Goal: Task Accomplishment & Management: Manage account settings

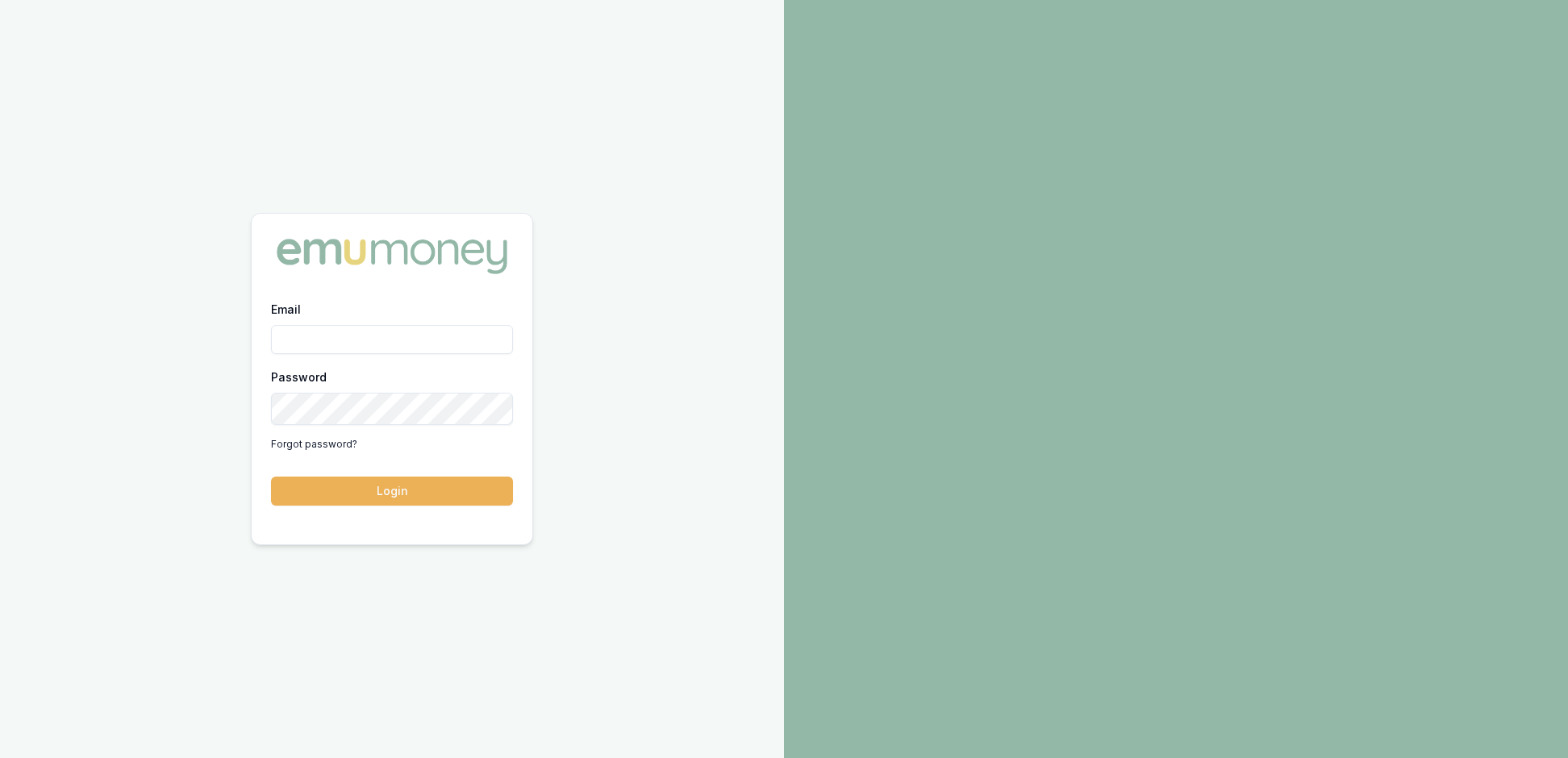
click at [327, 337] on input "Email" at bounding box center [392, 340] width 242 height 29
click at [300, 342] on input "Email" at bounding box center [392, 340] width 242 height 29
type input "[EMAIL_ADDRESS][PERSON_NAME][DOMAIN_NAME]"
click at [400, 502] on button "Login" at bounding box center [392, 491] width 242 height 29
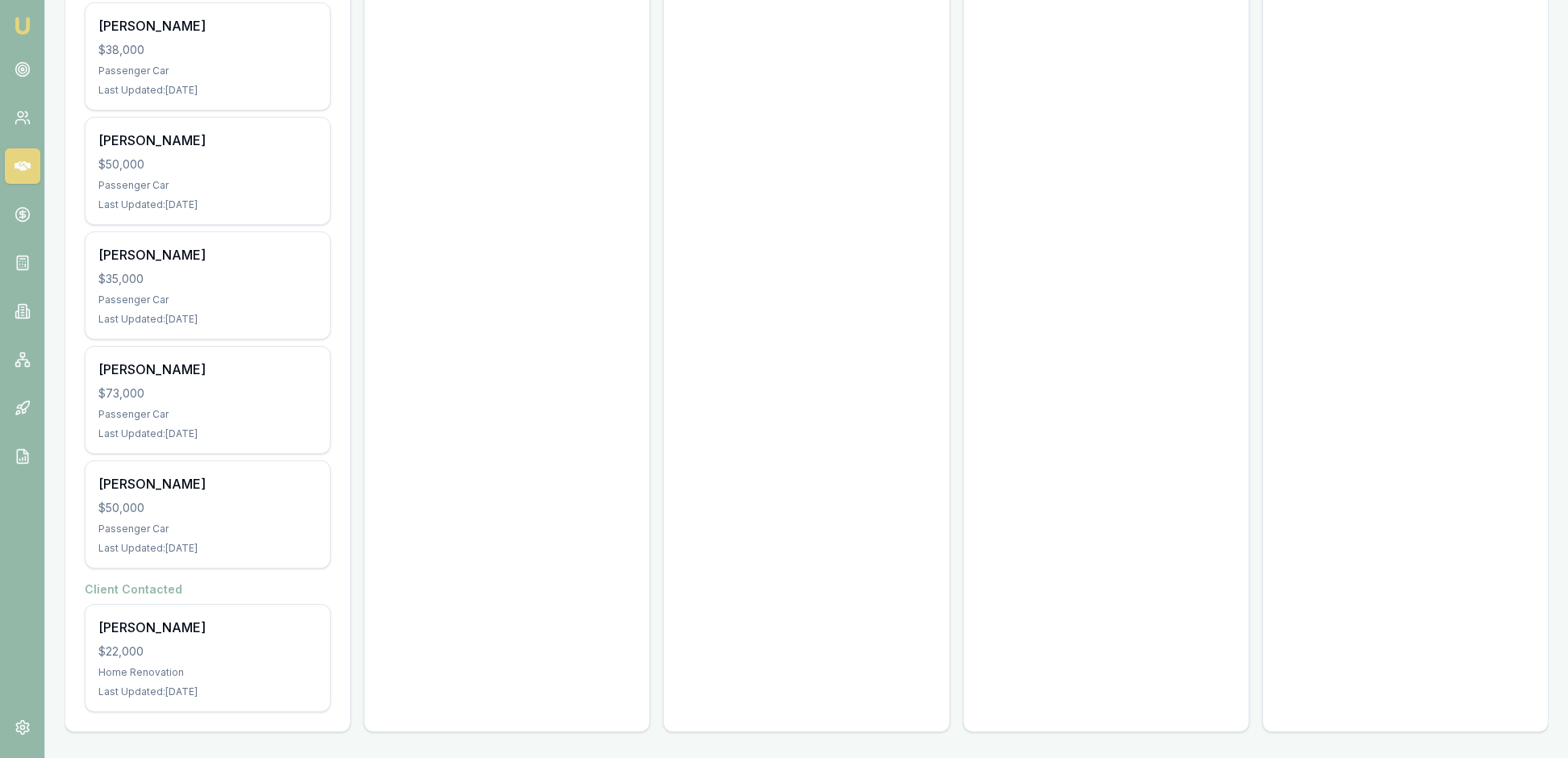
scroll to position [1934, 0]
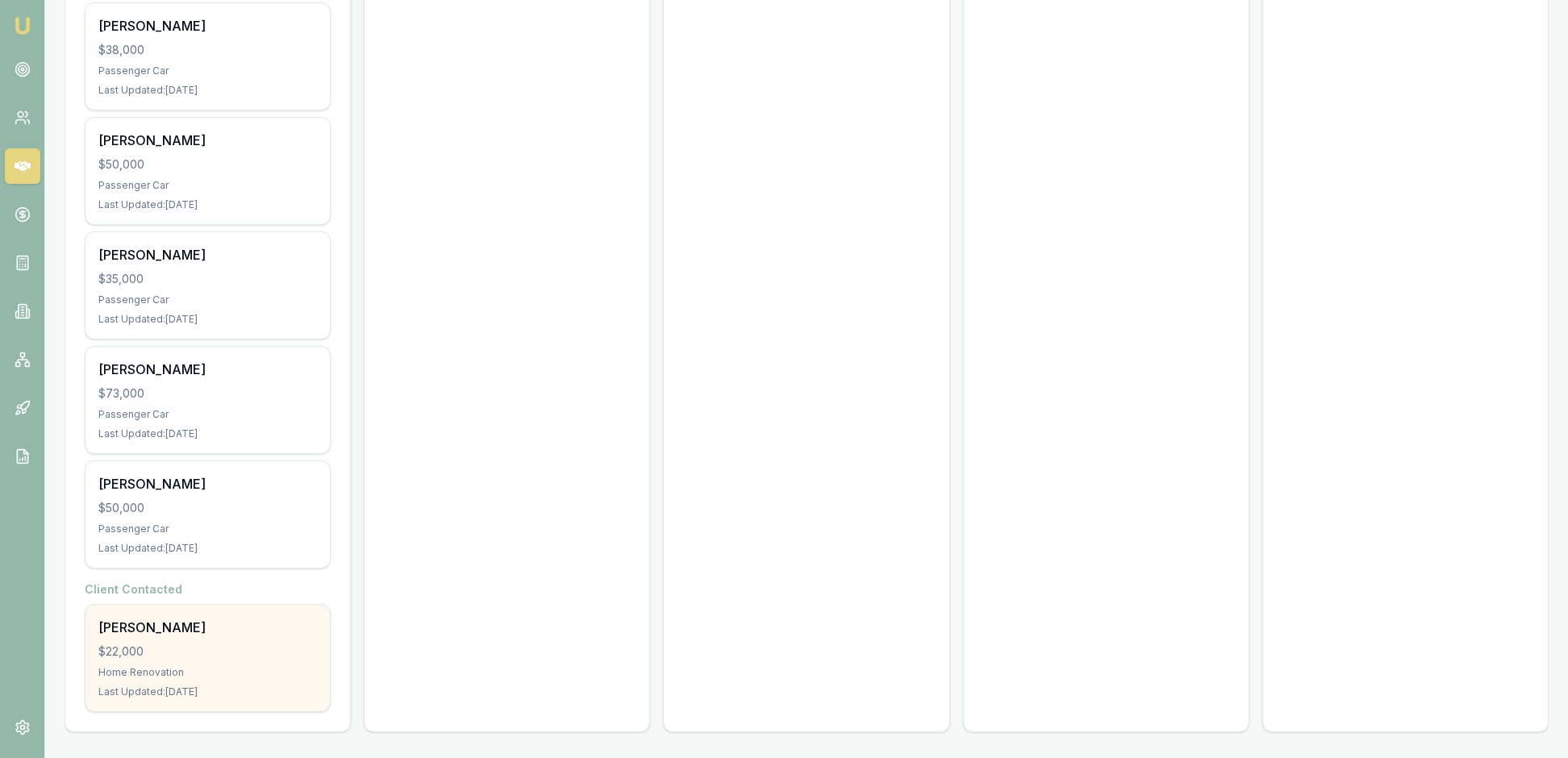
click at [258, 626] on div "Caroline Geerlings $22,000 Home Renovation Last Updated: 4 days ago" at bounding box center [207, 659] width 244 height 106
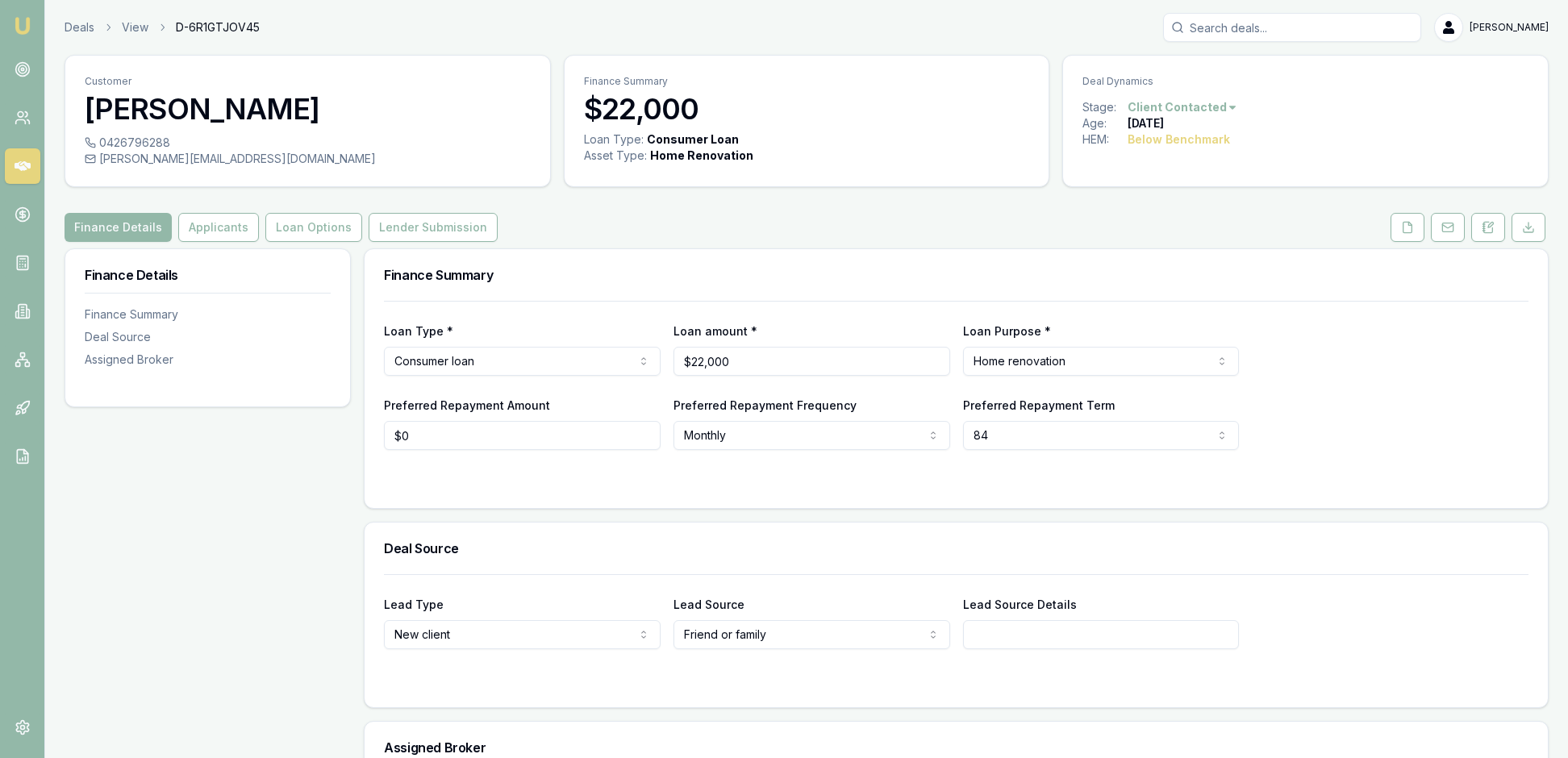
click at [1261, 119] on html "Emu Broker Deals View D-6R1GTJOV45 [PERSON_NAME] Toggle Menu Customer [PERSON_N…" at bounding box center [784, 379] width 1568 height 758
click at [1337, 134] on html "Emu Broker Deals View D-6R1GTJOV45 [PERSON_NAME] Toggle Menu Customer [PERSON_N…" at bounding box center [784, 379] width 1568 height 758
click at [22, 34] on img at bounding box center [22, 26] width 20 height 20
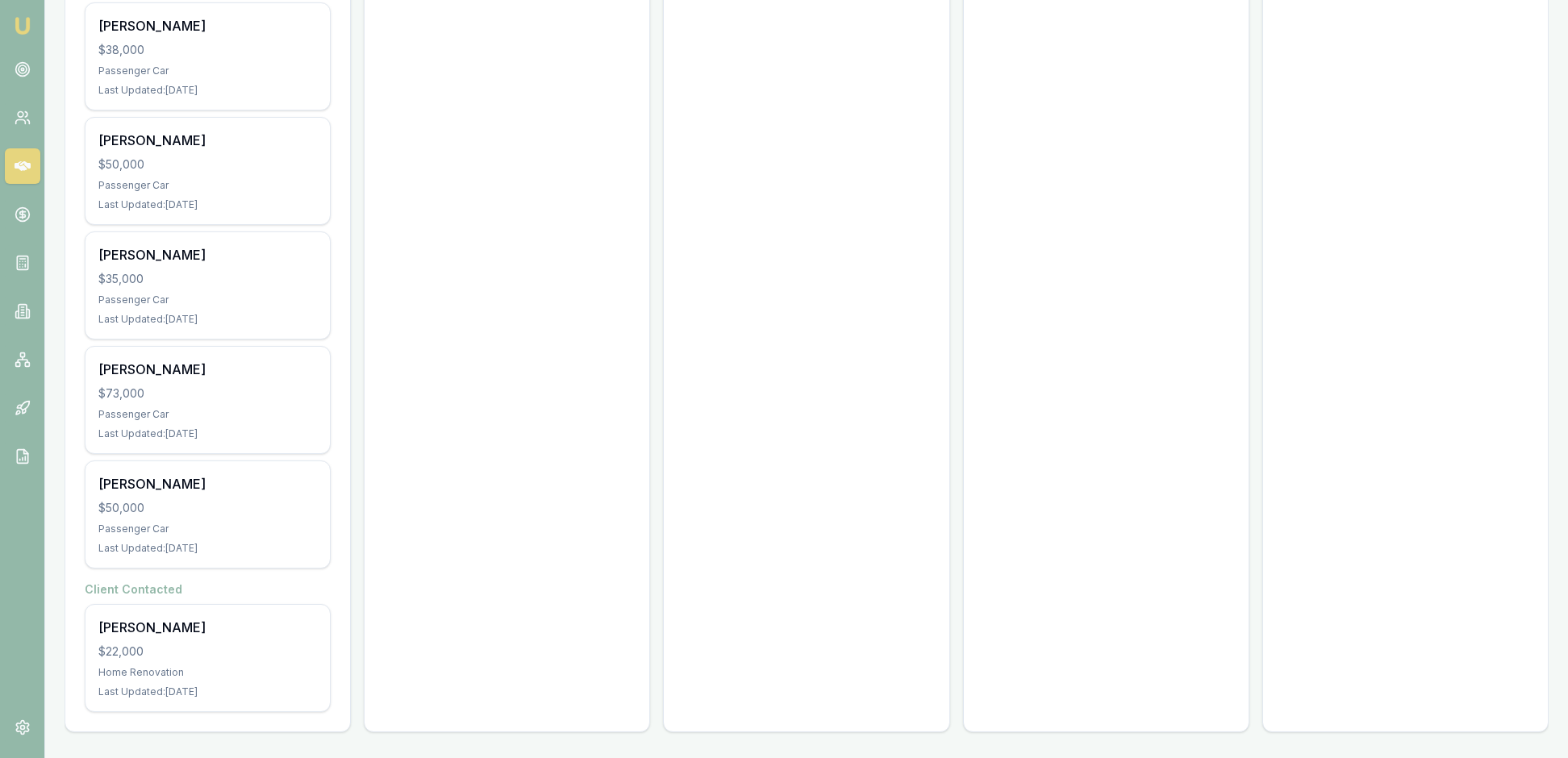
scroll to position [1934, 0]
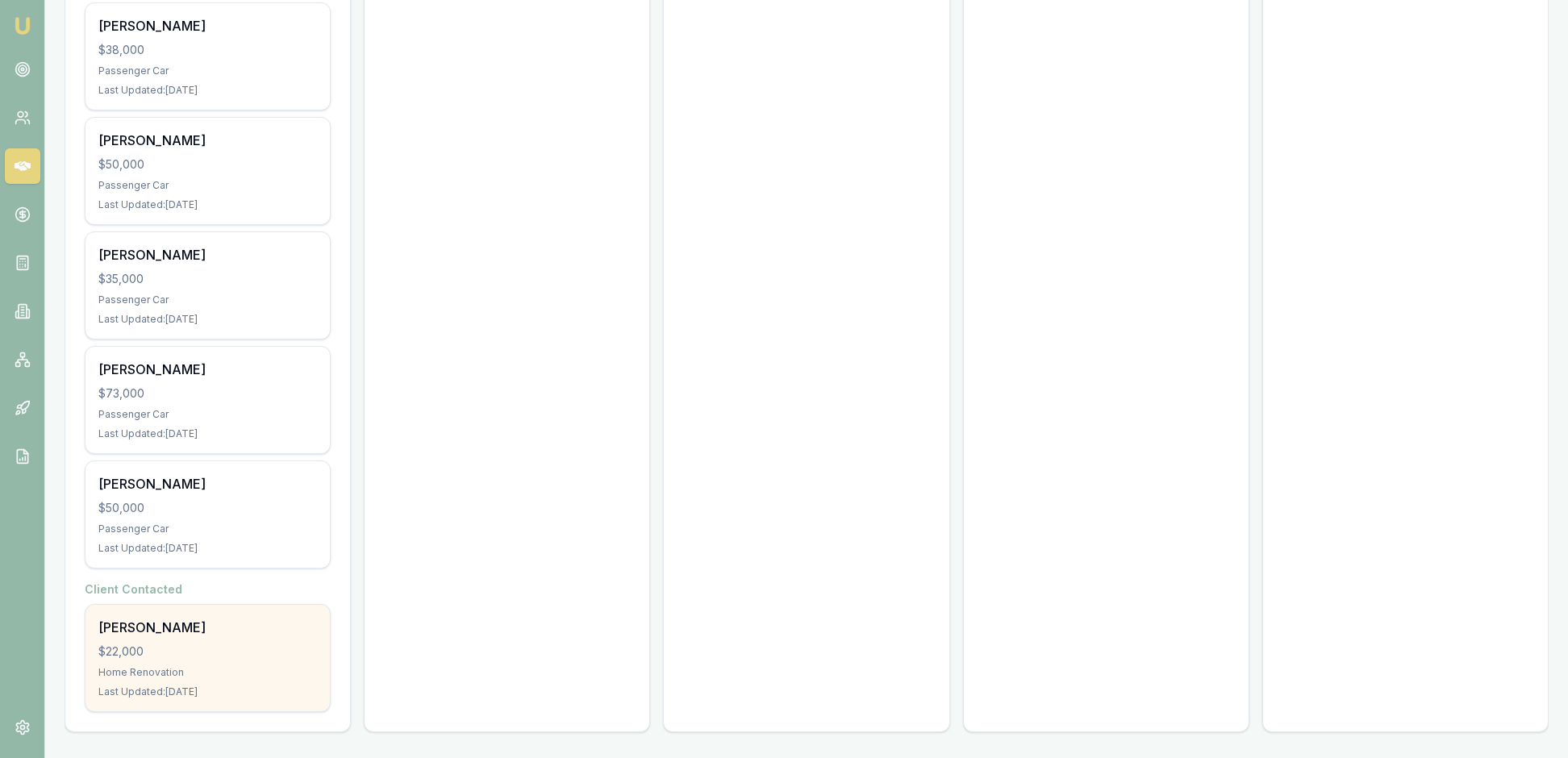
click at [266, 644] on div "$22,000" at bounding box center [207, 652] width 219 height 16
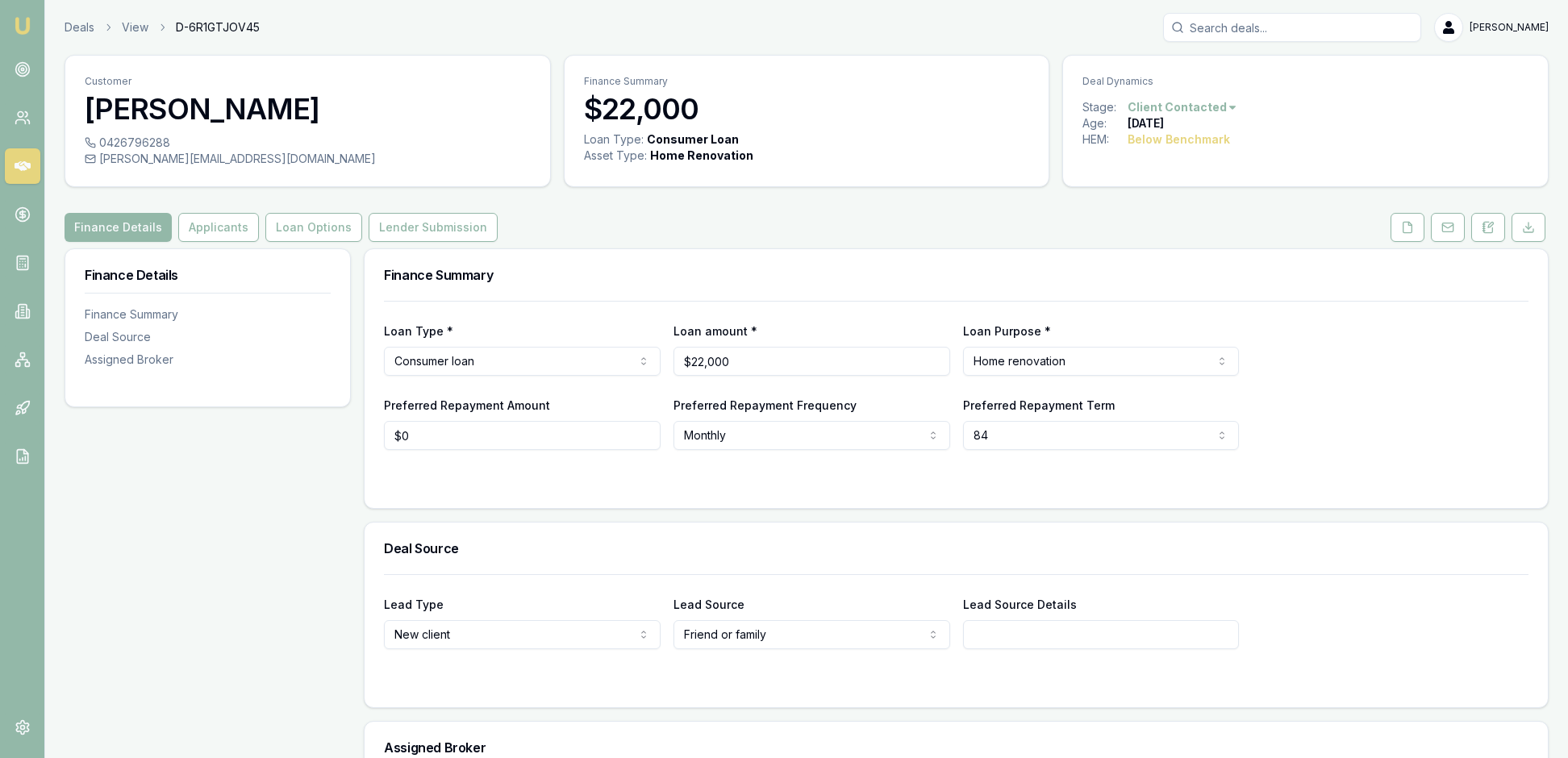
click at [1193, 297] on div "Finance Summary" at bounding box center [956, 275] width 1183 height 51
click at [1261, 117] on html "Emu Broker Deals View D-6R1GTJOV45 Rachael Connors Toggle Menu Customer Carolin…" at bounding box center [784, 379] width 1568 height 758
click at [1305, 158] on html "Emu Broker Deals View D-6R1GTJOV45 Rachael Connors Toggle Menu Customer Carolin…" at bounding box center [784, 379] width 1568 height 758
click at [990, 238] on html "Emu Broker Deals View D-6R1GTJOV45 Rachael Connors Toggle Menu Customer Carolin…" at bounding box center [784, 379] width 1568 height 758
click at [258, 242] on button "Applicants" at bounding box center [219, 227] width 81 height 29
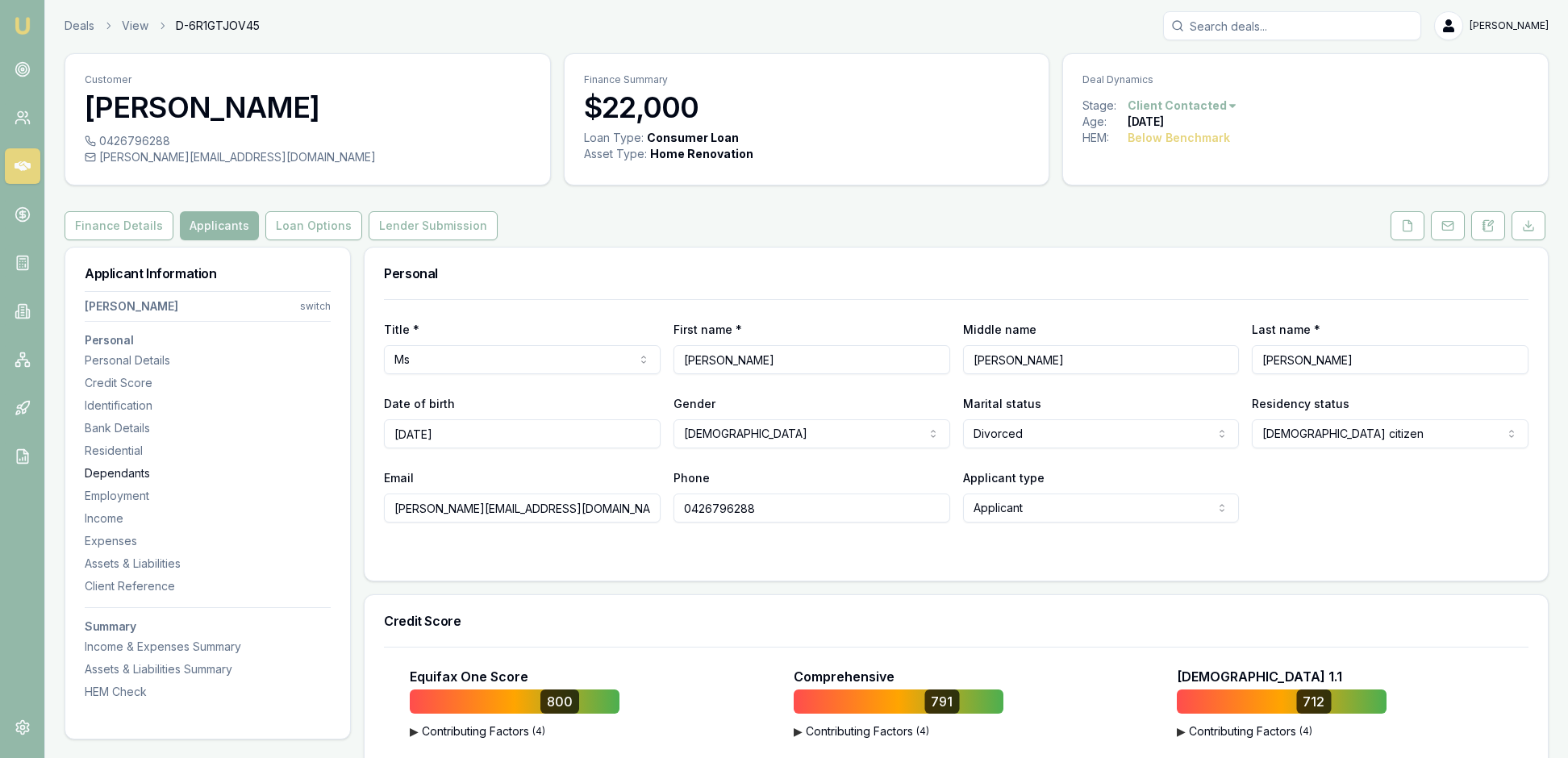
scroll to position [-2, 0]
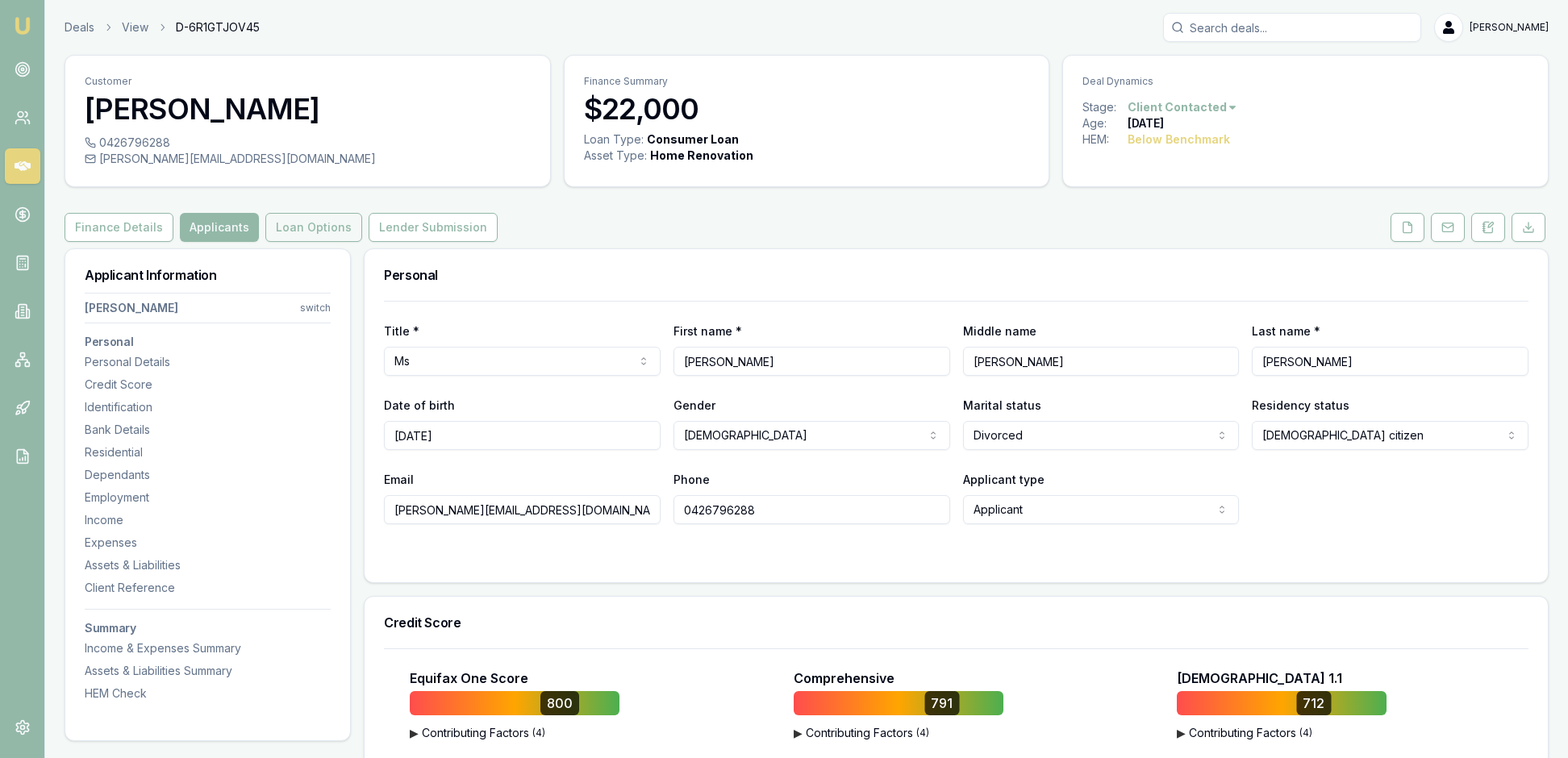
click at [362, 242] on button "Loan Options" at bounding box center [313, 227] width 97 height 29
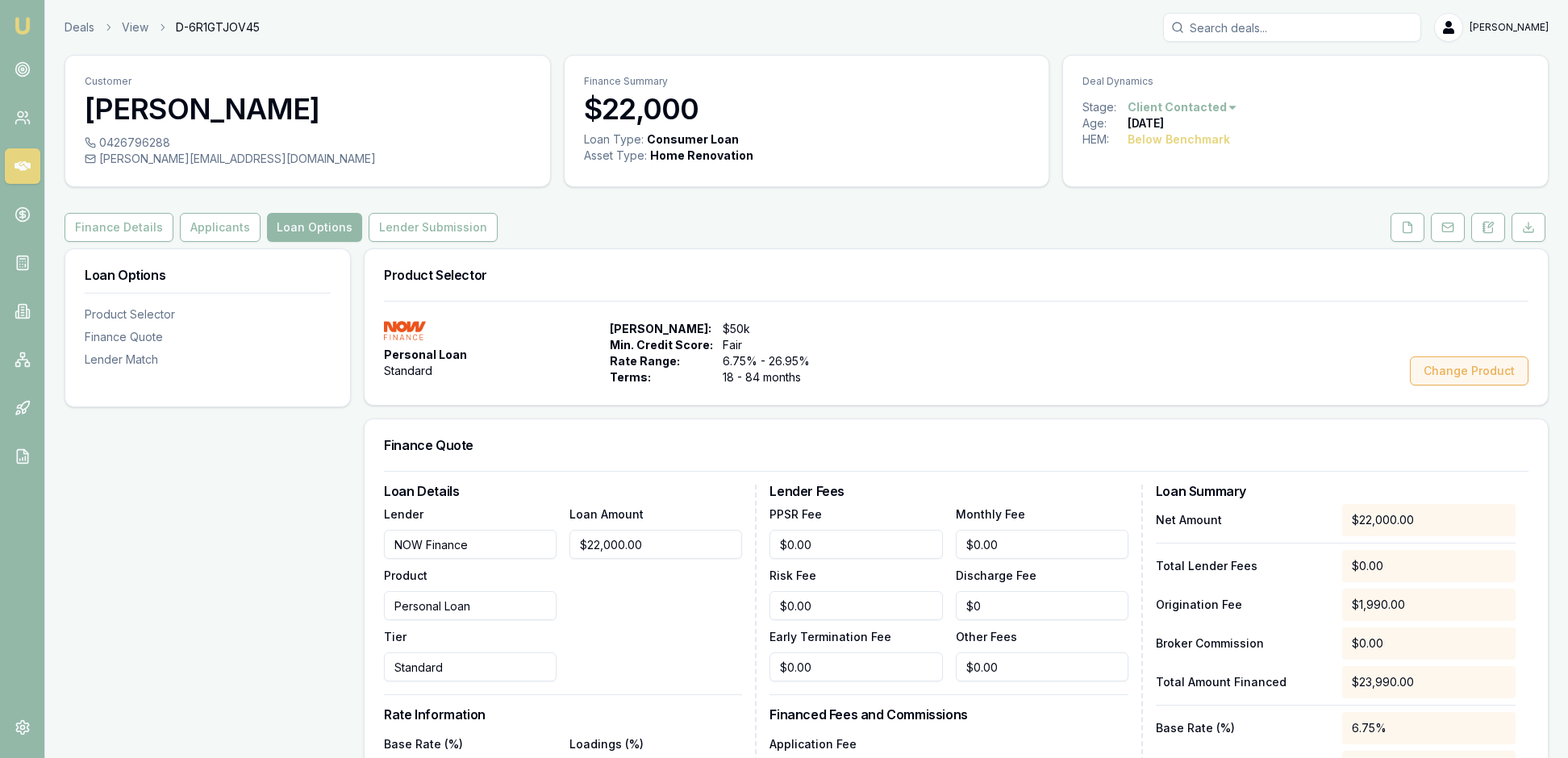
click at [1451, 386] on button "Change Product" at bounding box center [1469, 371] width 118 height 29
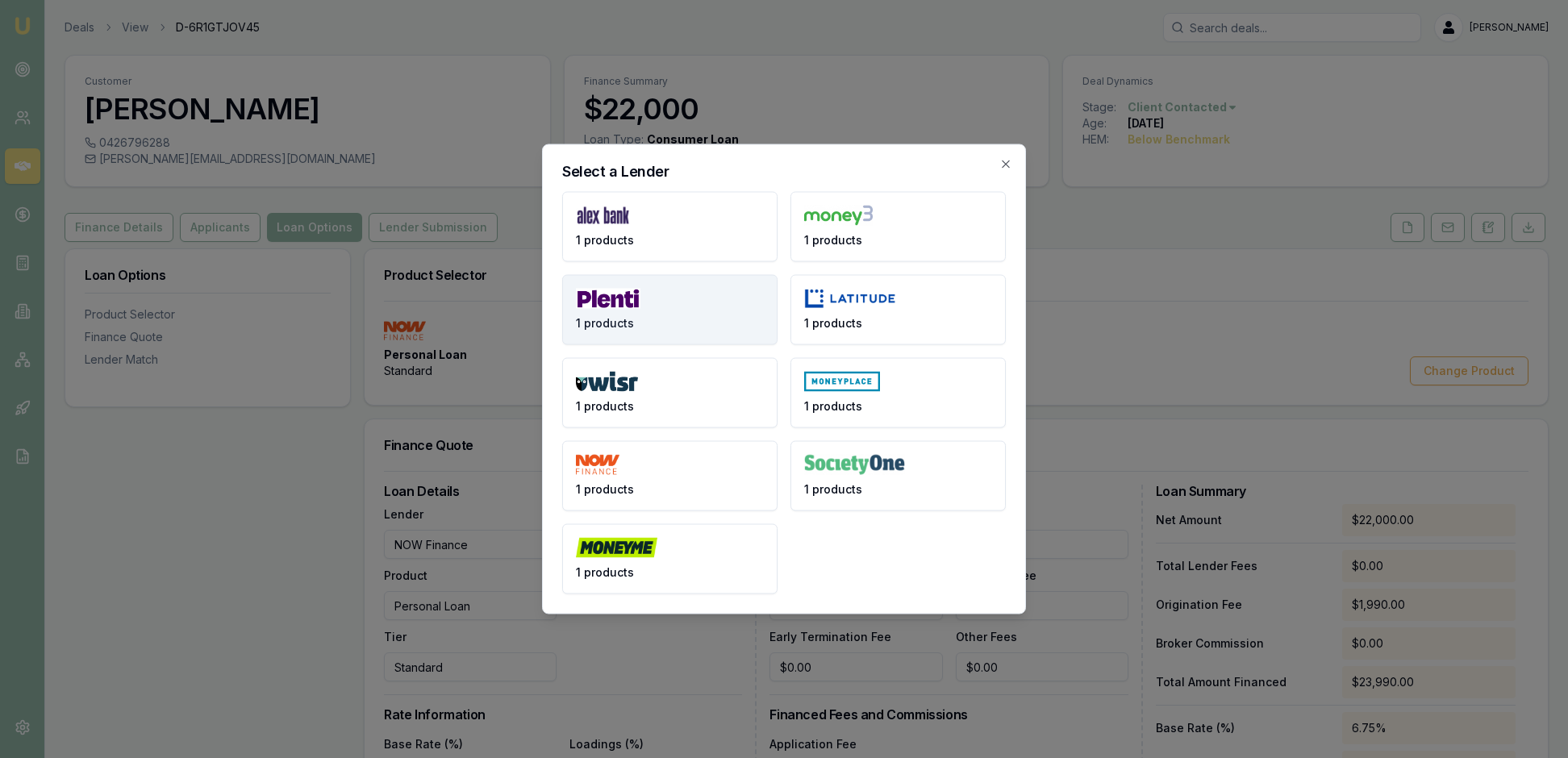
click at [652, 295] on button "1 products" at bounding box center [670, 310] width 215 height 70
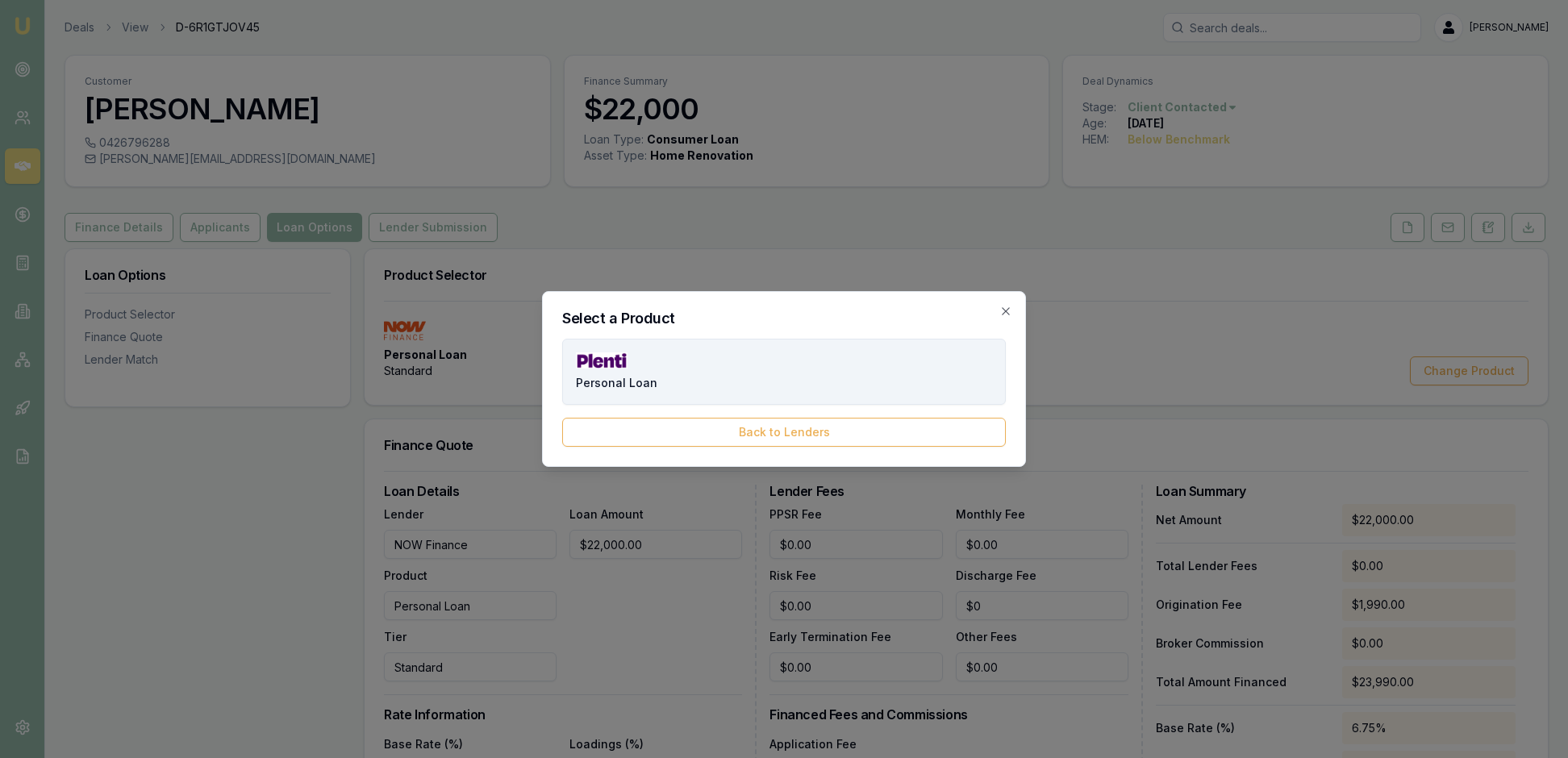
click at [816, 374] on button "Personal Loan" at bounding box center [784, 371] width 443 height 66
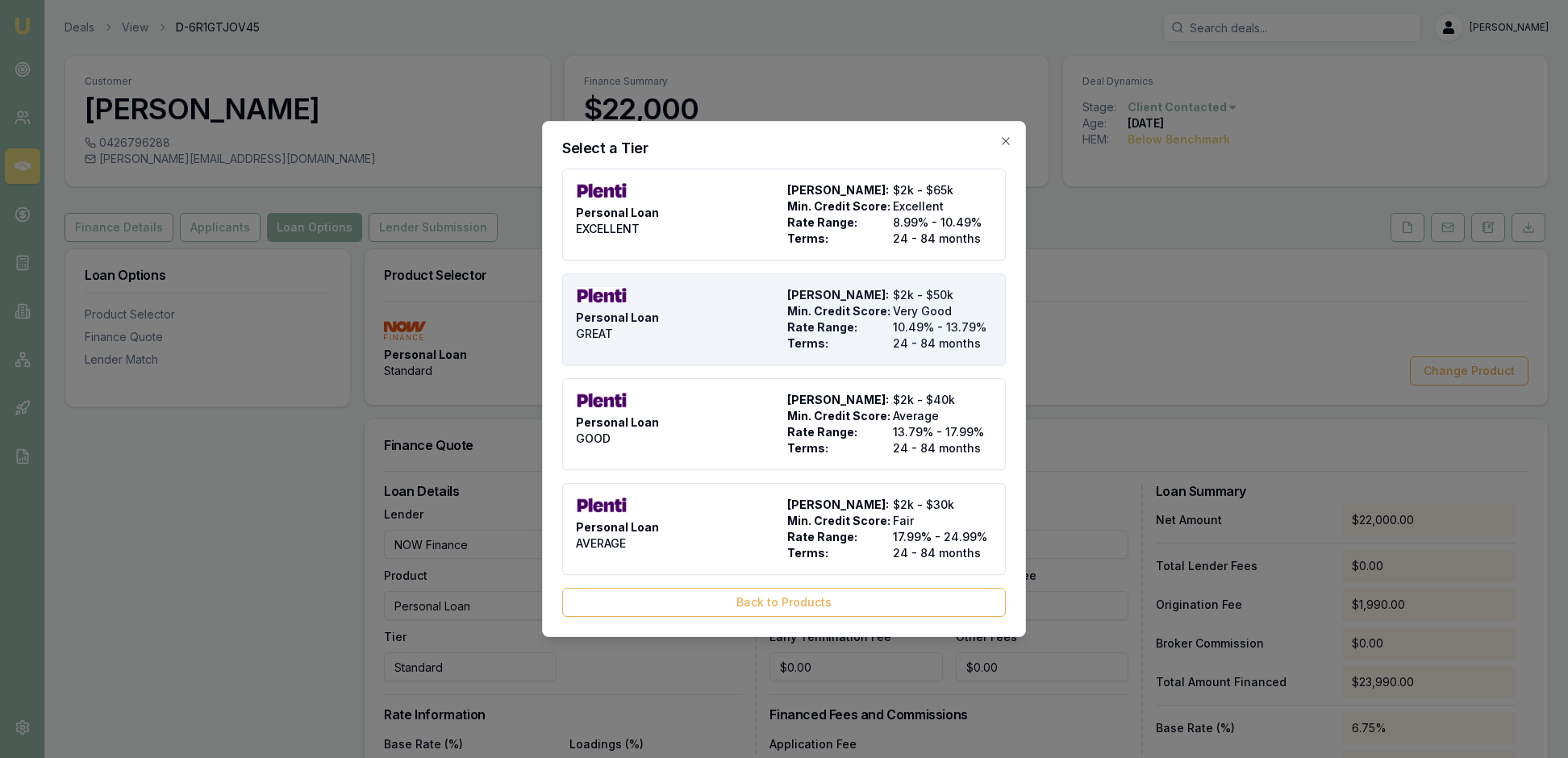
click at [842, 304] on span "Min. Credit Score:" at bounding box center [837, 311] width 99 height 16
type input "Plenti"
type input "GREAT"
type input "10.49"
type input "24"
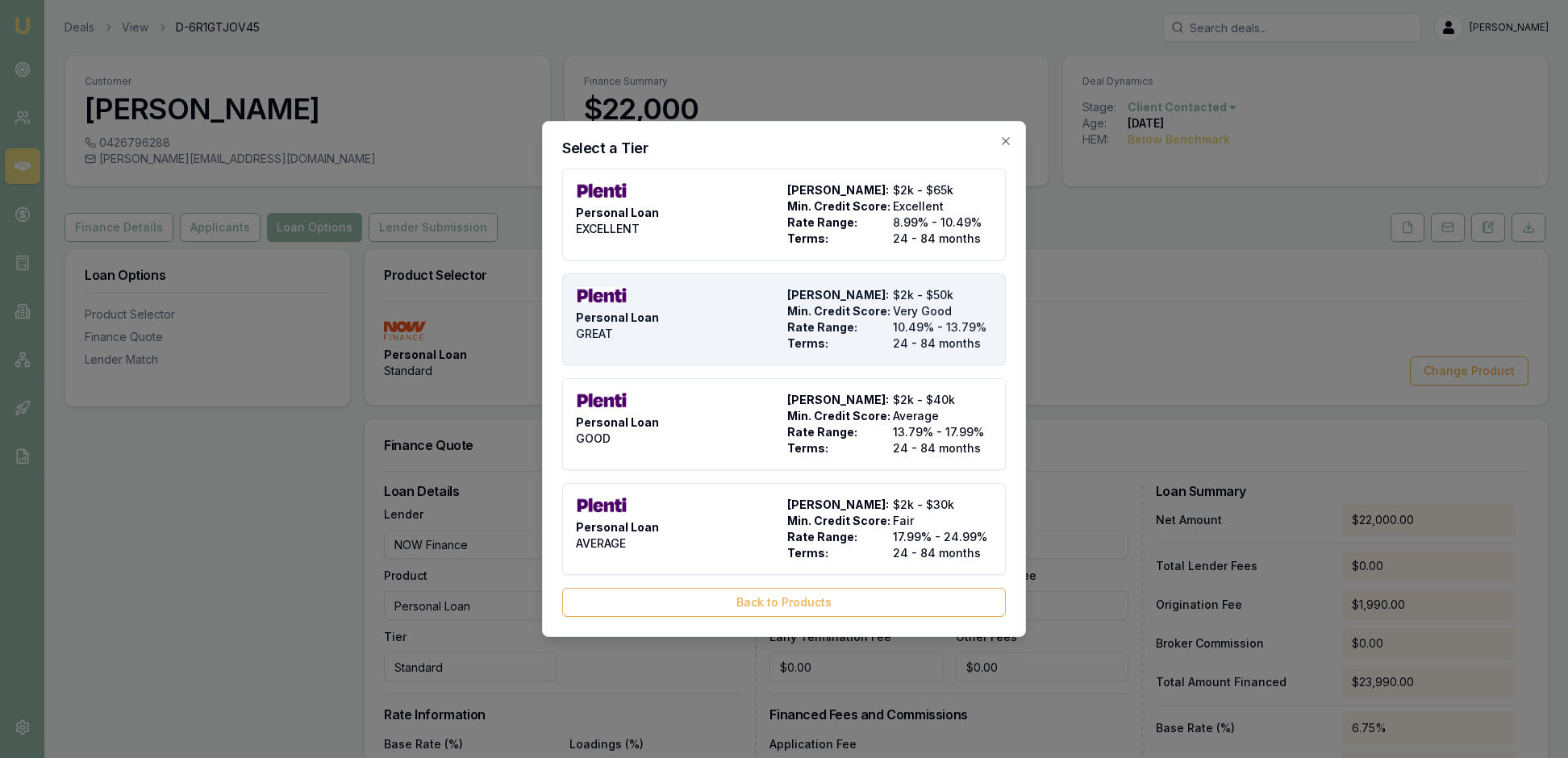
type input "$999.00"
type input "1500"
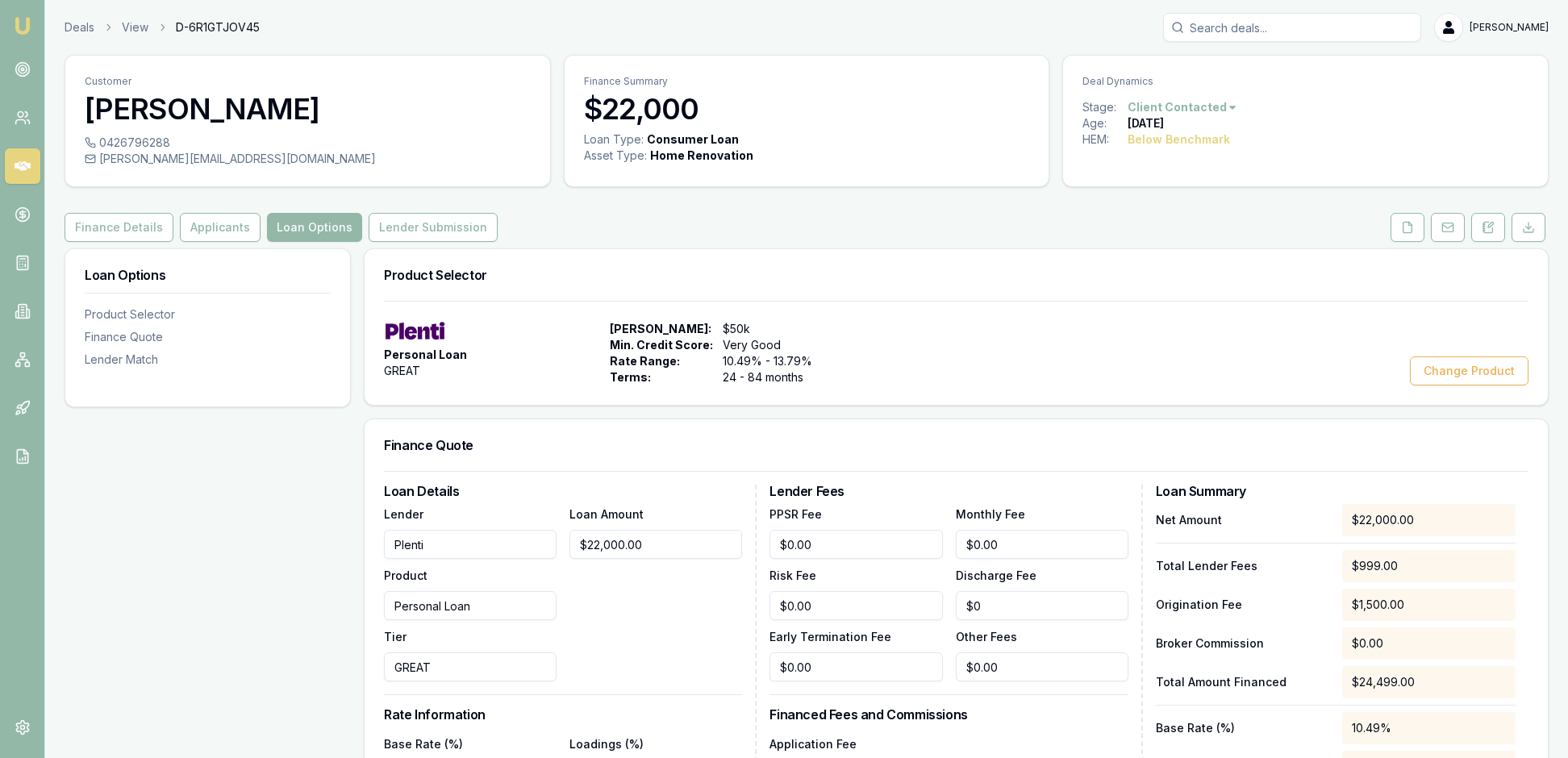
click at [1111, 386] on div "Personal Loan GREAT Max Loan Amount: $50k Min. Credit Score: Very Good Rate Ran…" at bounding box center [956, 352] width 1144 height 64
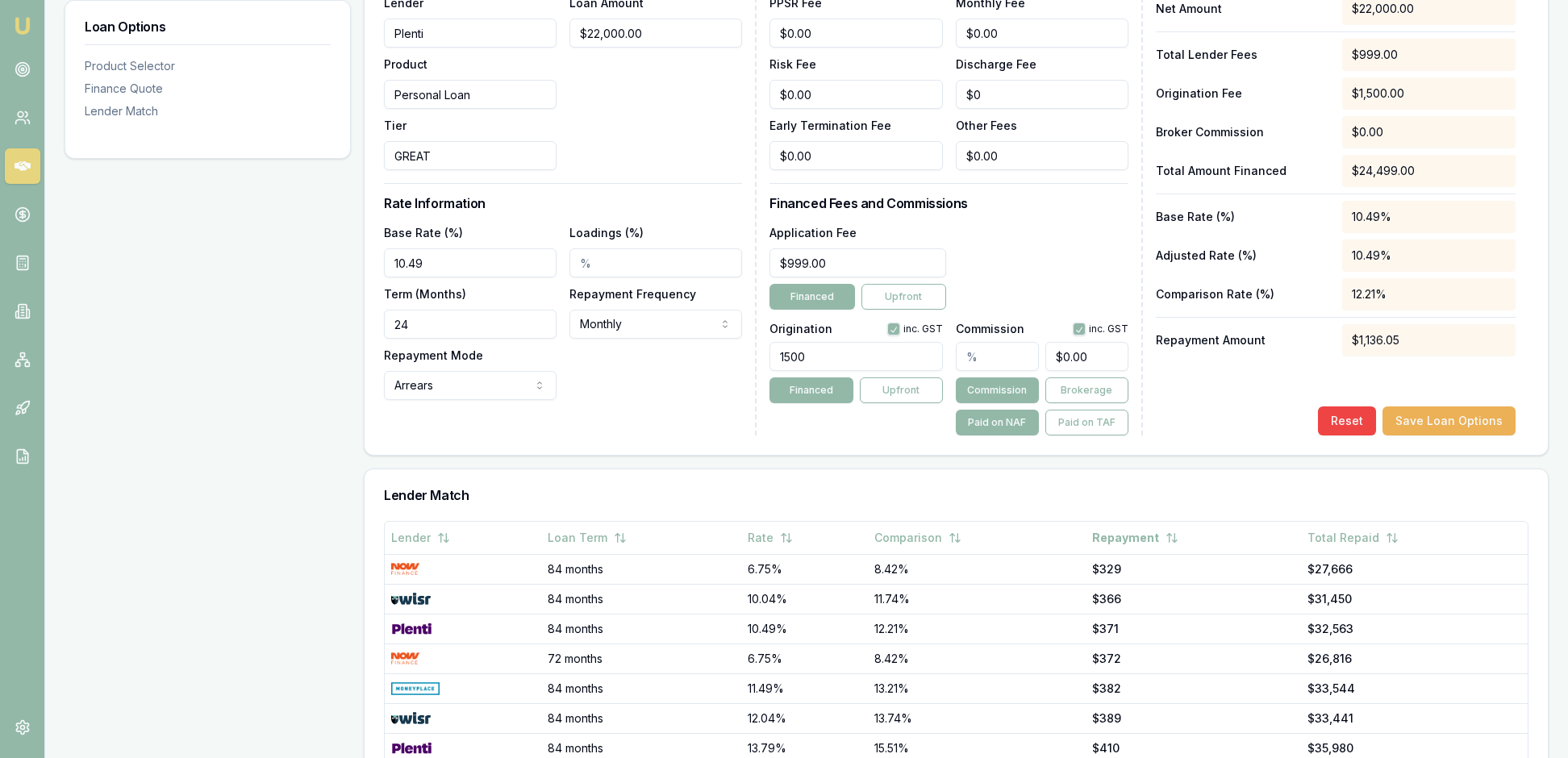
scroll to position [513, 0]
drag, startPoint x: 434, startPoint y: 418, endPoint x: 375, endPoint y: 419, distance: 59.0
click at [375, 419] on div "Loan Details Lender Plenti Product Personal Loan Tier GREAT Loan Amount $22,000…" at bounding box center [956, 206] width 1183 height 496
type input "84"
drag, startPoint x: 452, startPoint y: 357, endPoint x: 408, endPoint y: 355, distance: 44.0
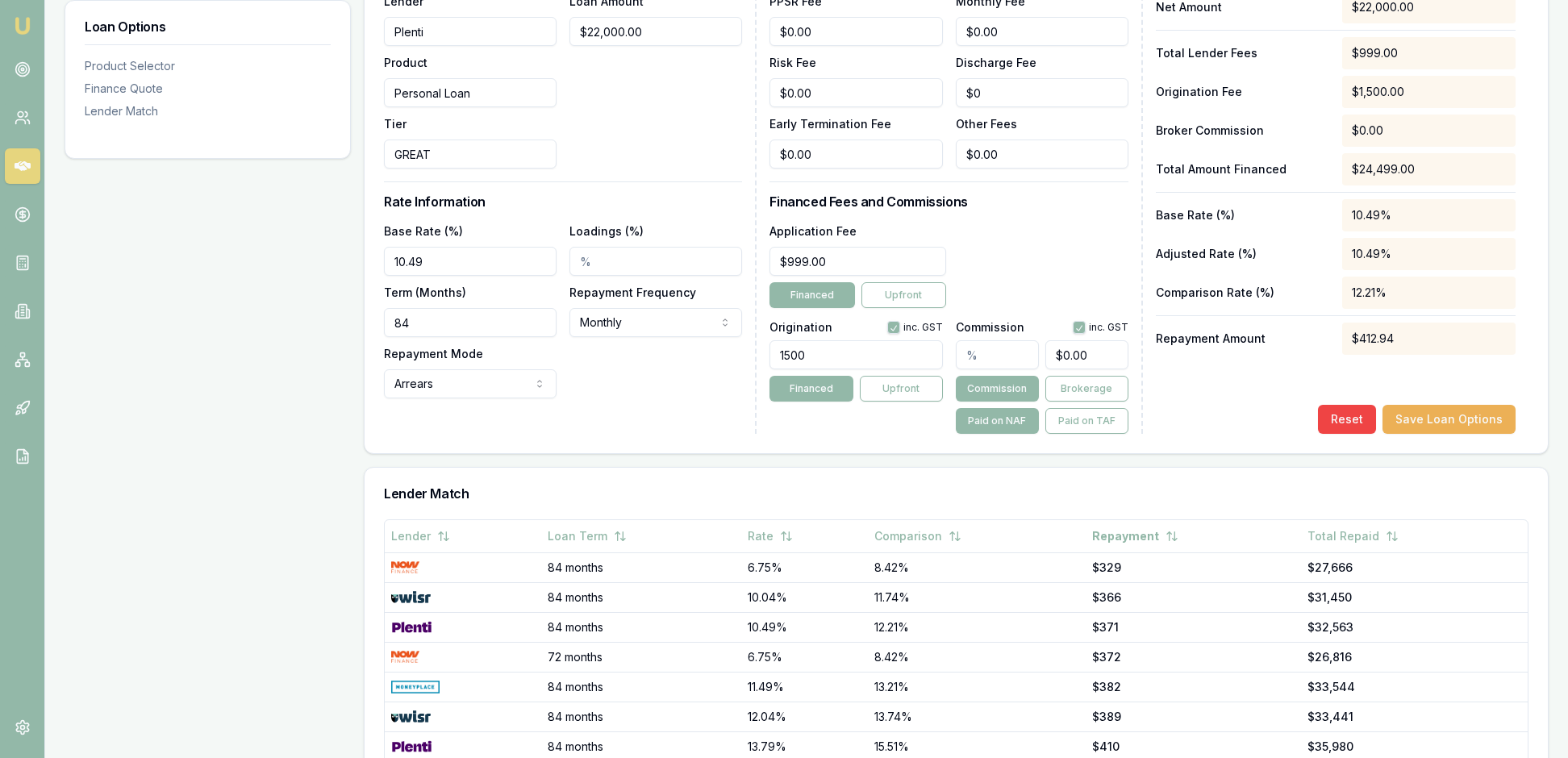
click at [408, 276] on input "10.49" at bounding box center [470, 262] width 172 height 29
type input "11.09%"
click at [682, 399] on div "Base Rate (%) 11.09% Loadings (%) Term (Months) 84 Repayment Frequency Monthly …" at bounding box center [563, 310] width 358 height 177
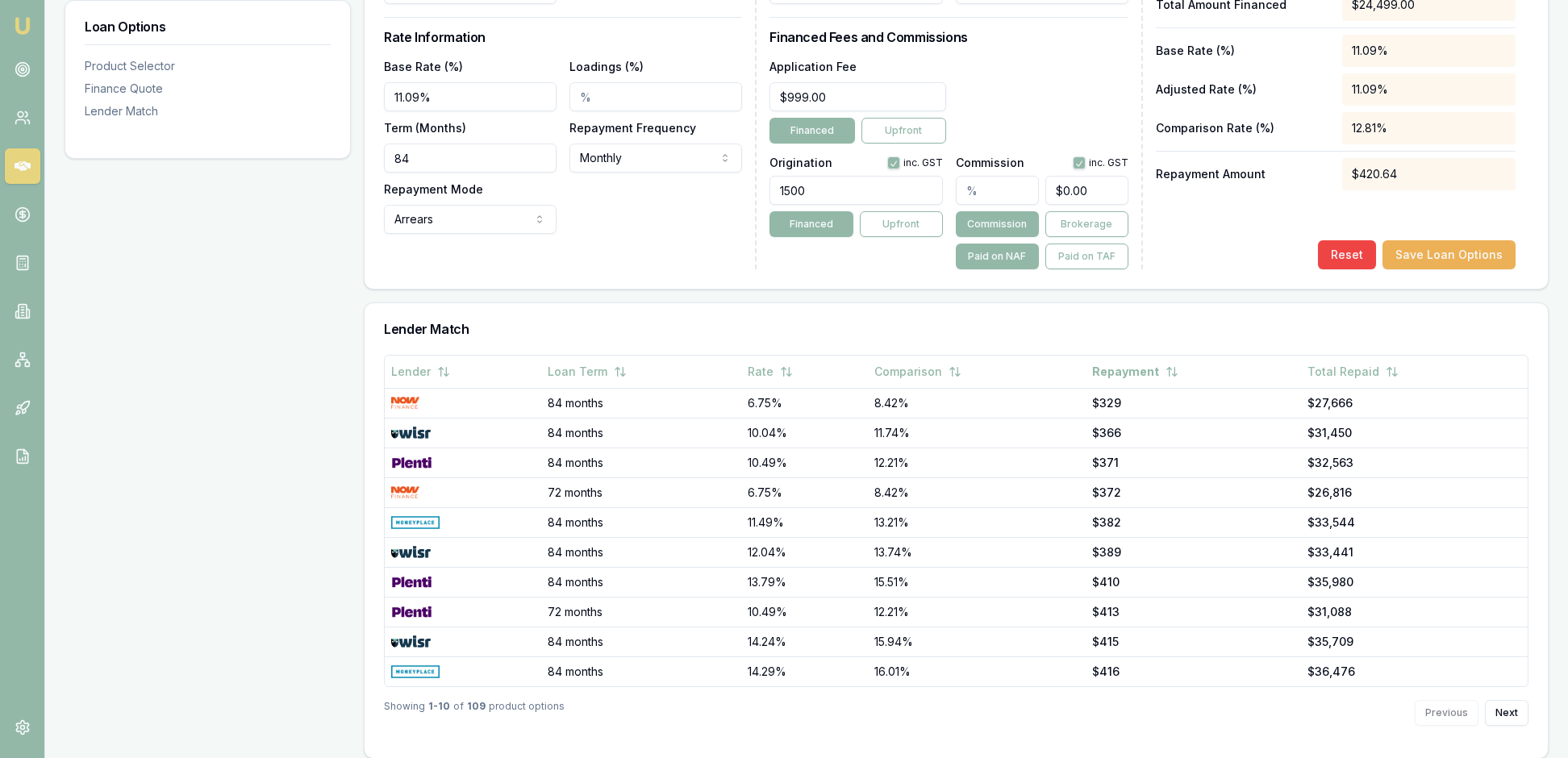
scroll to position [726, 0]
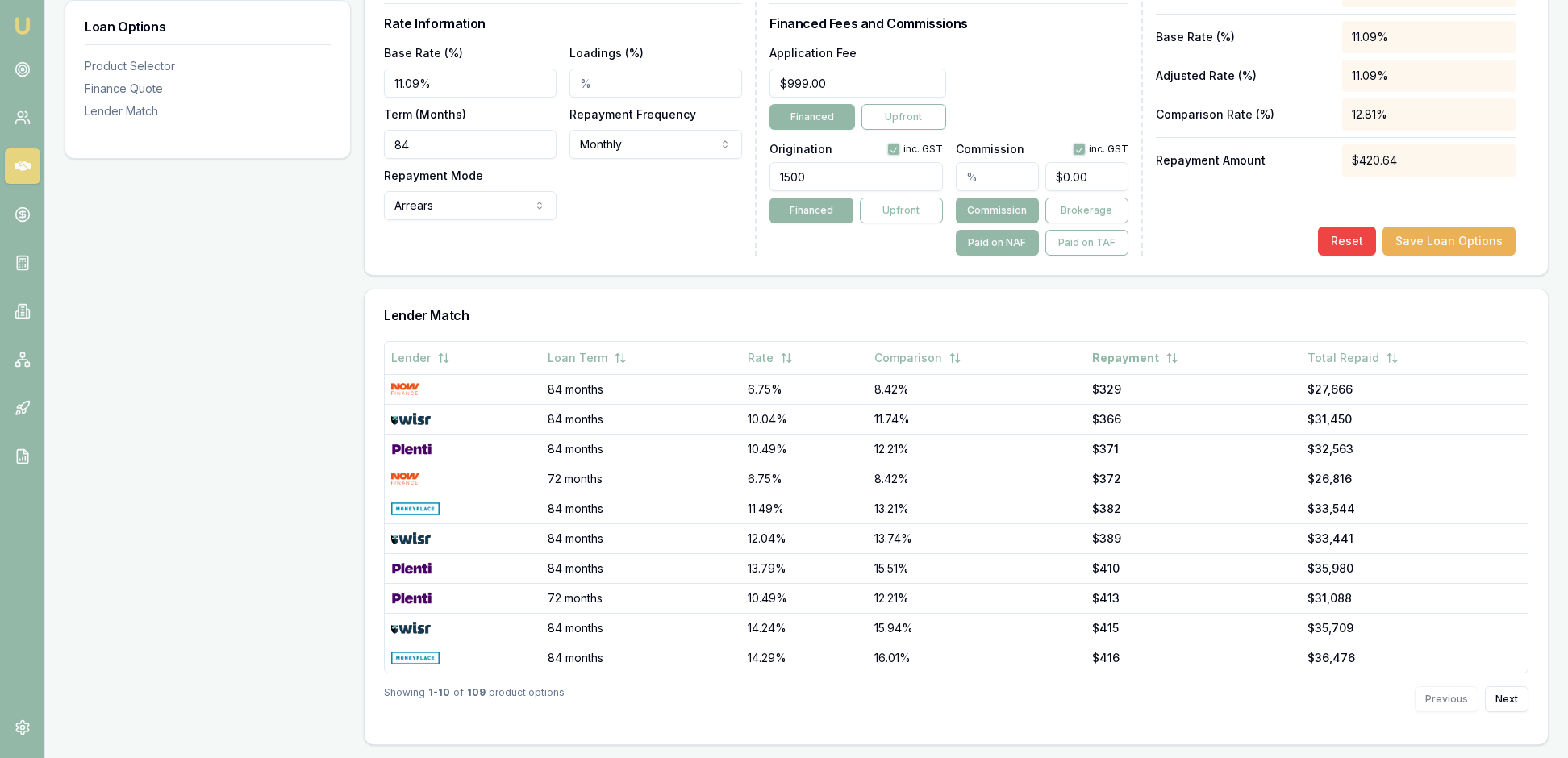
drag, startPoint x: 829, startPoint y: 245, endPoint x: 772, endPoint y: 244, distance: 57.0
click at [772, 245] on div "Loan Details Lender Plenti Product Personal Loan Tier GREAT Loan Amount $22,000…" at bounding box center [956, 24] width 1144 height 462
type input "1990.00"
click at [884, 256] on div "Origination inc. GST 1990.00 Financed Upfront" at bounding box center [855, 196] width 172 height 119
click at [1192, 256] on div "Reset Save Loan Options" at bounding box center [1336, 241] width 360 height 29
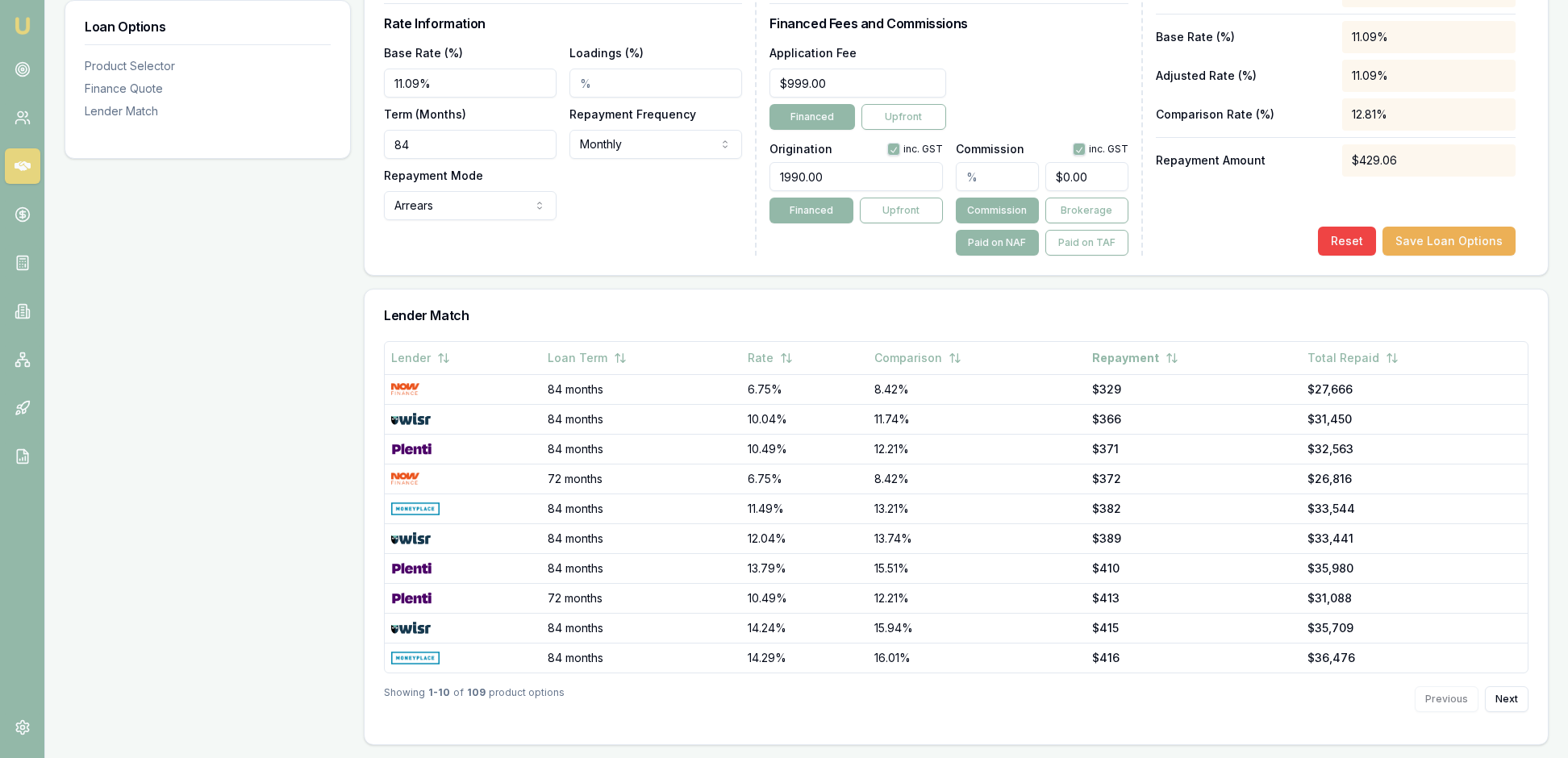
click at [1192, 256] on div "Net Amount $22,000.00 Total Lender Fees $999.00 Origination Fee $1,990.00 Broke…" at bounding box center [1336, 34] width 360 height 442
click at [1413, 256] on button "Save Loan Options" at bounding box center [1448, 241] width 133 height 29
click at [1429, 226] on button "Save Loan Options" at bounding box center [1448, 241] width 133 height 29
click at [1215, 148] on div "Net Amount $22,000.00 Total Lender Fees $999.00 Origination Fee $1,990.00 Broke…" at bounding box center [1336, 34] width 360 height 442
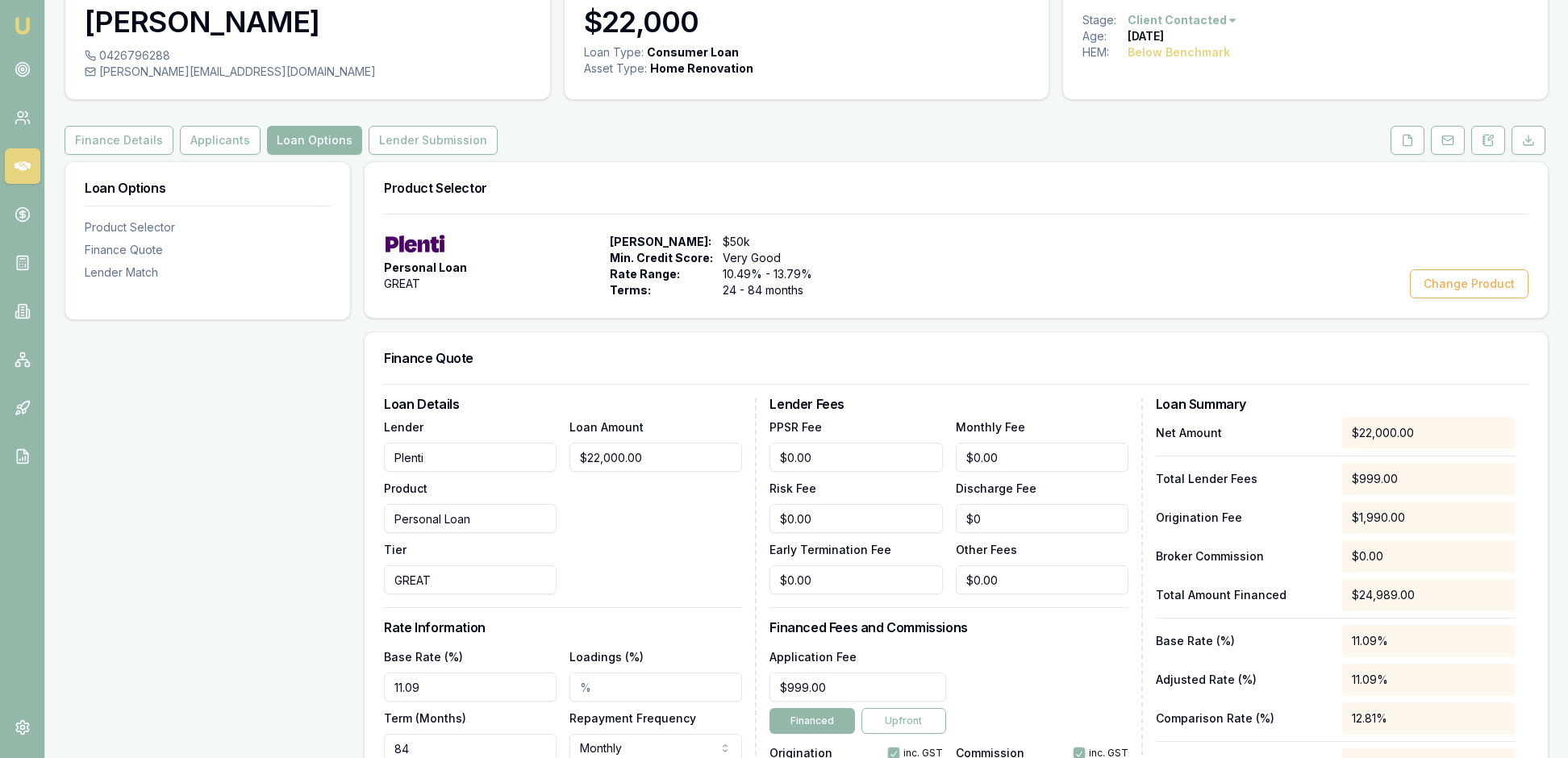
scroll to position [-3, 0]
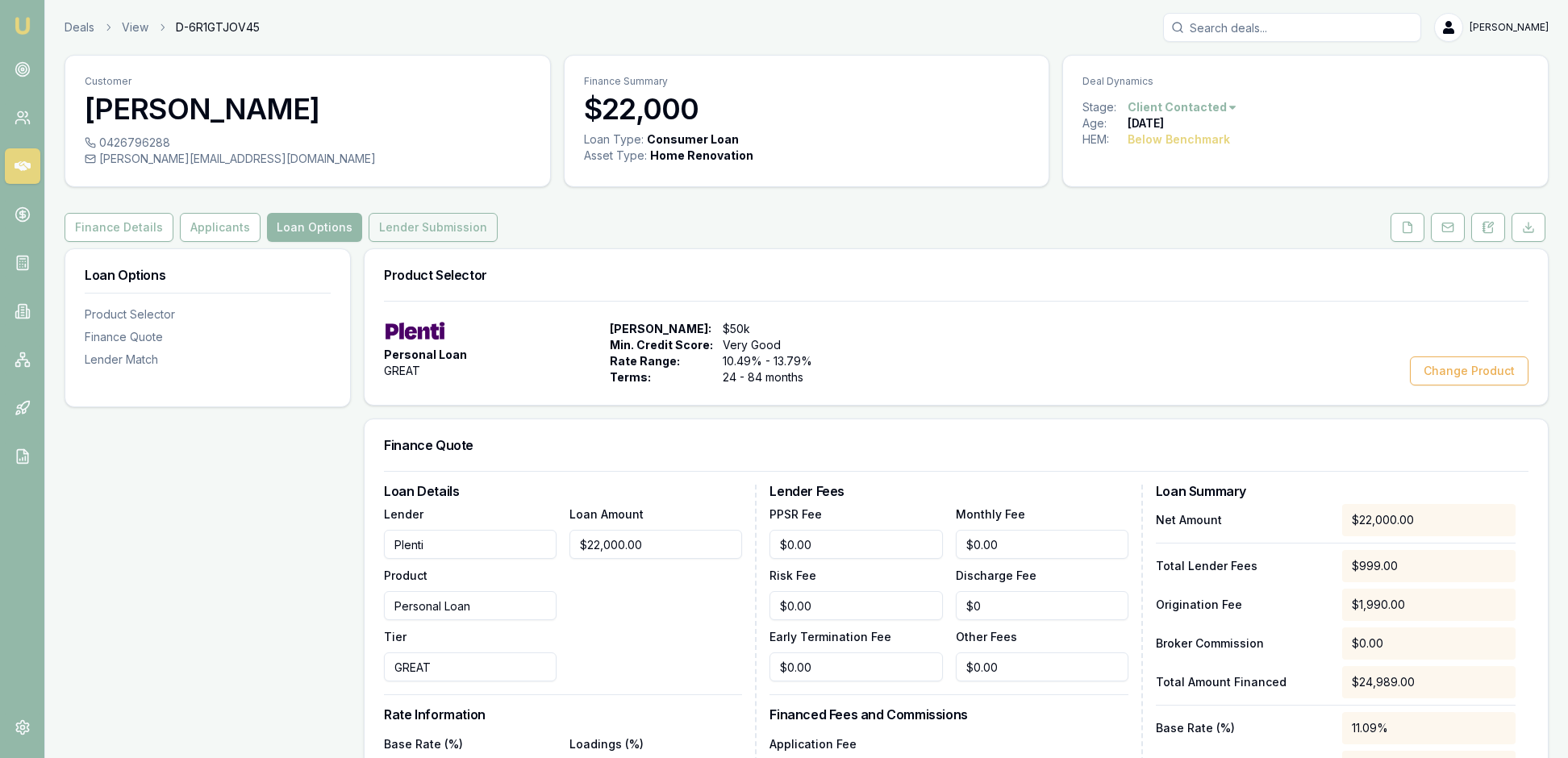
click at [497, 242] on button "Lender Submission" at bounding box center [433, 227] width 129 height 29
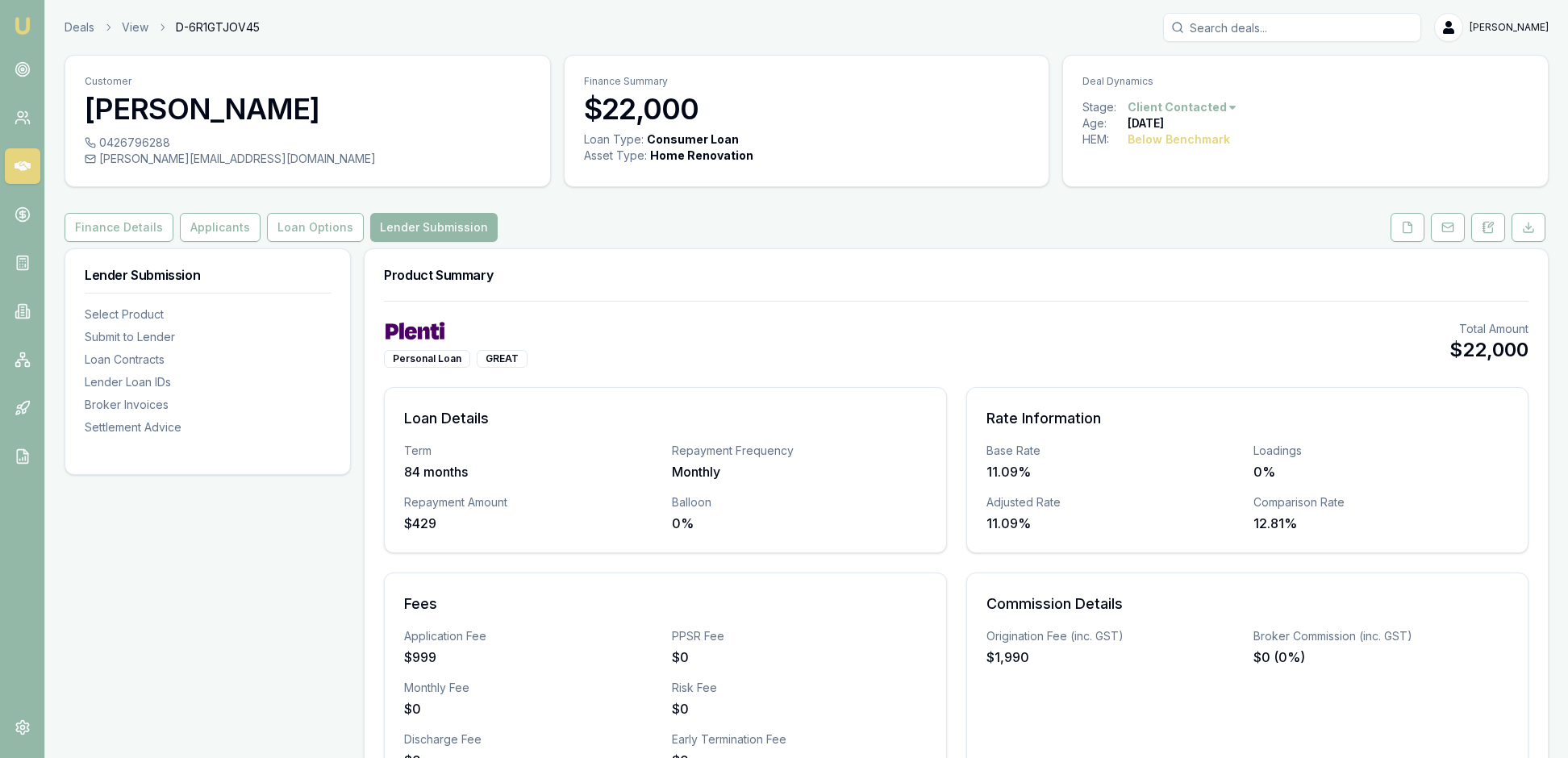
click at [961, 301] on div "Product Summary" at bounding box center [956, 275] width 1183 height 51
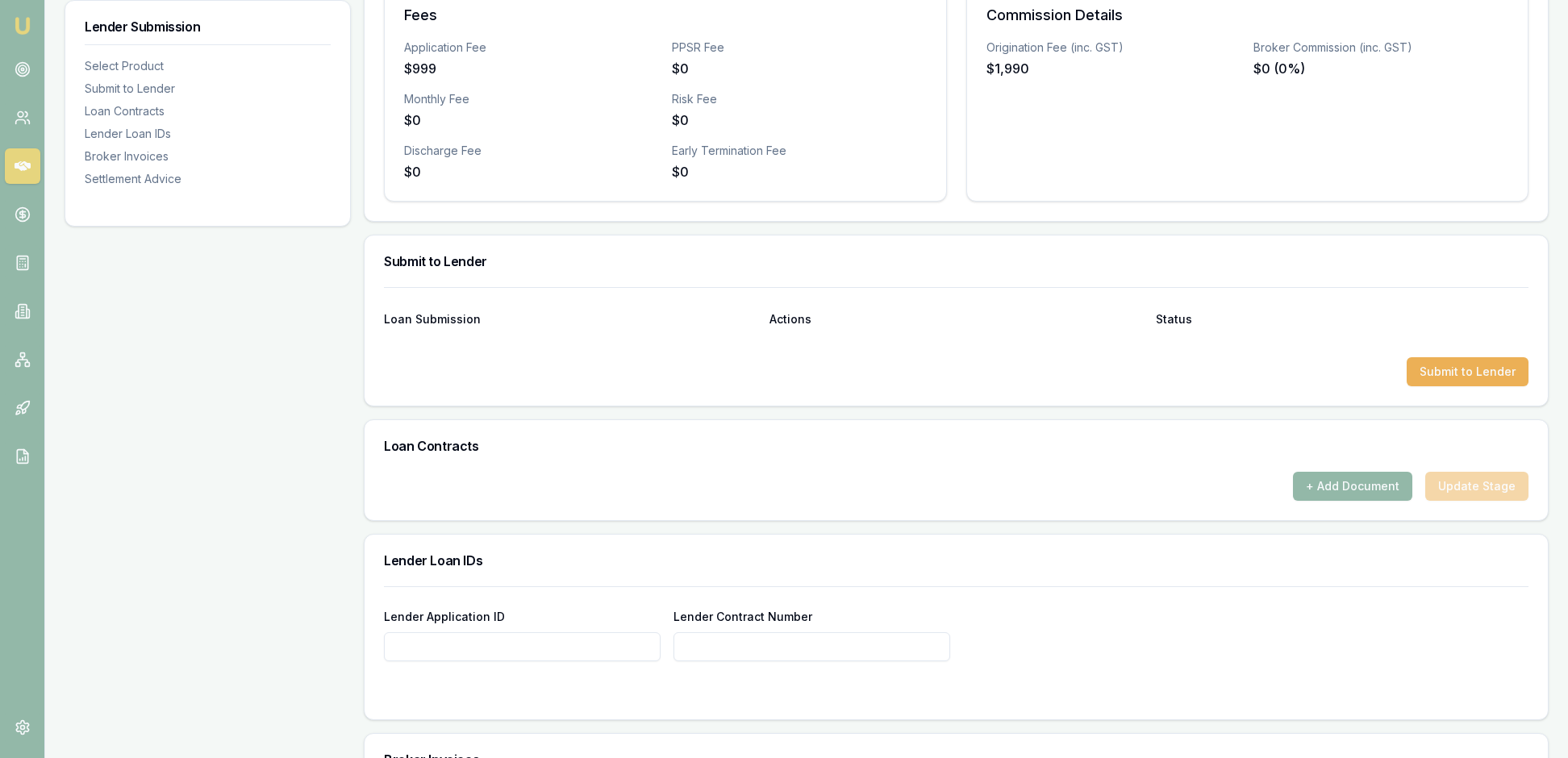
scroll to position [597, 0]
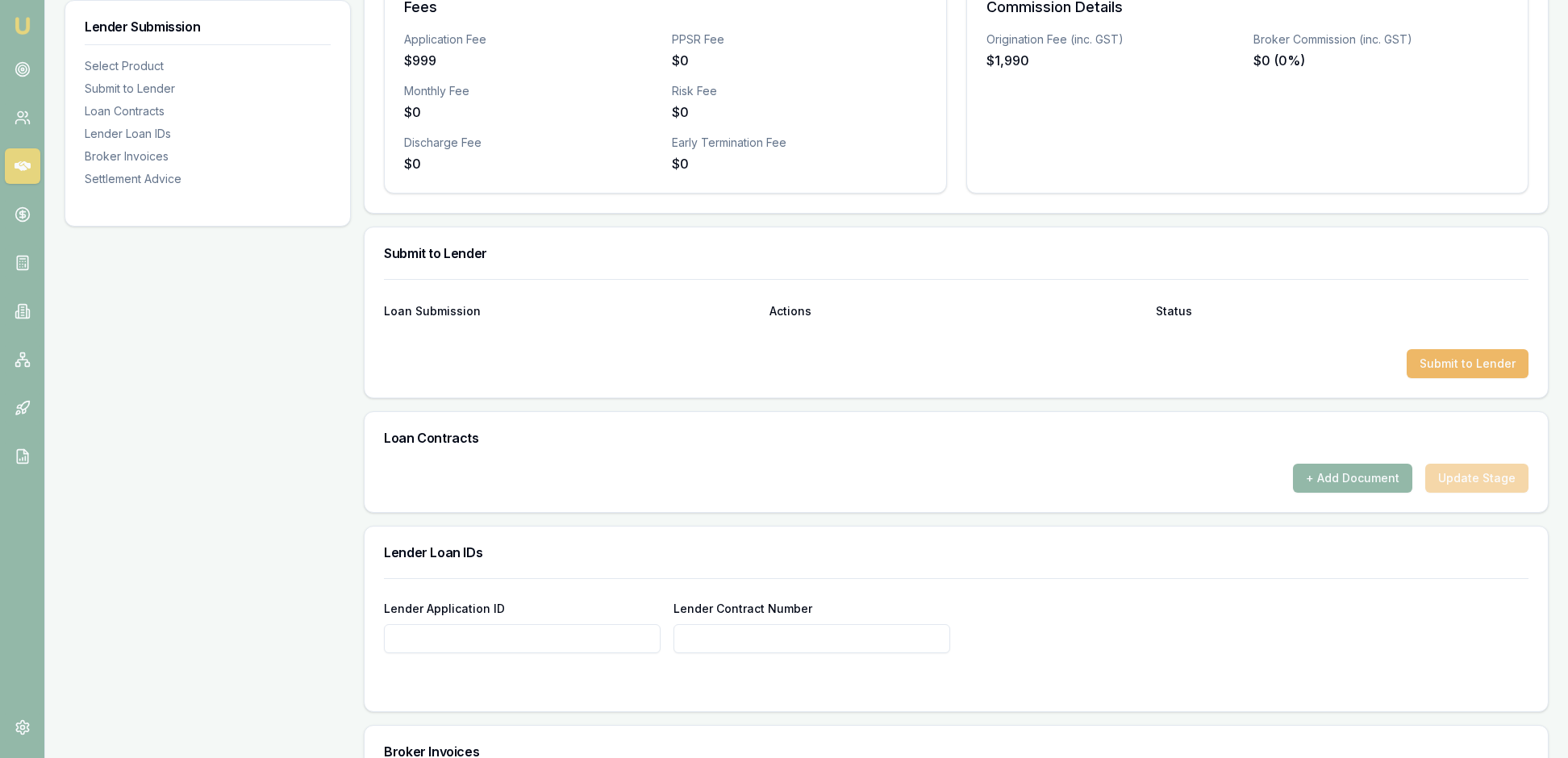
click at [1466, 378] on button "Submit to Lender" at bounding box center [1468, 364] width 122 height 29
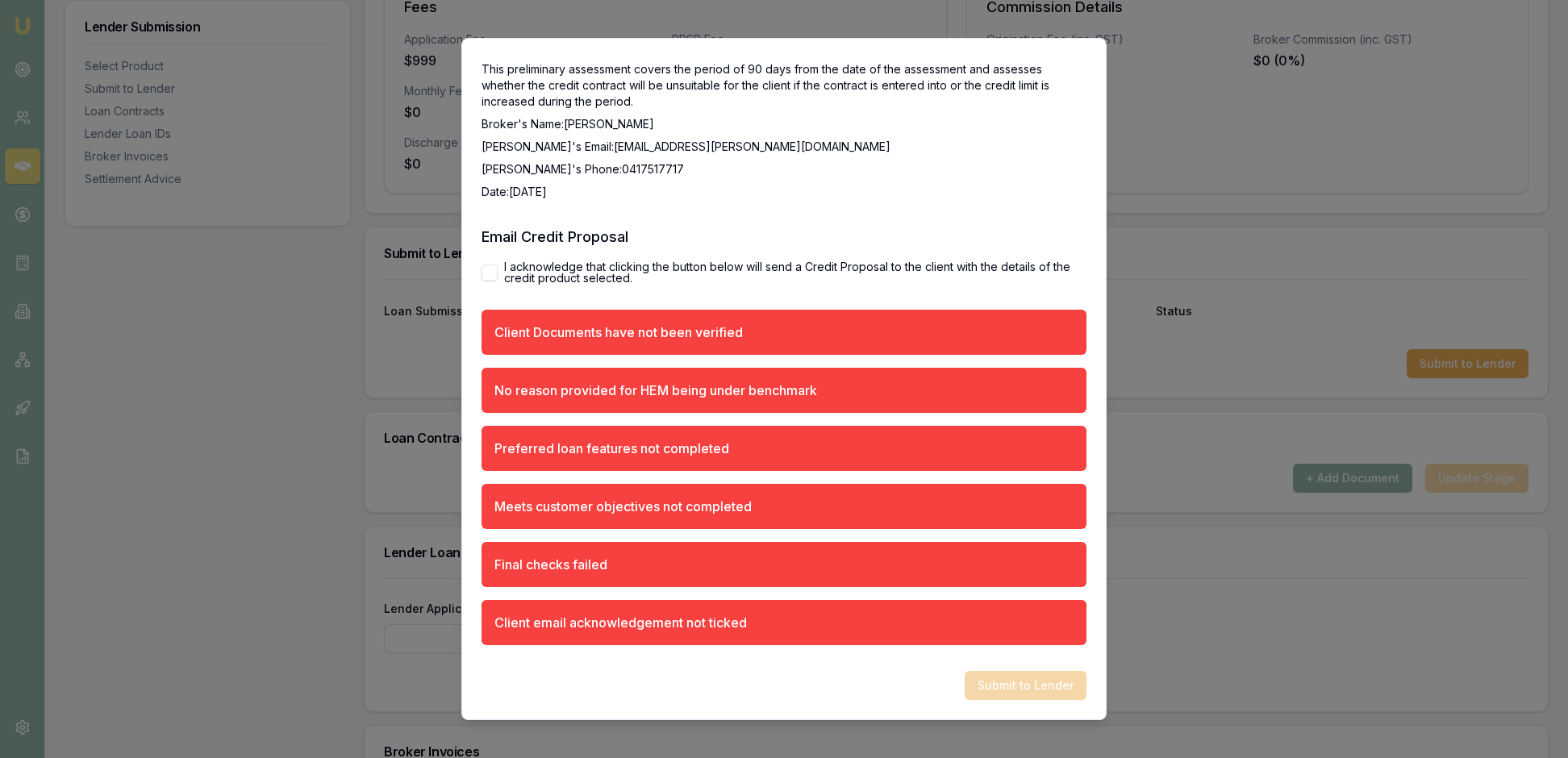
scroll to position [3355, 0]
click at [494, 265] on button "I acknowledge that clicking the button below will send a Credit Proposal to the…" at bounding box center [490, 273] width 16 height 16
checkbox input "true"
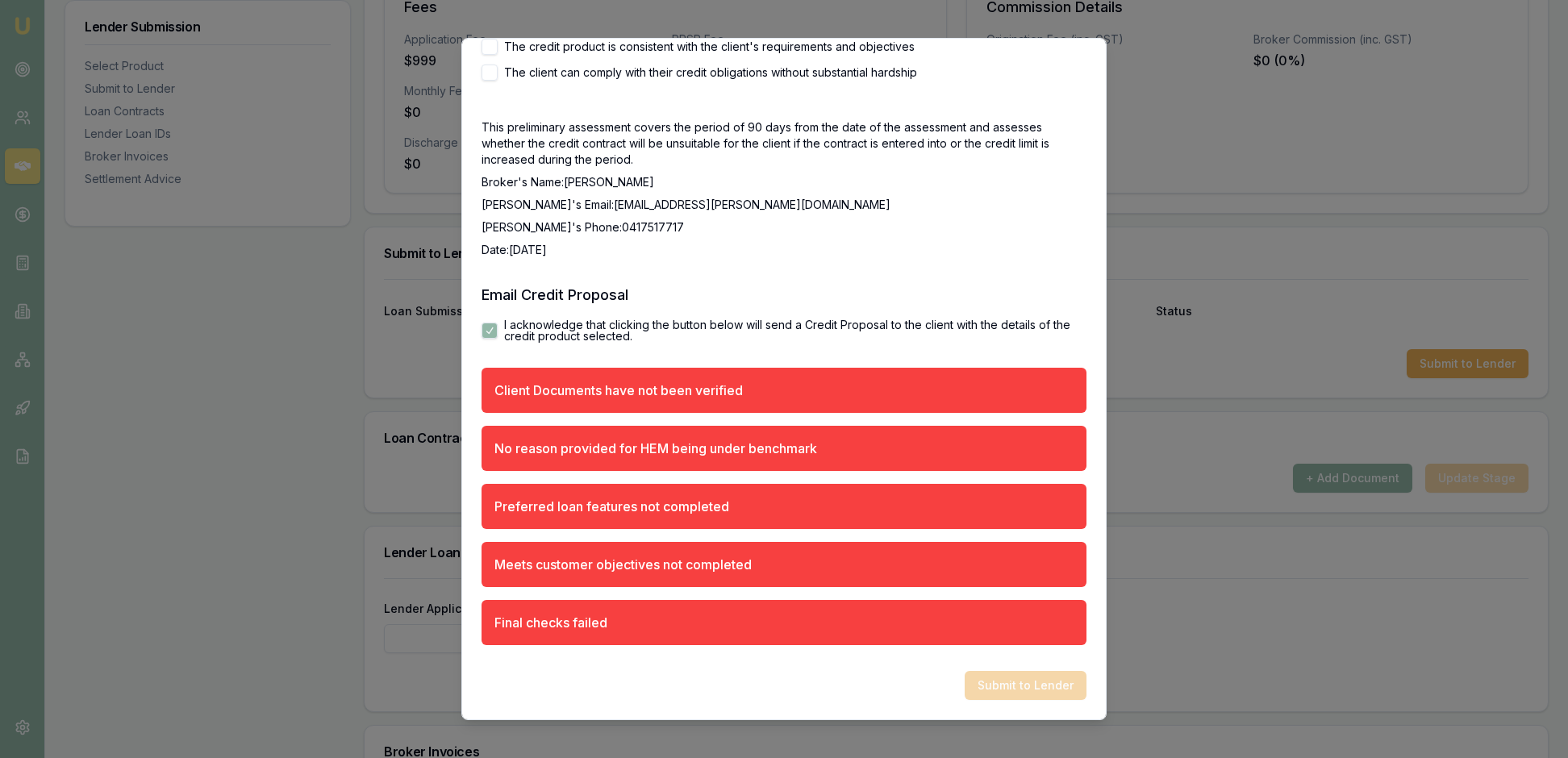
click at [538, 168] on p "This preliminary assessment covers the period of 90 days from the date of the a…" at bounding box center [784, 143] width 605 height 48
click at [496, 55] on button "The credit product is consistent with the client's requirements and objectives" at bounding box center [490, 46] width 16 height 16
checkbox input "true"
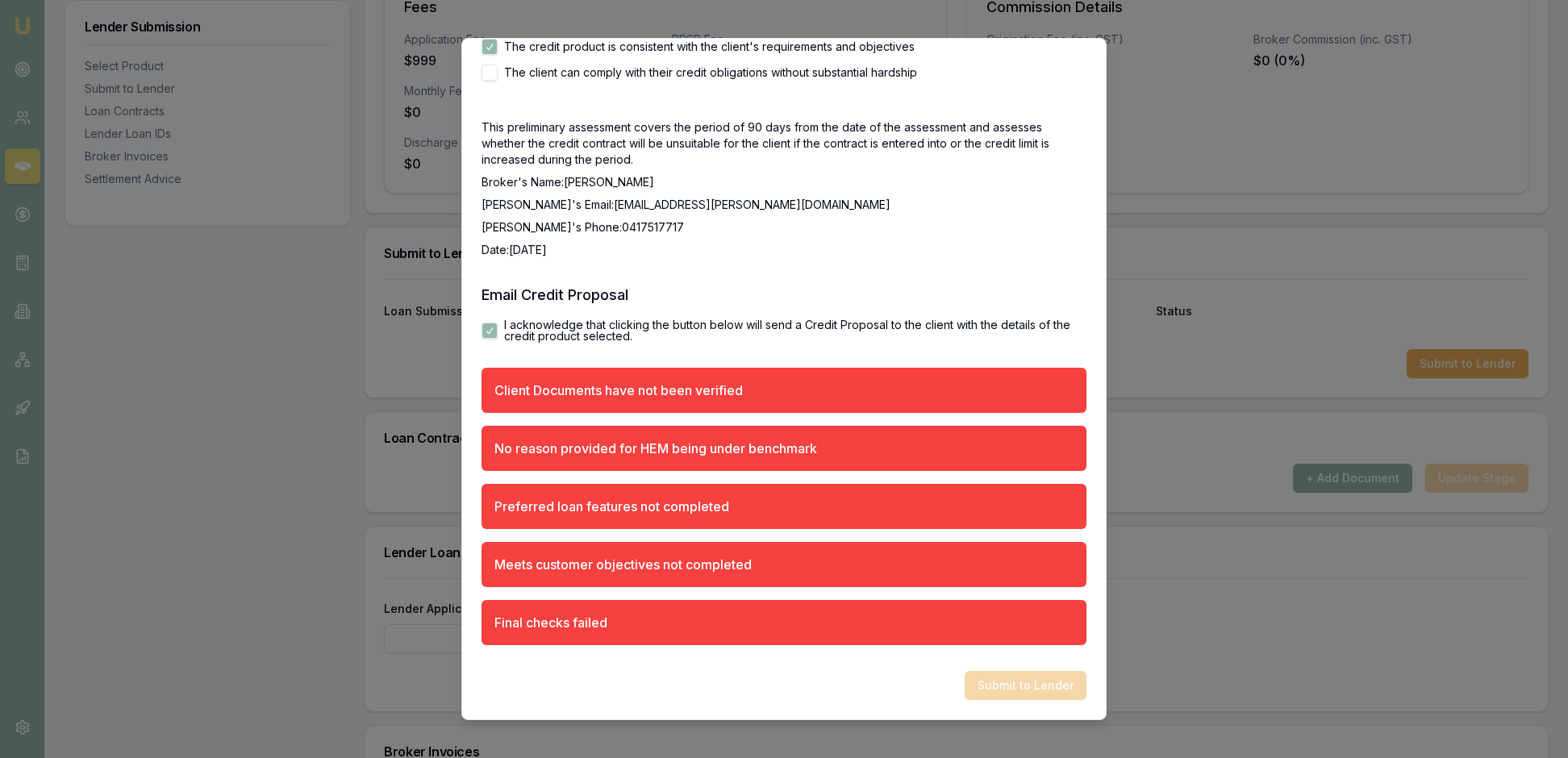
click at [932, 213] on p "Broker's Email: rachael.connors@emumoney.com.au" at bounding box center [784, 205] width 605 height 16
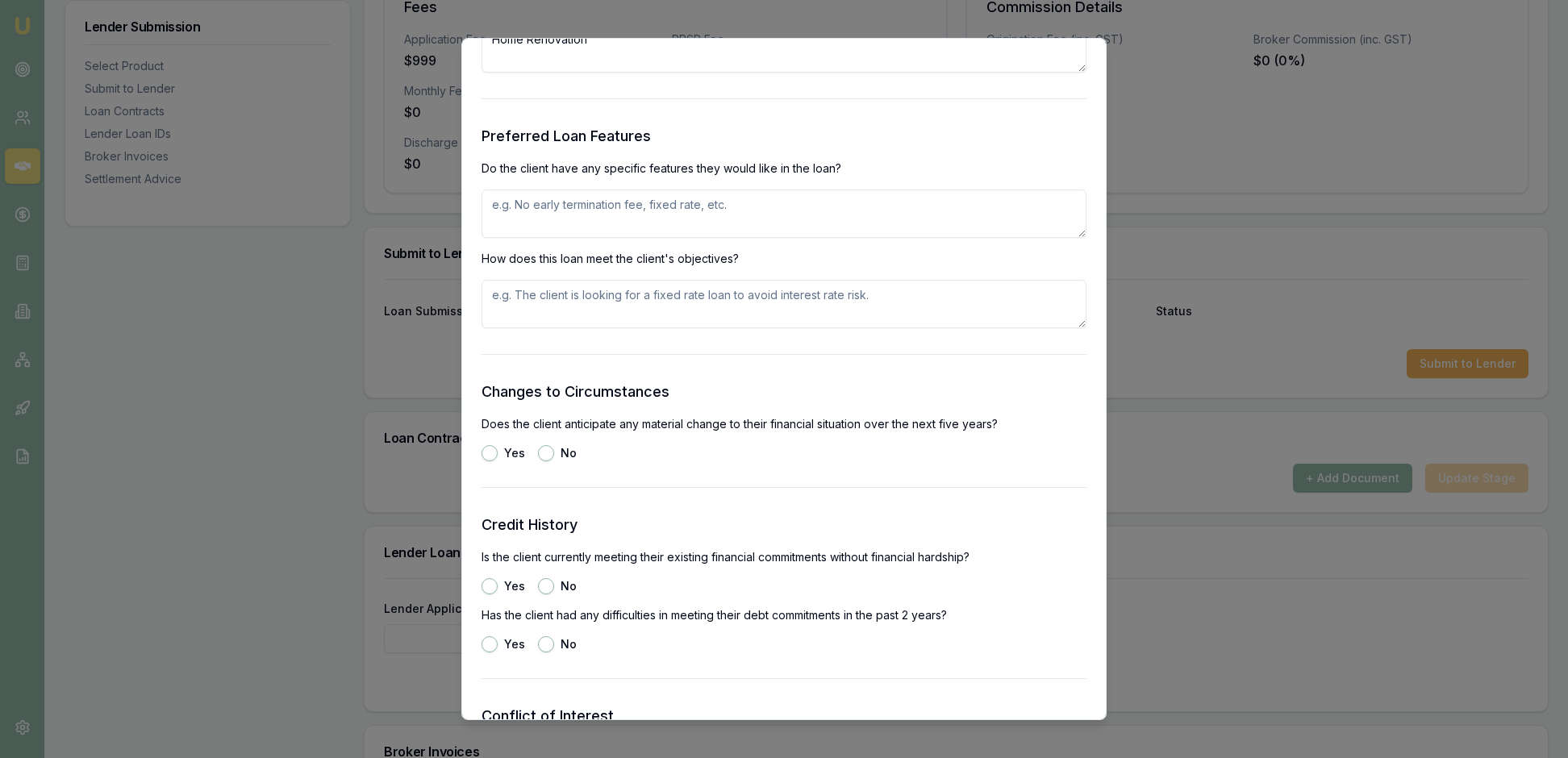
scroll to position [1736, 0]
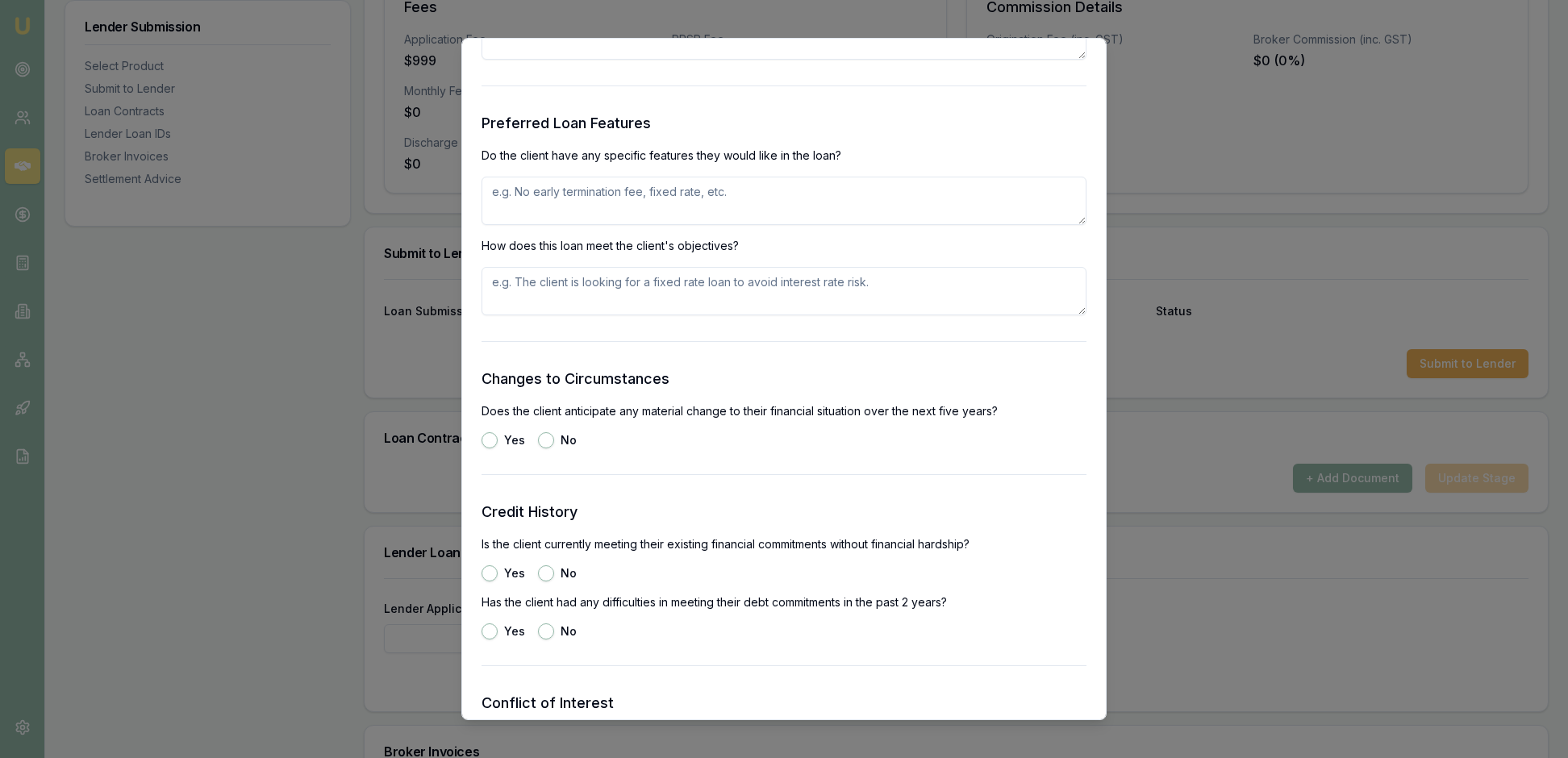
click at [635, 60] on textarea "Home Renovation" at bounding box center [784, 35] width 605 height 48
type textarea "Home Renovation and debt consolidation"
click at [635, 293] on form "Selected Product Lender Plenti Loan Type Consumer Loan Product Personal Loan Ti…" at bounding box center [784, 82] width 605 height 3408
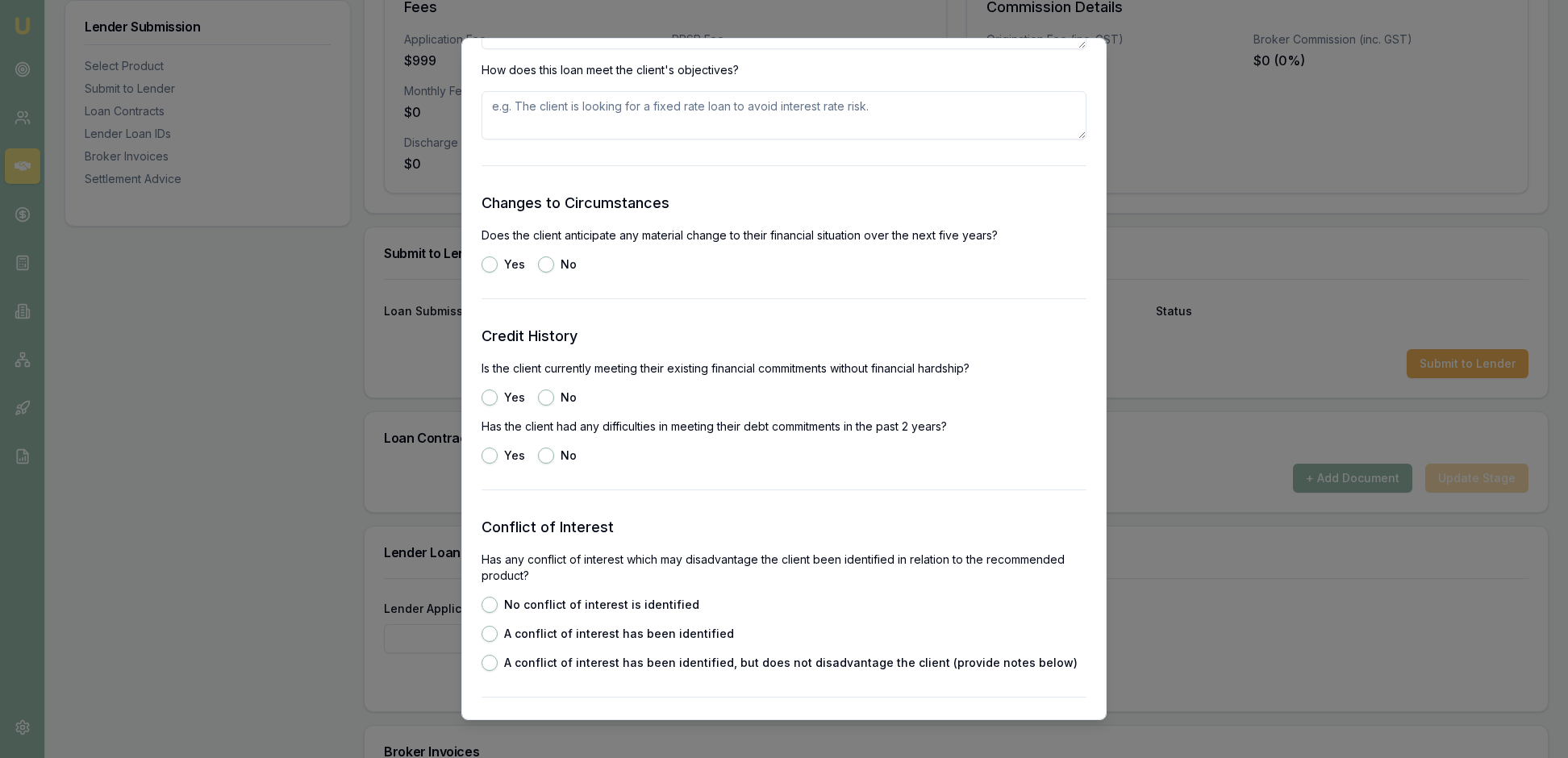
scroll to position [1939, 0]
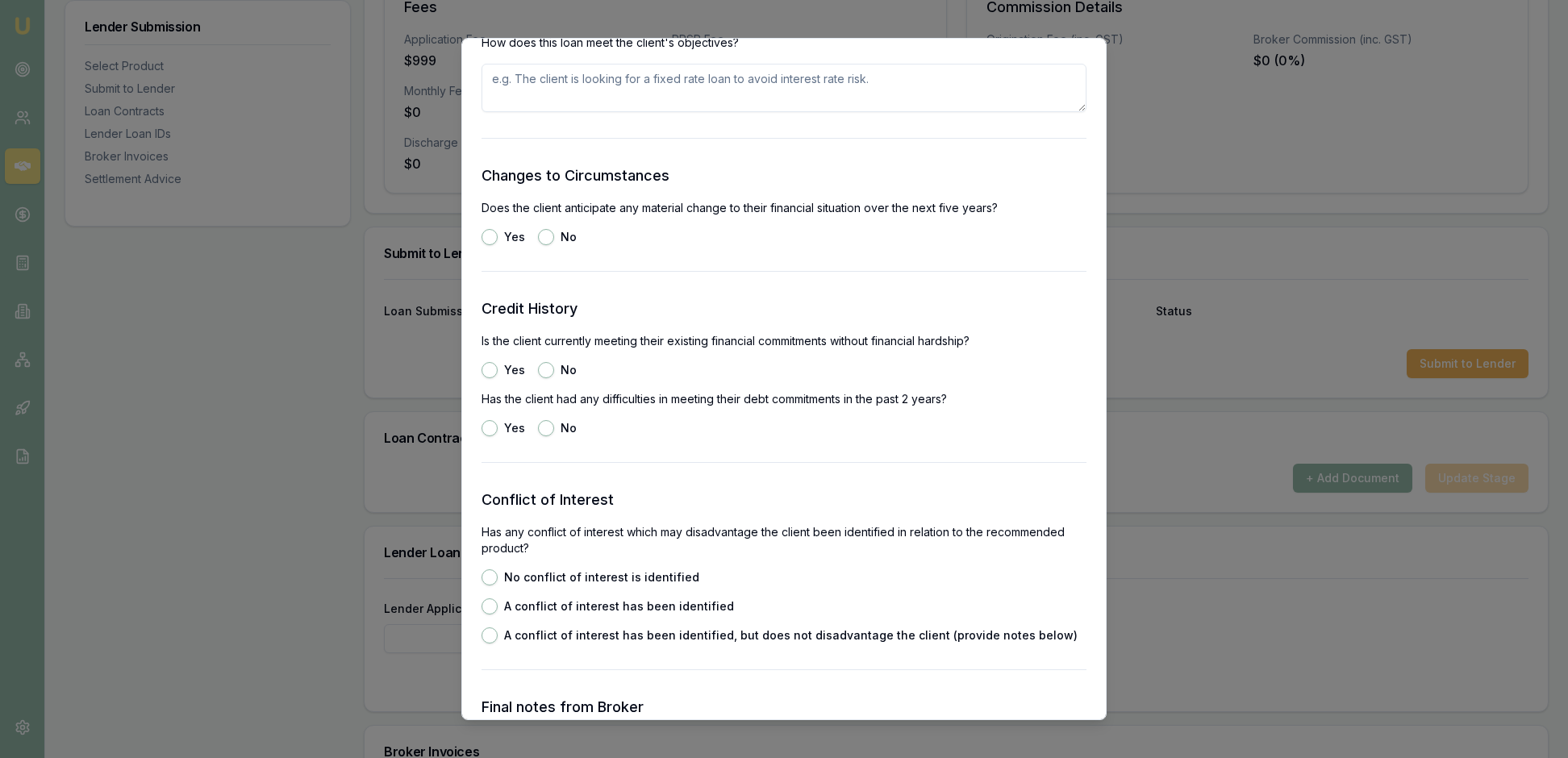
type textarea "pay regularly"
click at [500, 112] on textarea at bounding box center [784, 87] width 605 height 48
type textarea "The client is wanting the loan to be done over 84 months"
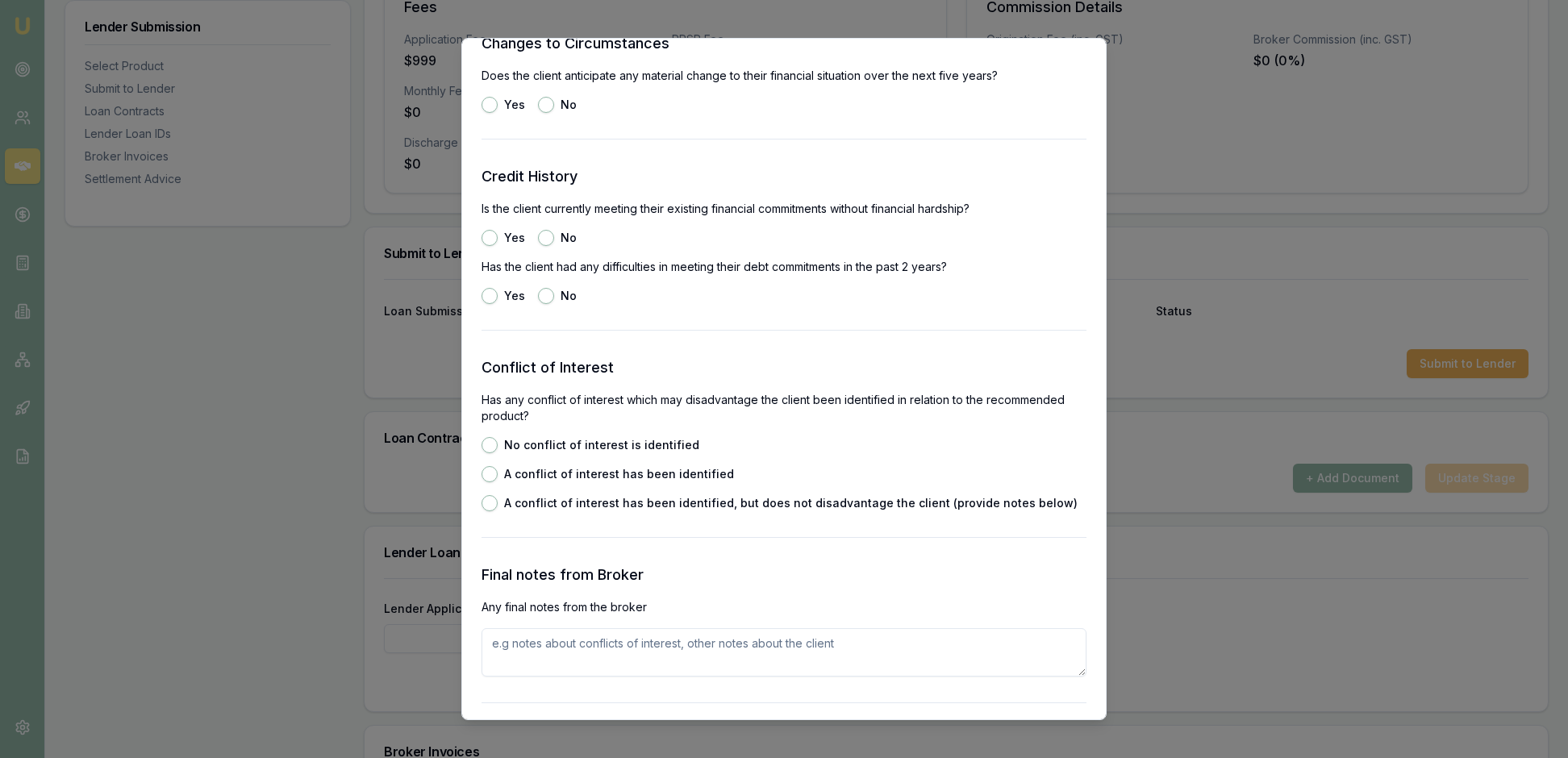
scroll to position [2092, 0]
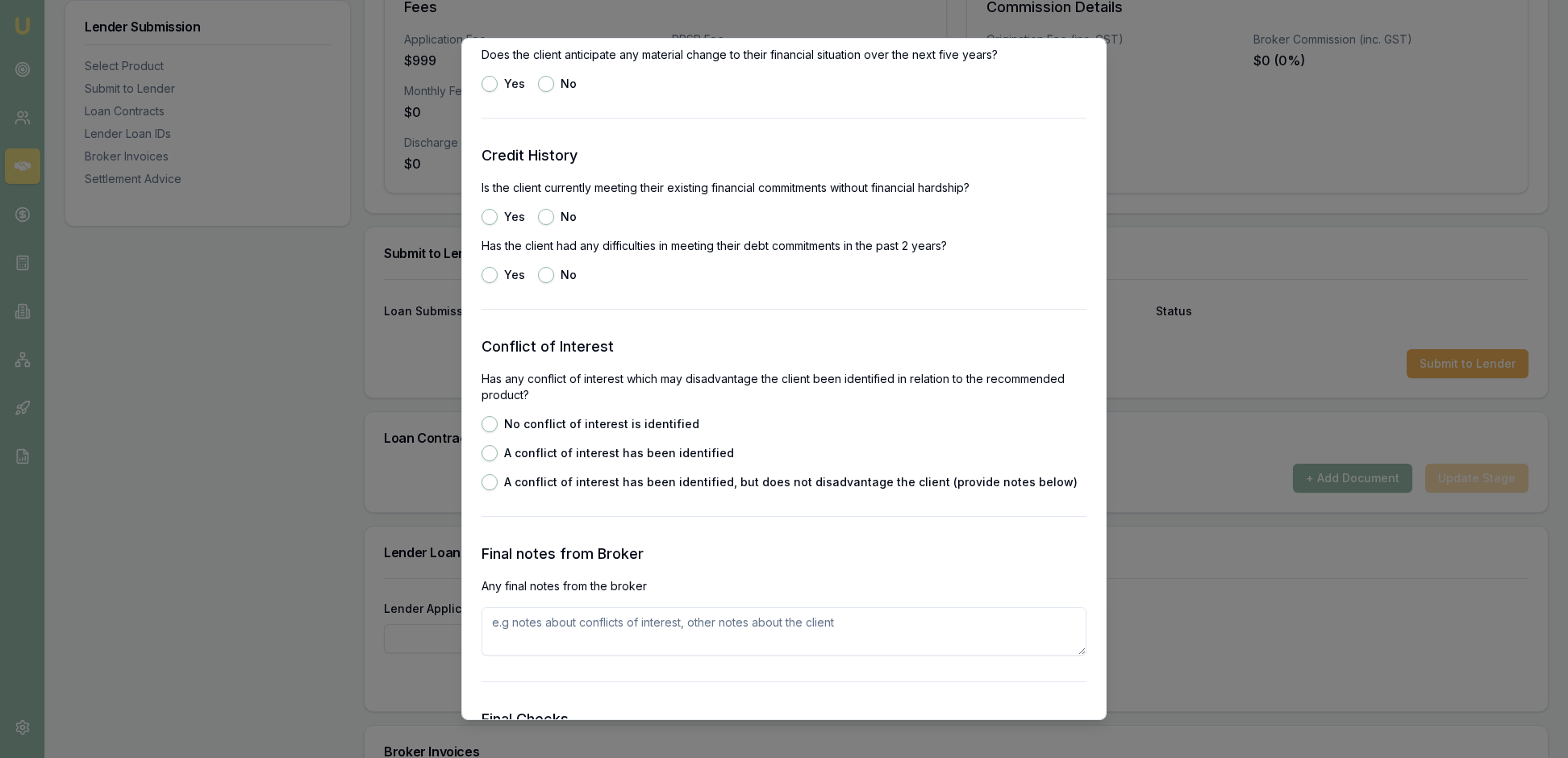
click at [554, 92] on button "No" at bounding box center [545, 83] width 16 height 16
radio input "true"
click at [686, 92] on div "Yes No" at bounding box center [784, 83] width 605 height 16
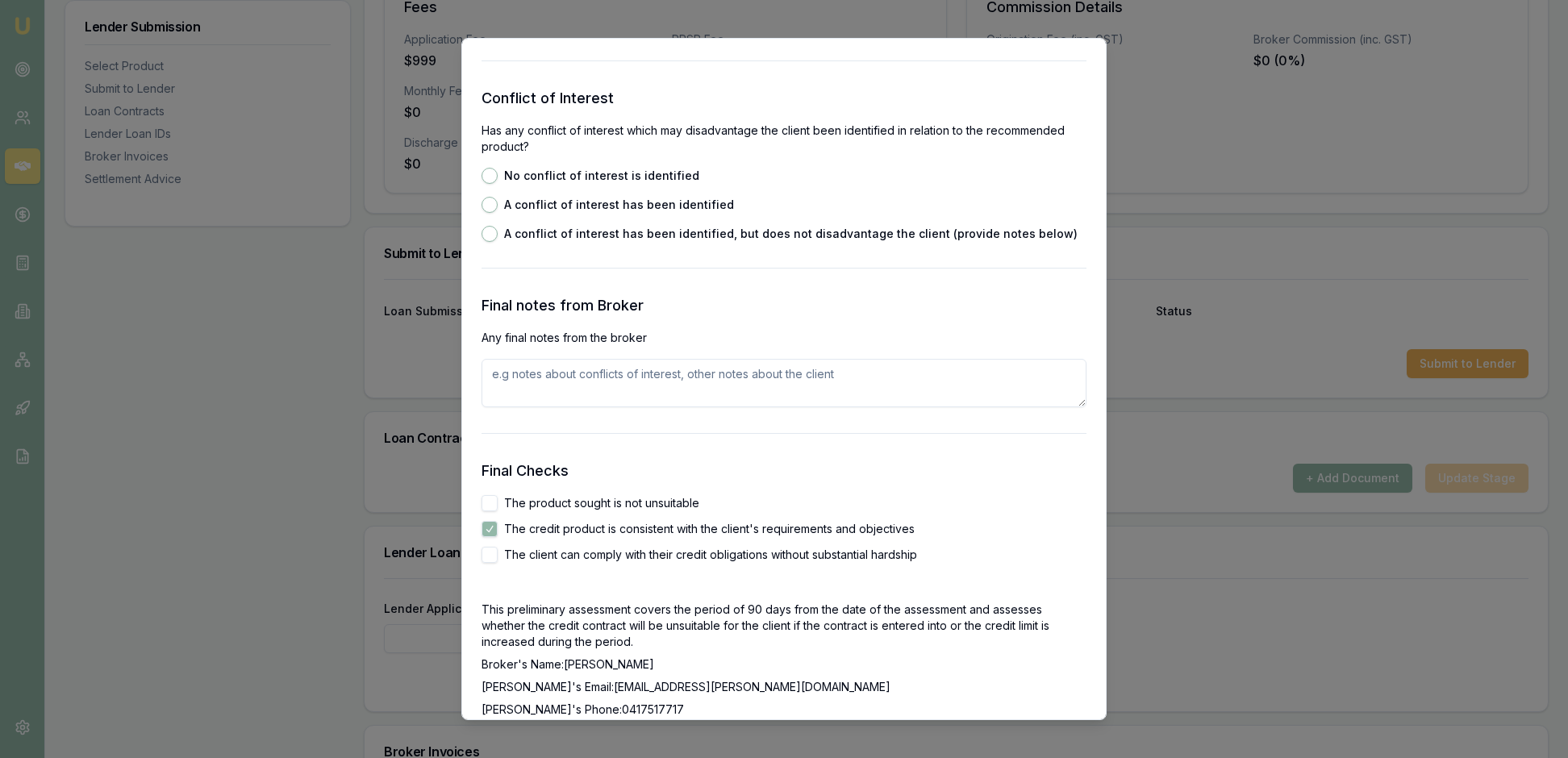
scroll to position [2368, 0]
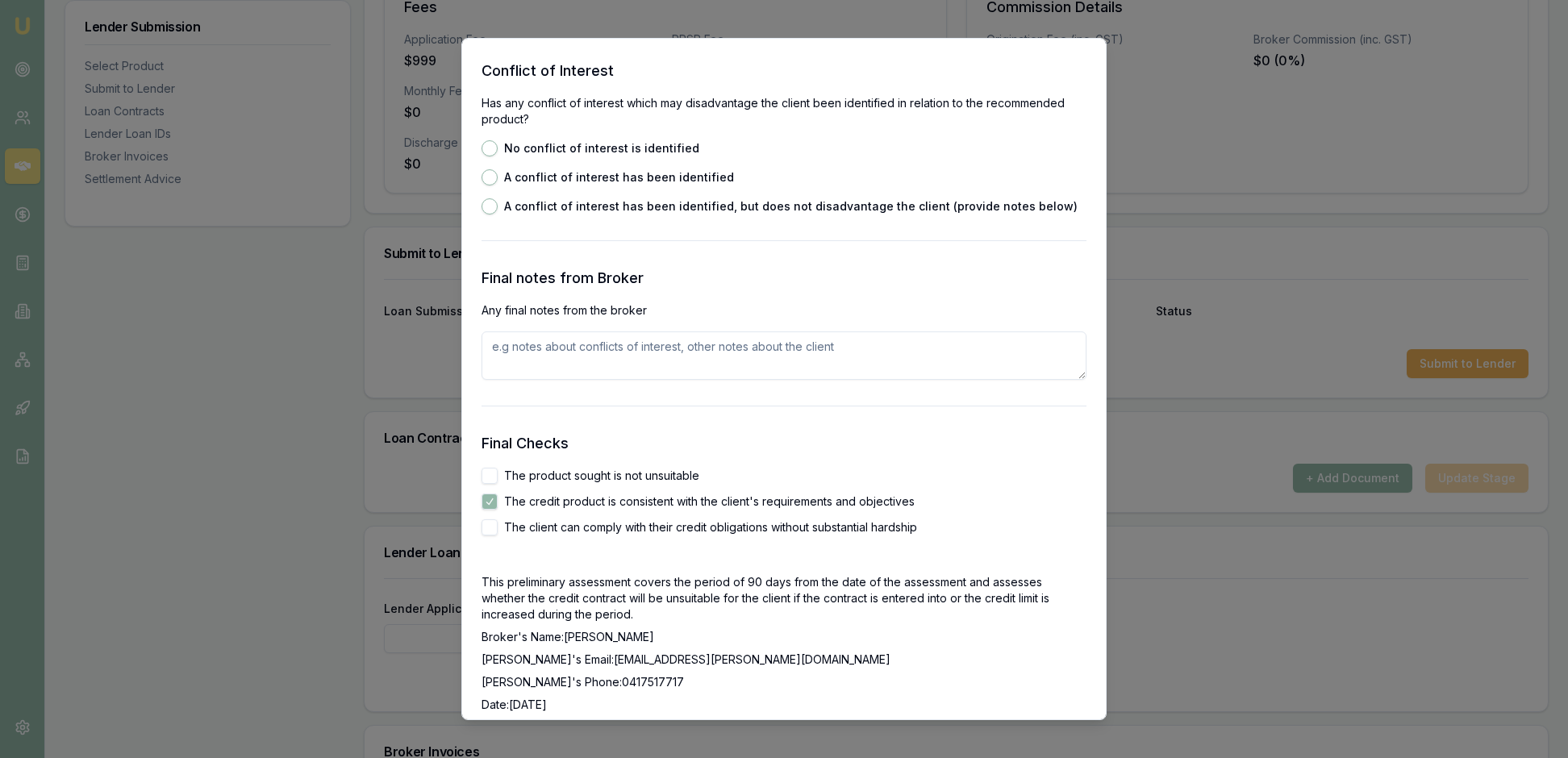
radio input "true"
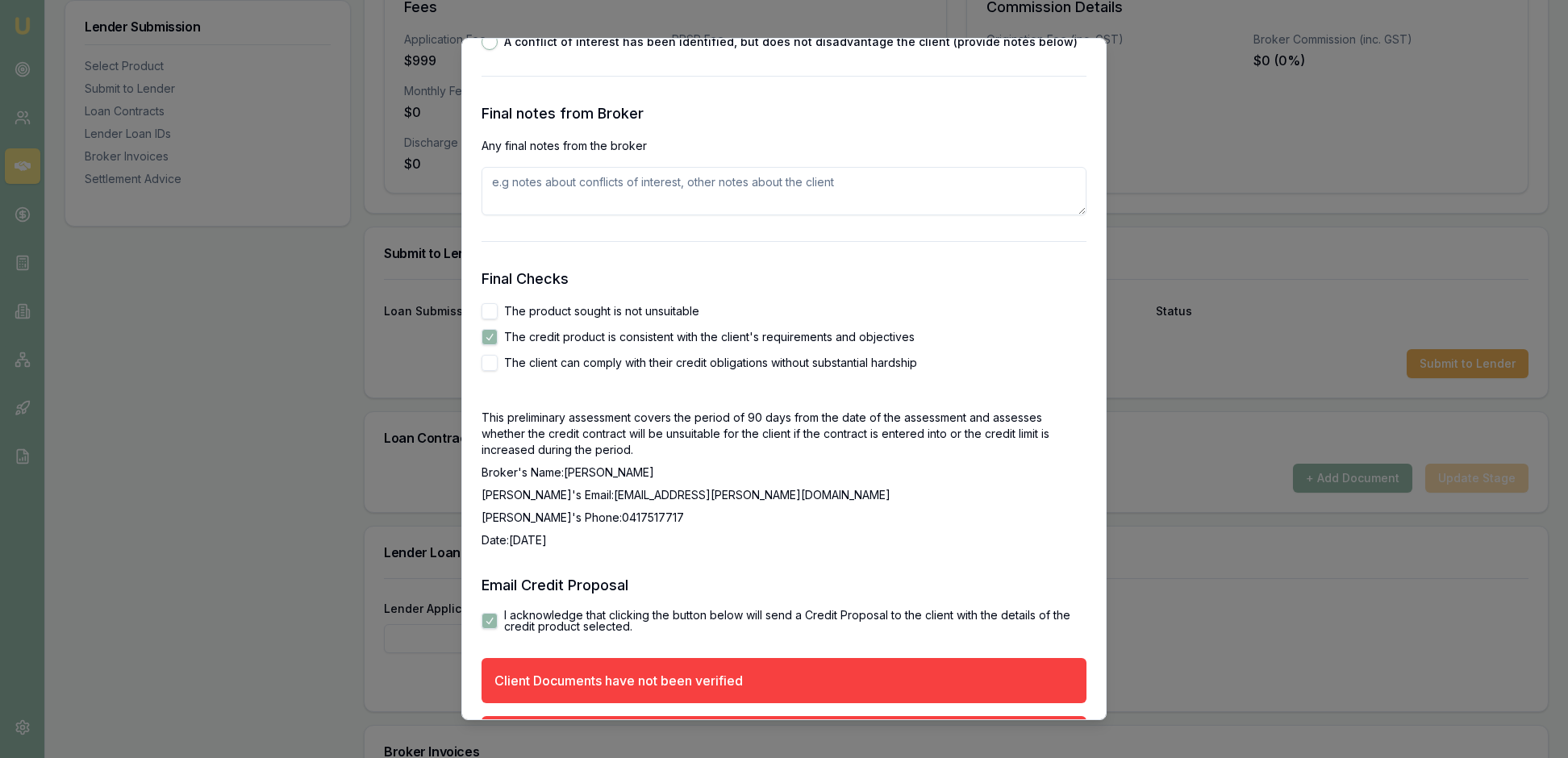
scroll to position [2568, 0]
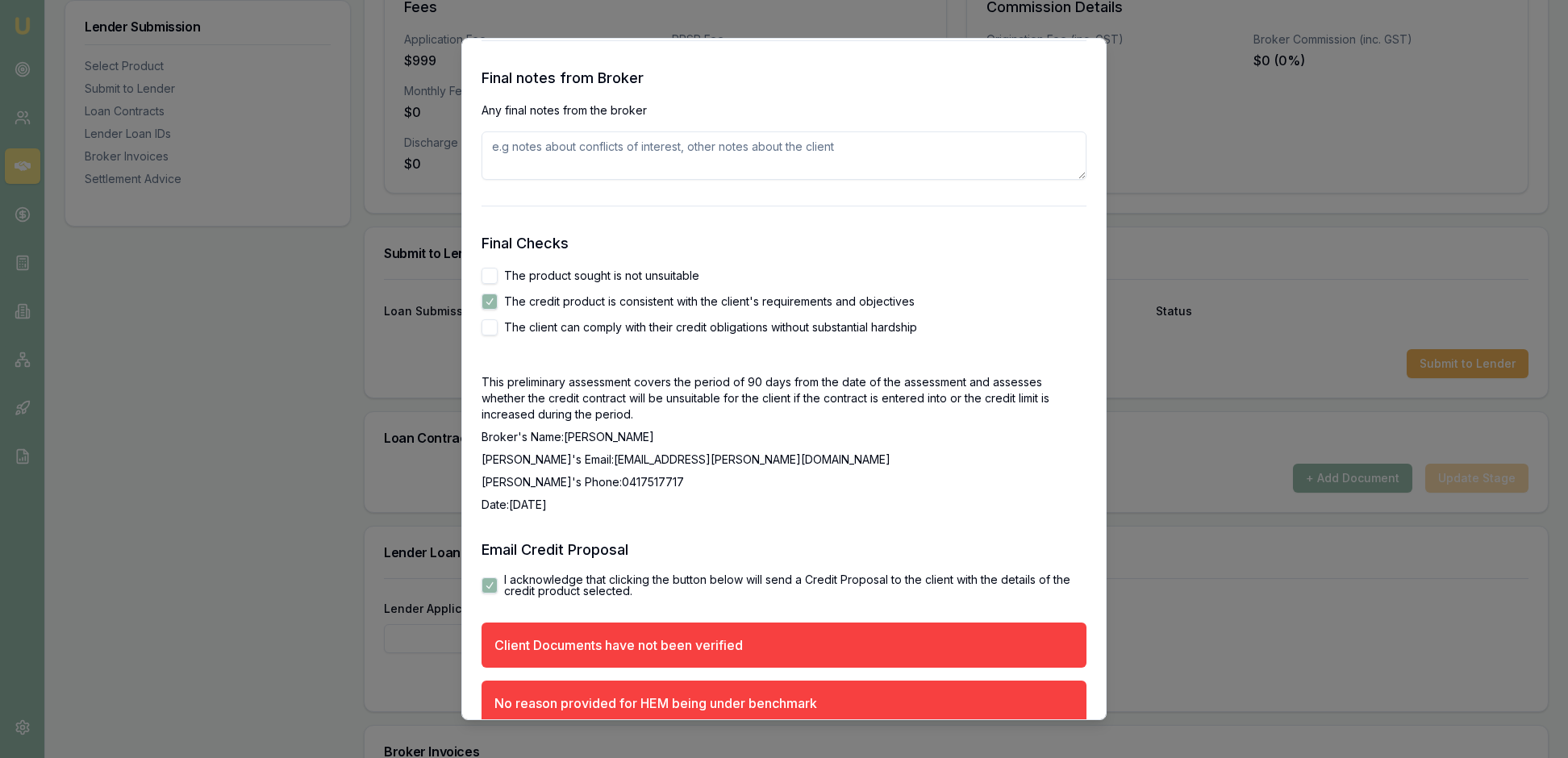
radio input "true"
click at [794, 89] on h3 "Final notes from Broker" at bounding box center [784, 78] width 605 height 22
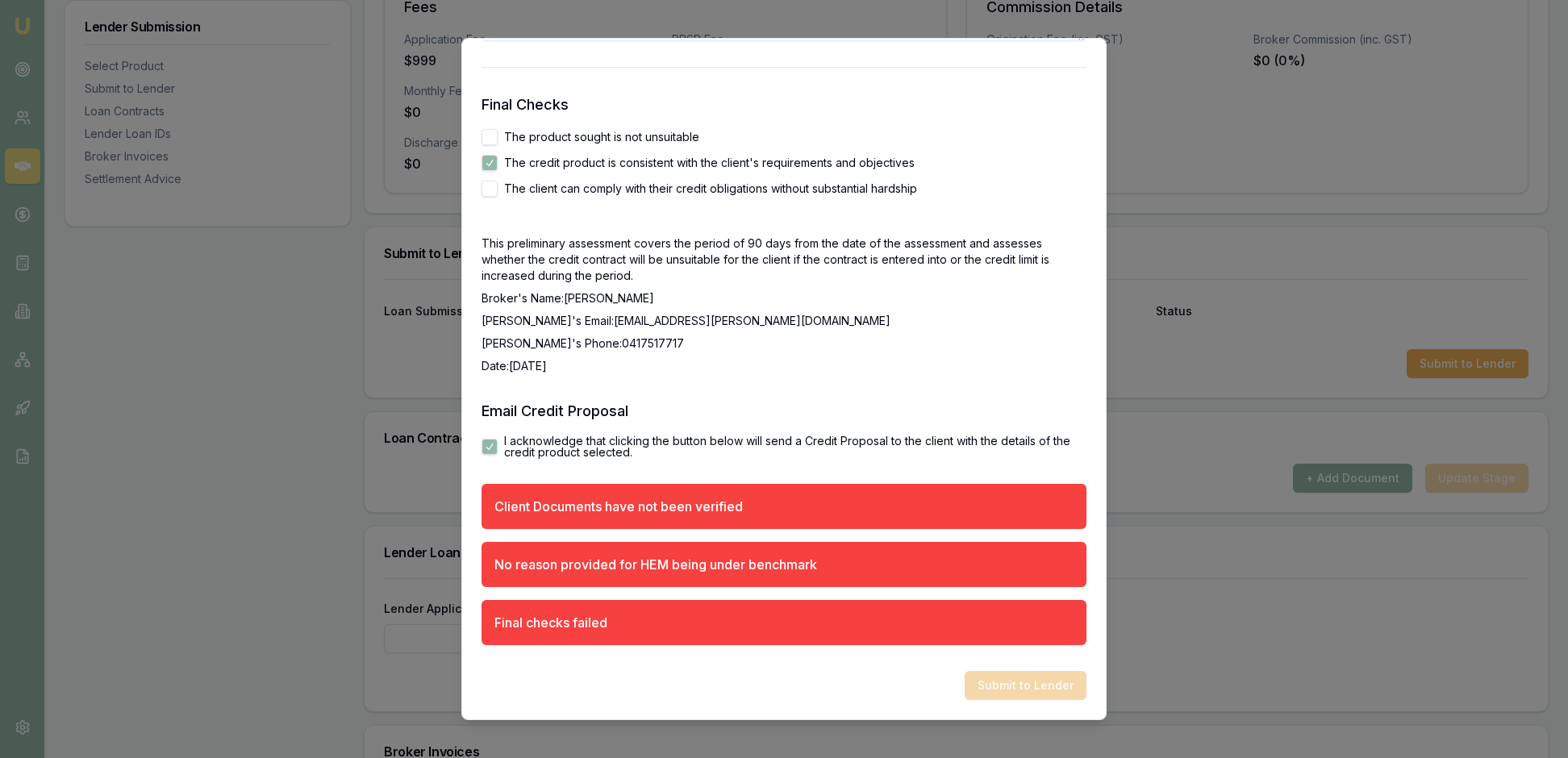
scroll to position [2826, 0]
click at [511, 41] on textarea at bounding box center [784, 17] width 605 height 48
click at [701, 41] on textarea "The clients name was entered incorrectly which i spoke to Luke the BDM about co…" at bounding box center [784, 17] width 605 height 48
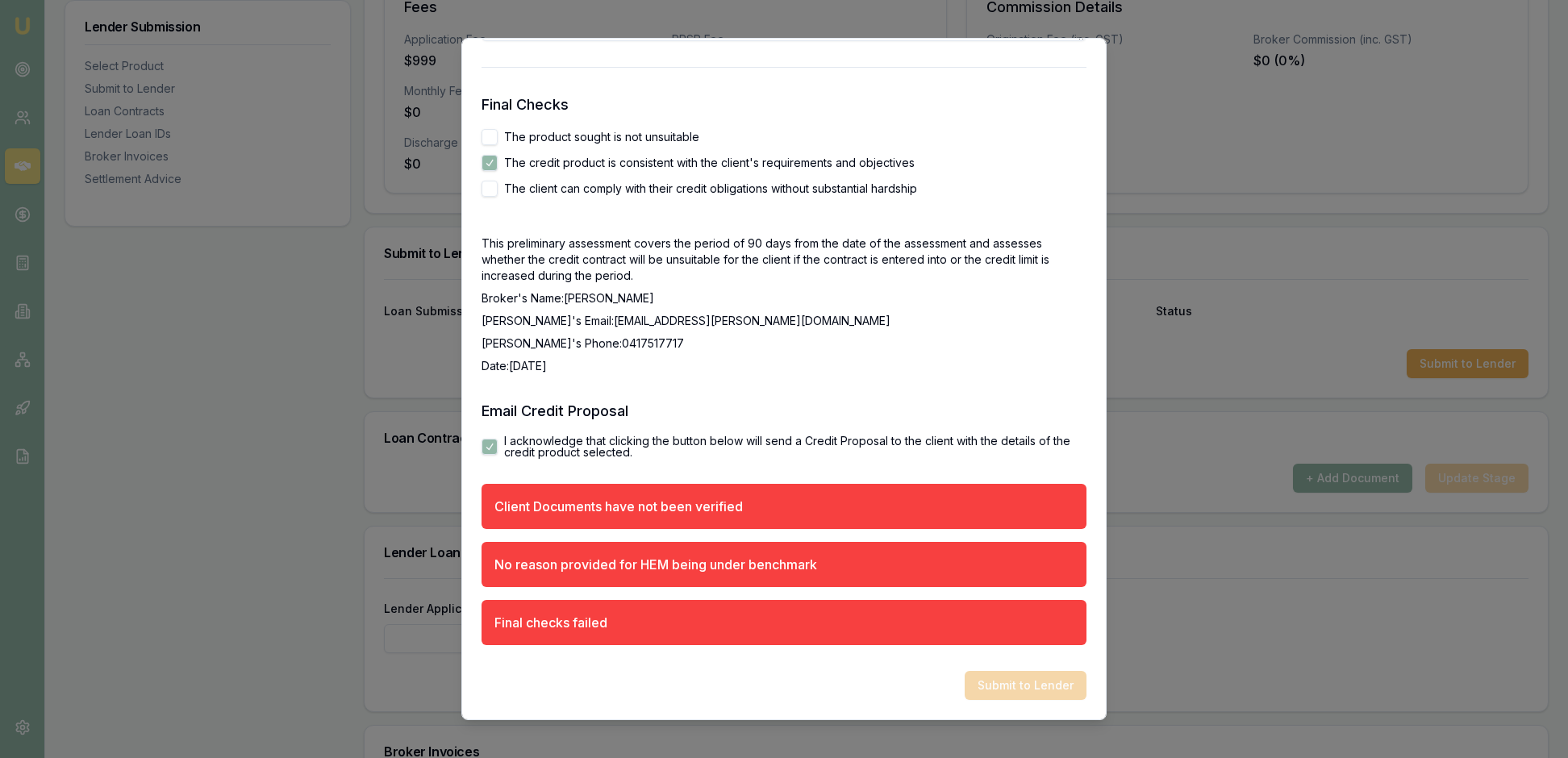
type textarea "The clients name was entered incorrectly which i spoke to Luke the BDM about co…"
click at [844, 116] on h3 "Final Checks" at bounding box center [784, 105] width 605 height 22
click at [1024, 676] on div "Submit to Lender" at bounding box center [784, 686] width 605 height 29
click at [946, 335] on p "Broker's Phone: 0417517717" at bounding box center [784, 343] width 605 height 16
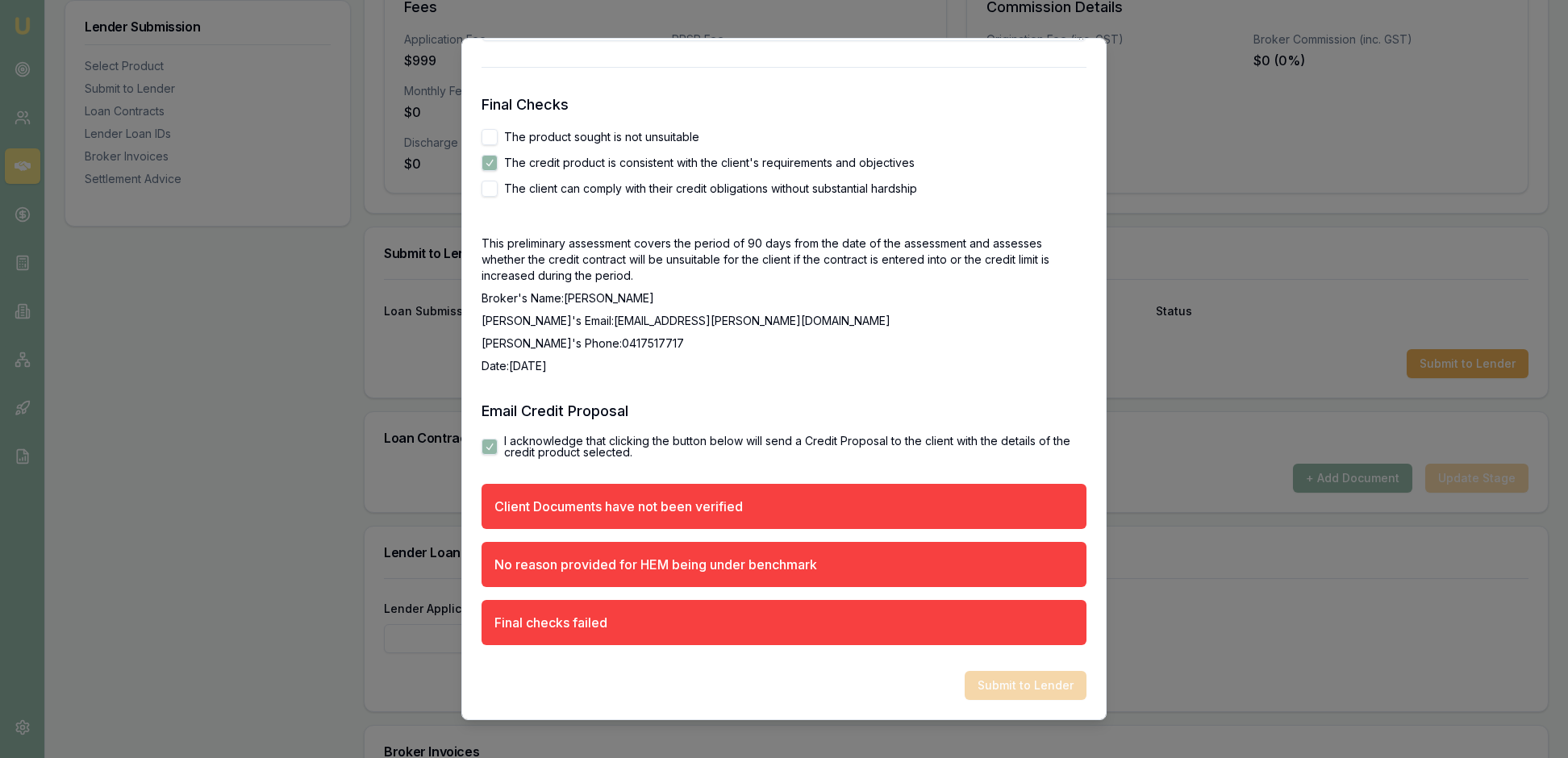
click at [742, 496] on div "Client Documents have not been verified" at bounding box center [619, 506] width 249 height 20
click at [1023, 683] on div "Submit to Lender" at bounding box center [784, 686] width 605 height 29
click at [624, 496] on div "Client Documents have not been verified" at bounding box center [619, 506] width 249 height 20
click at [994, 313] on p "Broker's Email: rachael.connors@emumoney.com.au" at bounding box center [784, 321] width 605 height 16
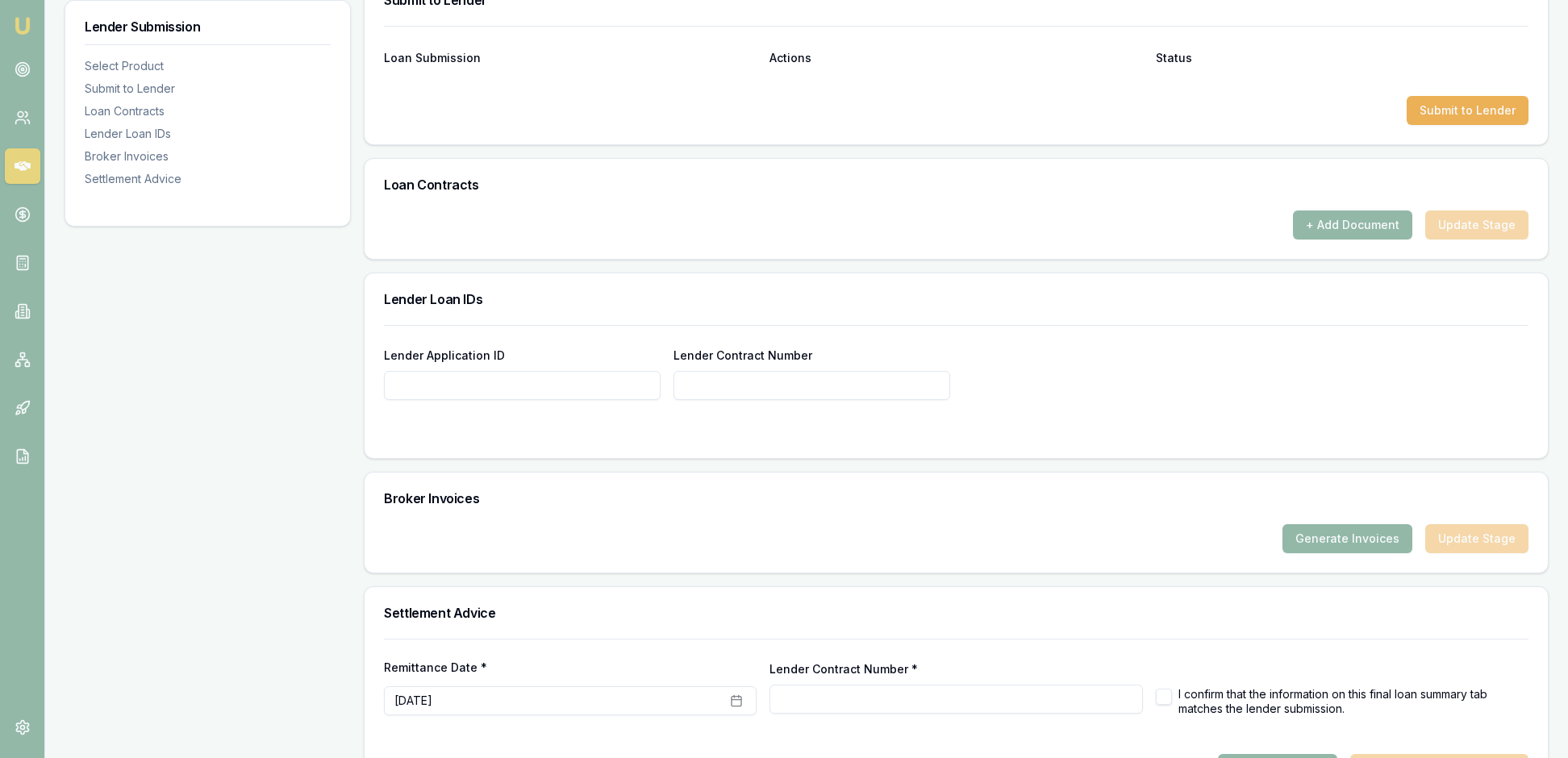
scroll to position [836, 0]
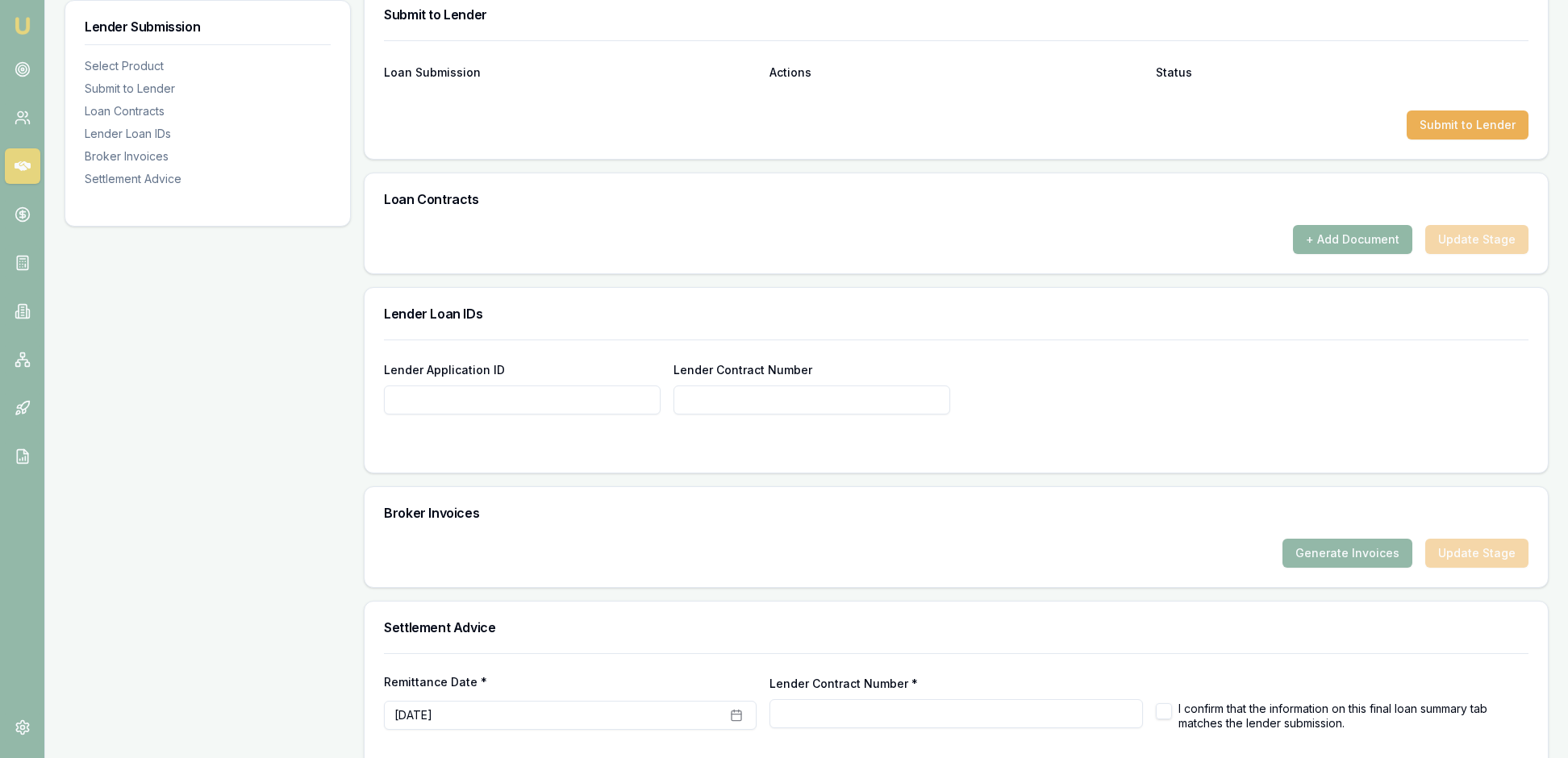
click at [1301, 254] on button "+ Add Document" at bounding box center [1352, 239] width 119 height 29
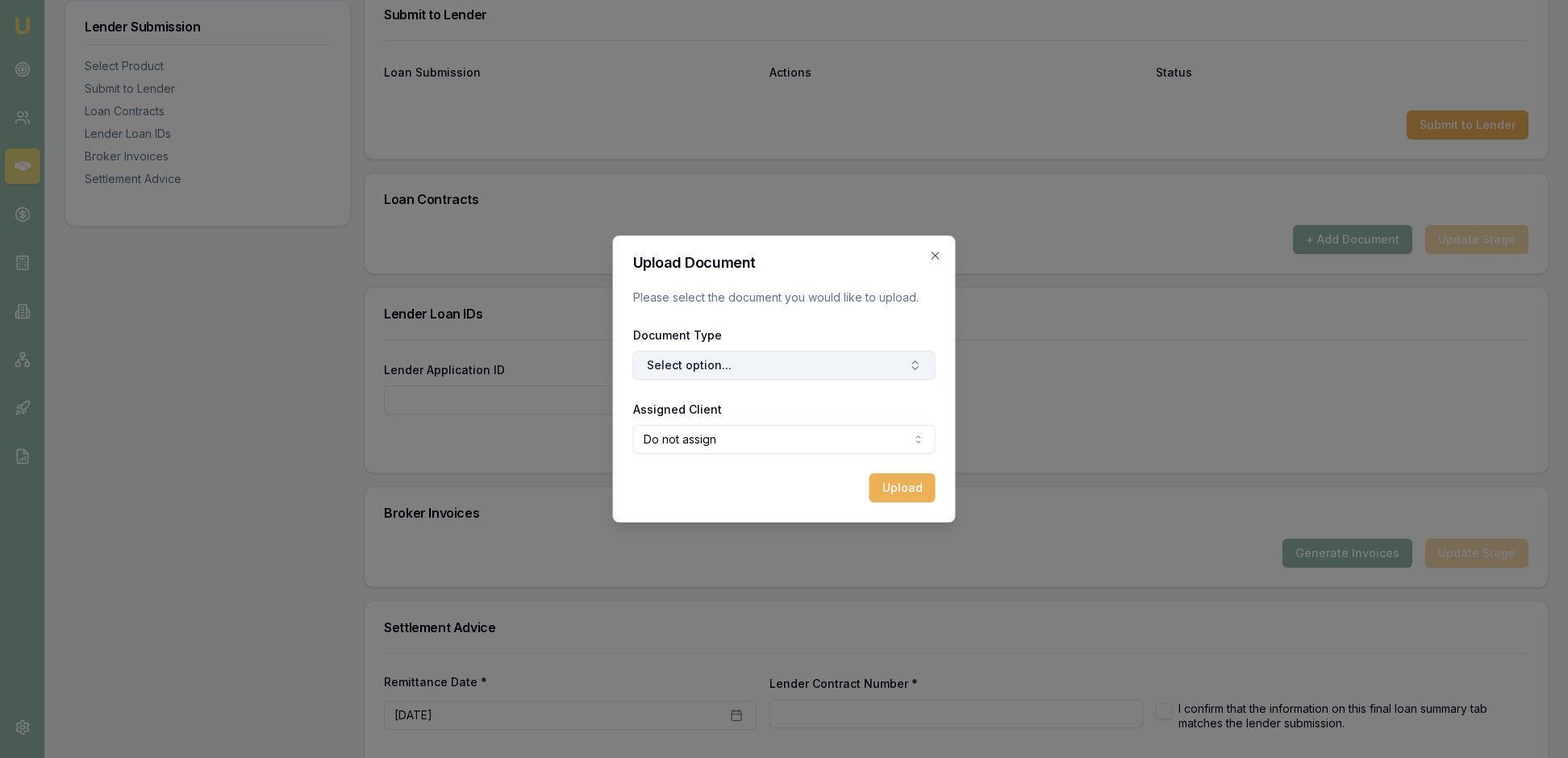
click at [911, 372] on icon "button" at bounding box center [915, 365] width 13 height 13
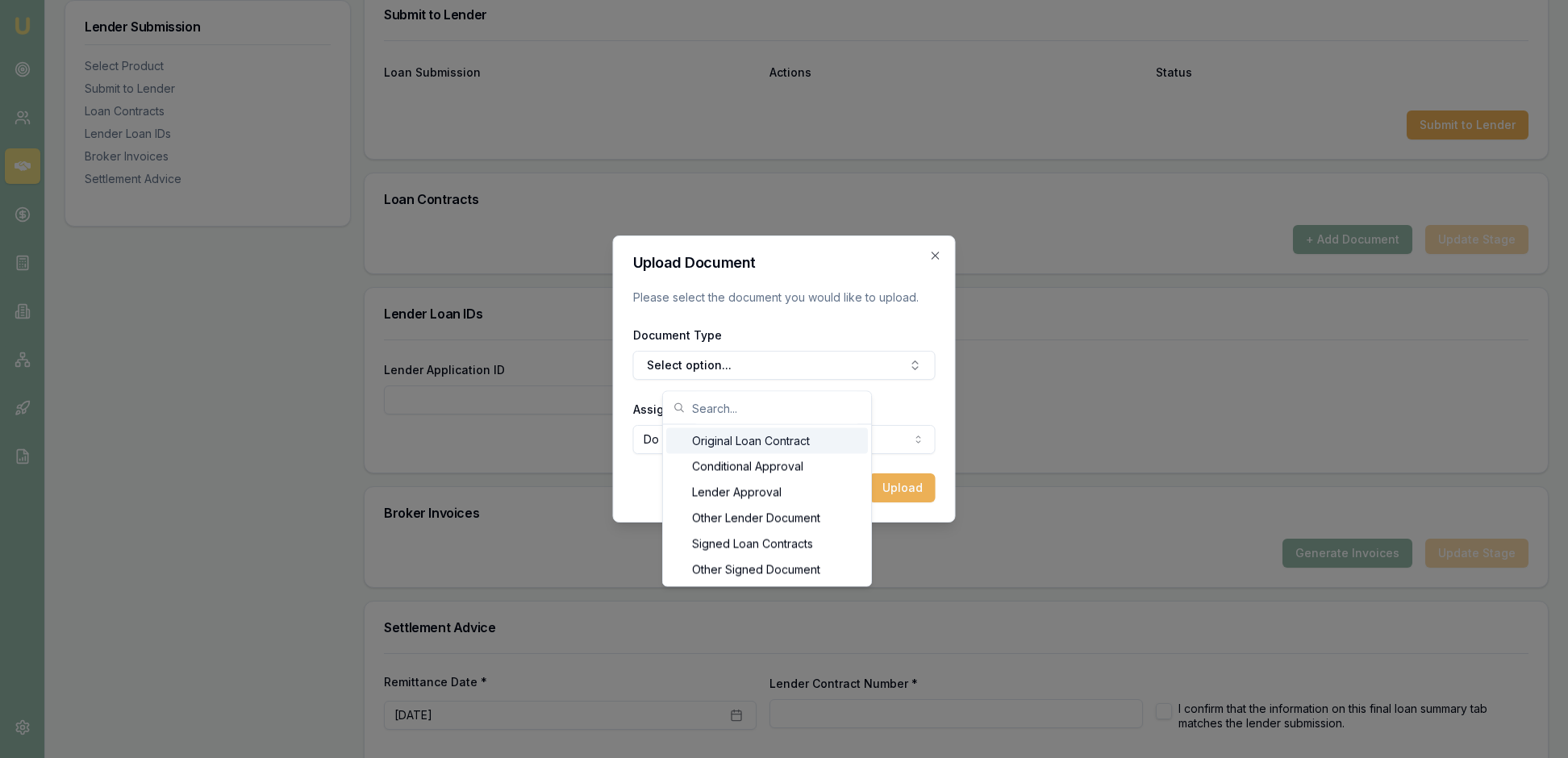
click at [827, 447] on div "Original Loan Contract" at bounding box center [766, 442] width 201 height 26
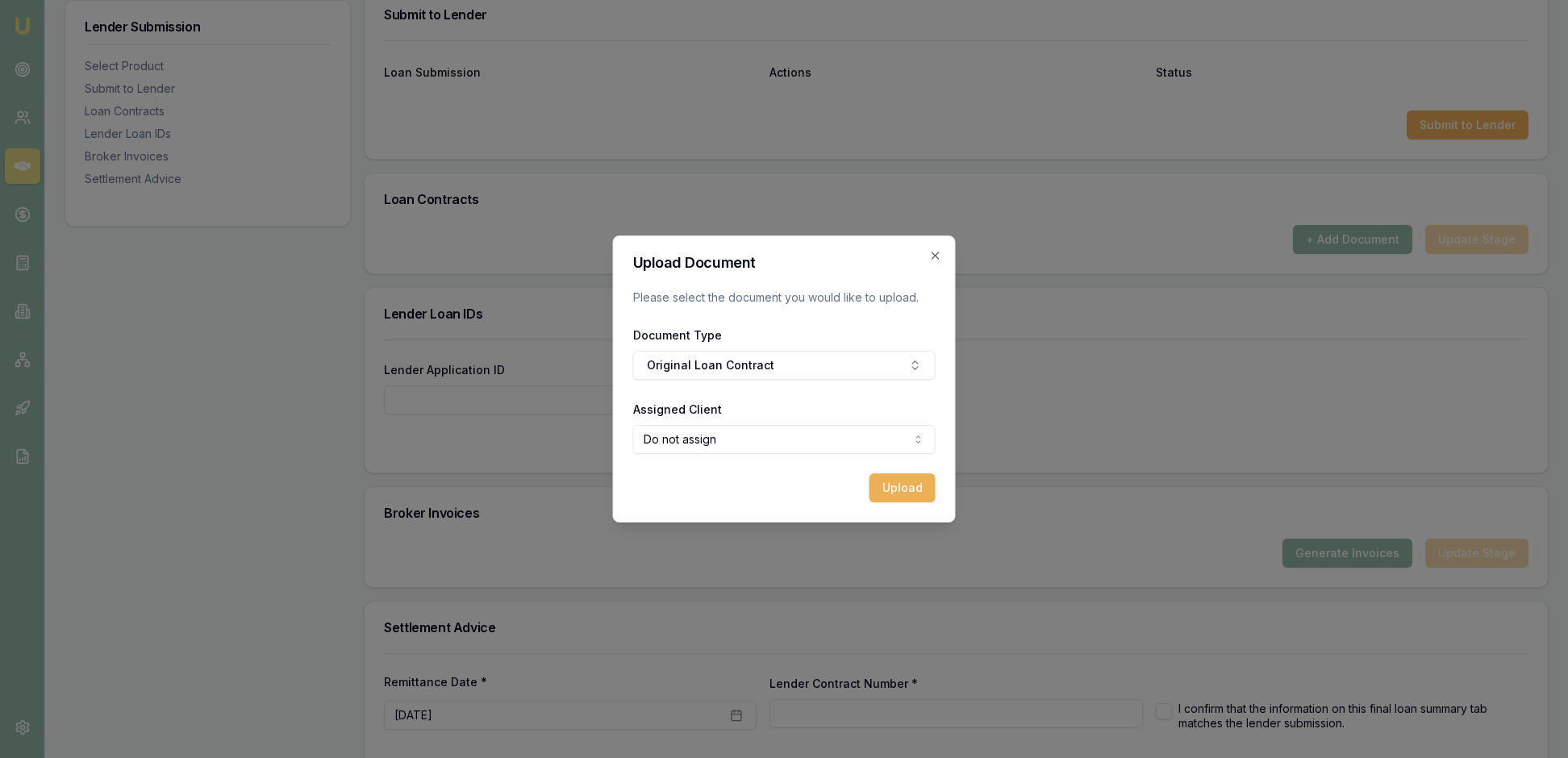
select select "U-2OWBGMEILT"
click at [887, 492] on button "Upload" at bounding box center [902, 488] width 66 height 29
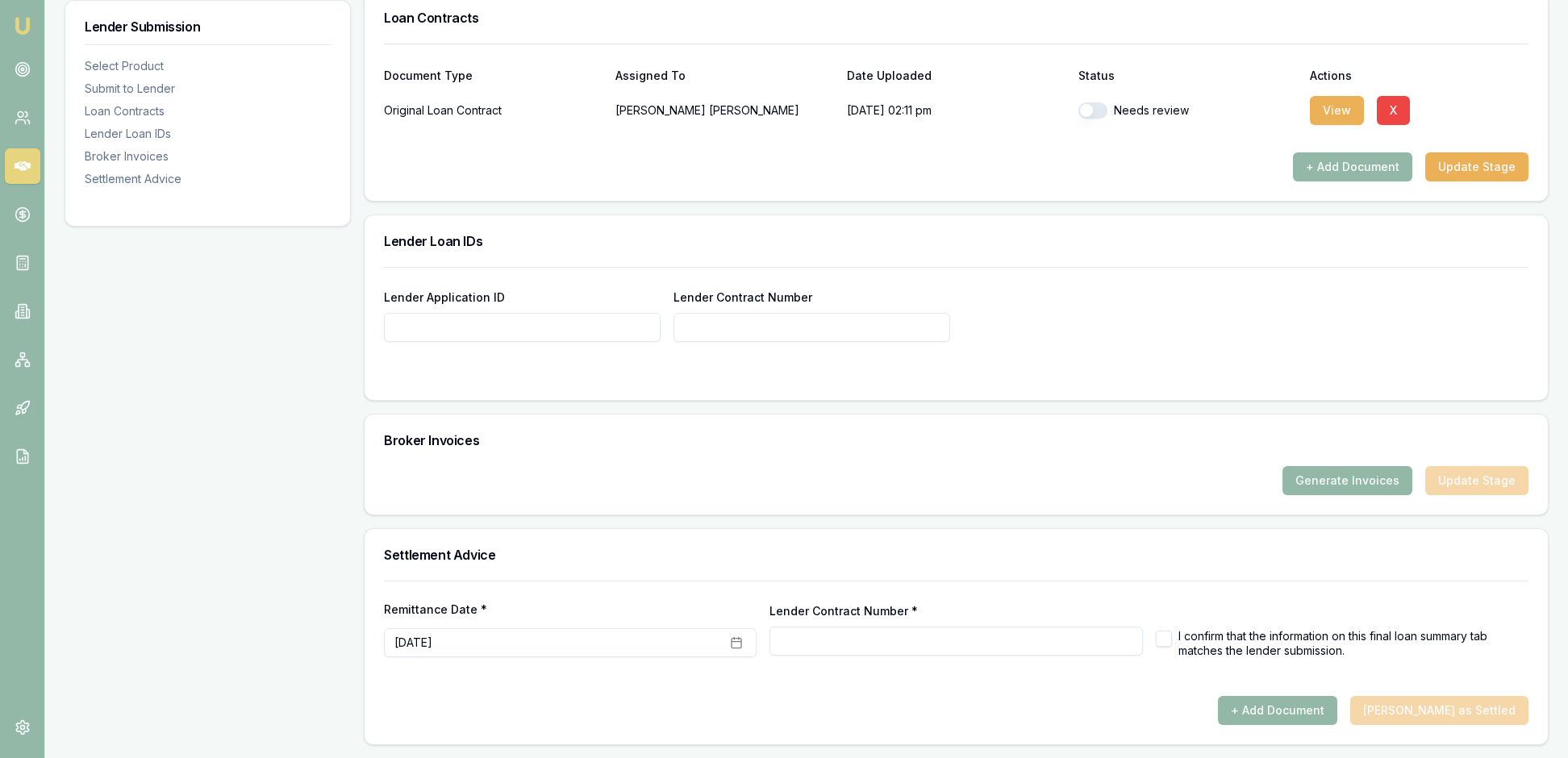
scroll to position [1175, 0]
click at [478, 342] on input "Lender Application ID" at bounding box center [522, 328] width 277 height 29
click at [732, 342] on input "Lender Contract Number" at bounding box center [811, 328] width 277 height 29
paste input "CG32159234"
type input "CG32159234"
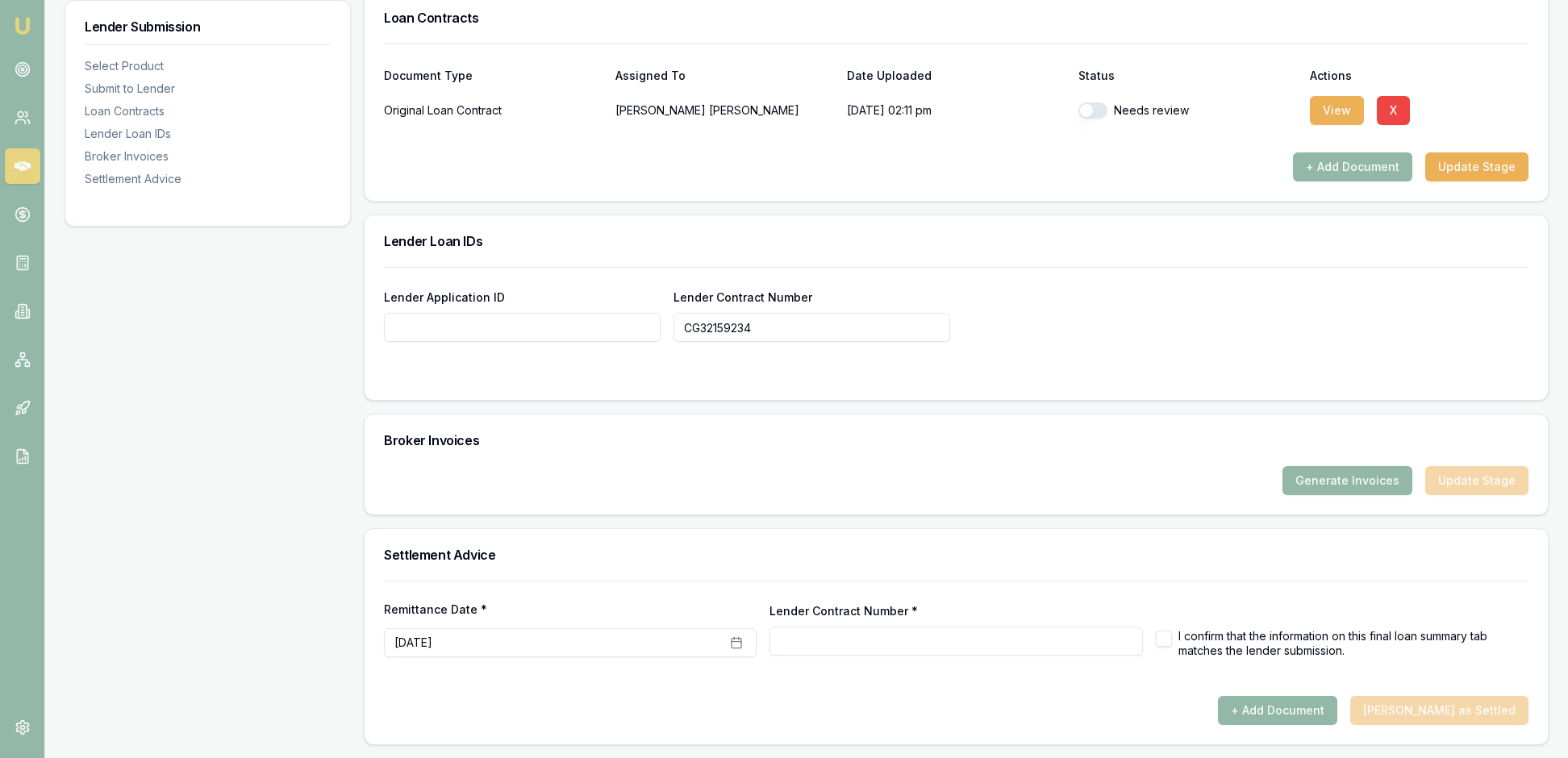
click at [468, 342] on input "Lender Application ID" at bounding box center [522, 328] width 277 height 29
type input "CG32159234"
click at [426, 335] on input "Lender Application ID" at bounding box center [522, 328] width 277 height 29
paste input "CG32159234"
type input "CG32159234"
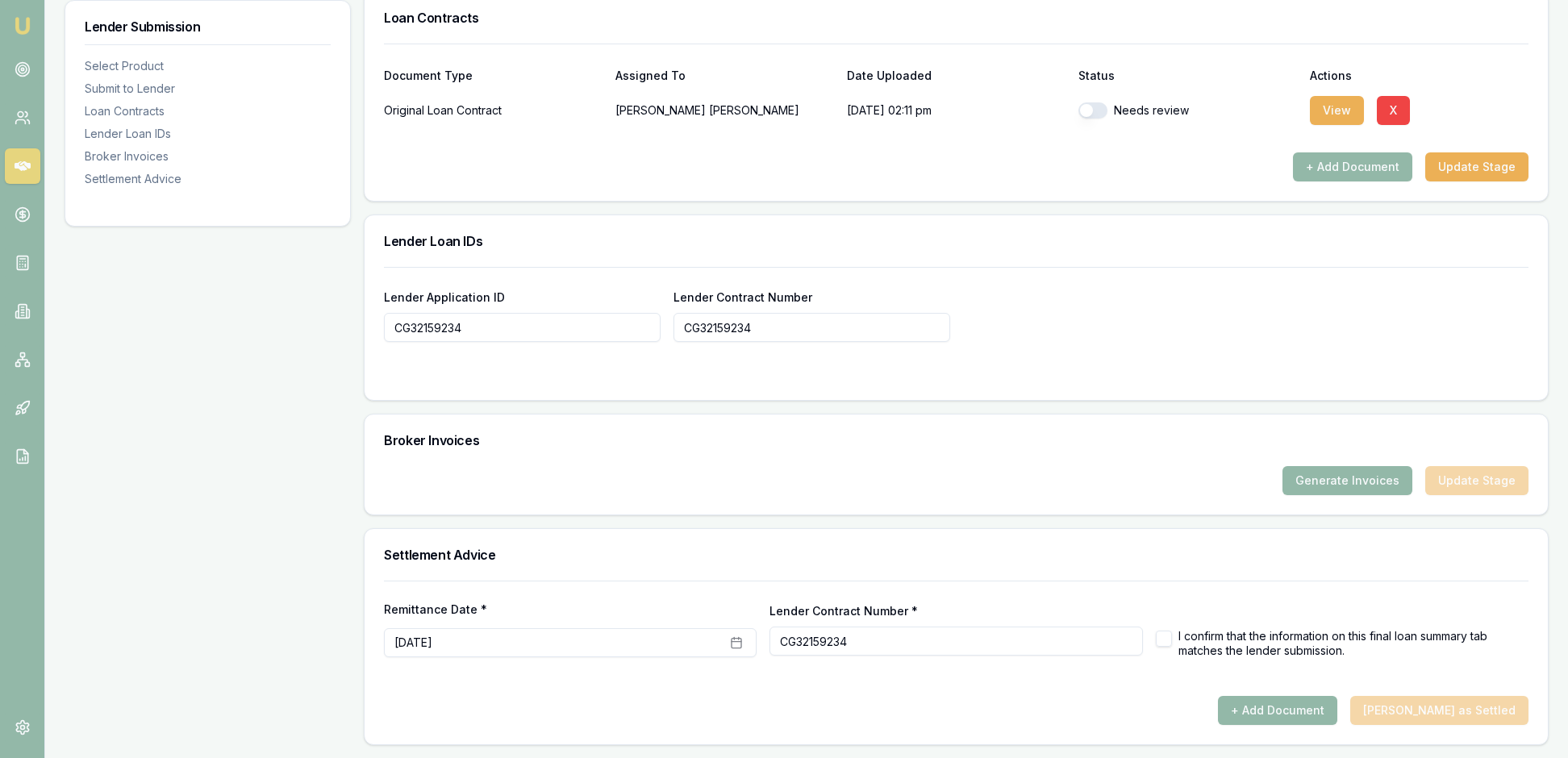
click at [935, 374] on form "Lender Application ID CG32159234 Lender Contract Number CG32159234" at bounding box center [956, 323] width 1144 height 114
click at [1329, 466] on button "Generate Invoices" at bounding box center [1347, 481] width 129 height 29
click at [1283, 466] on button "Generate Invoices" at bounding box center [1347, 481] width 129 height 29
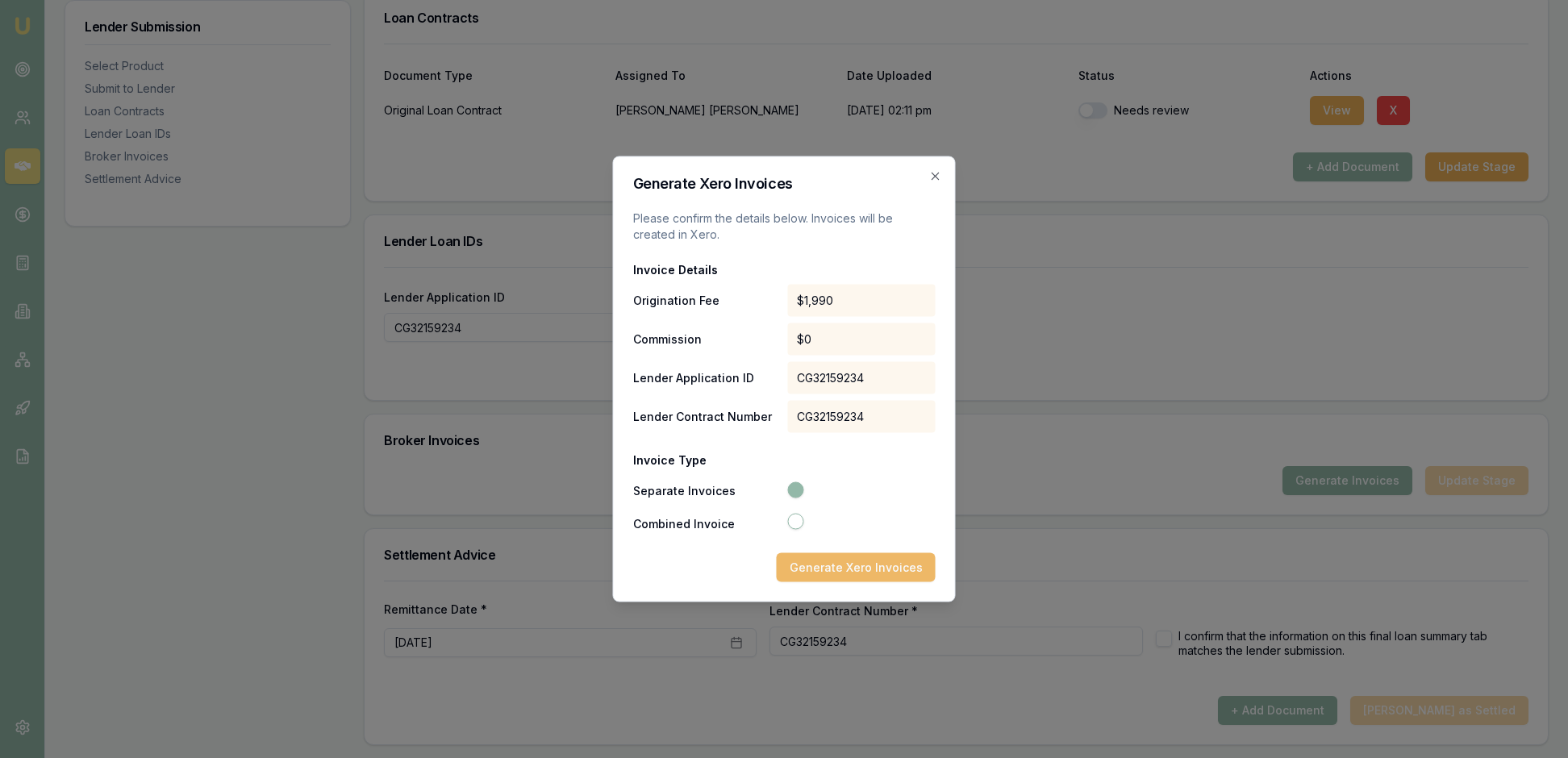
click at [844, 582] on button "Generate Xero Invoices" at bounding box center [856, 568] width 159 height 29
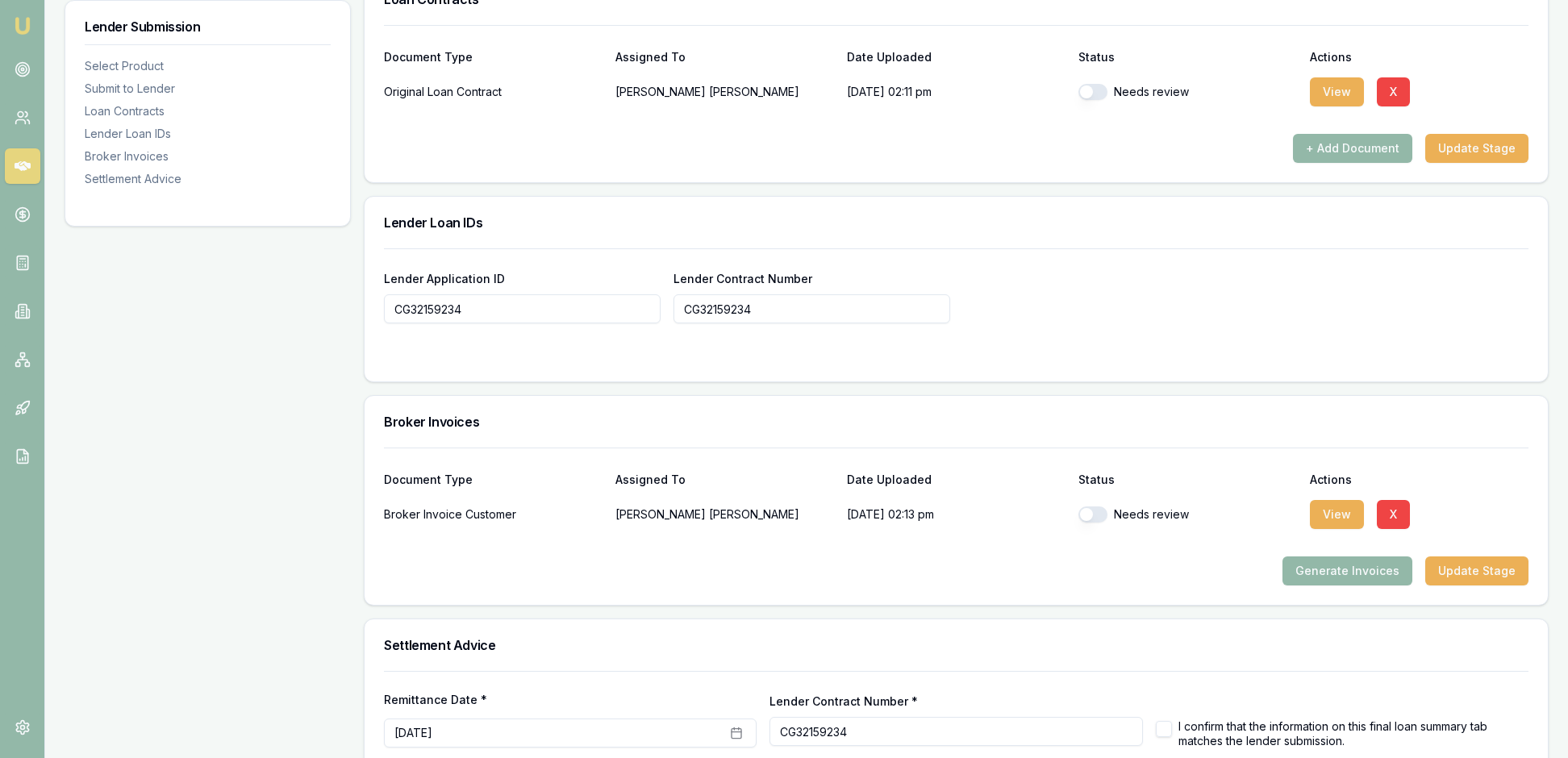
scroll to position [1047, 0]
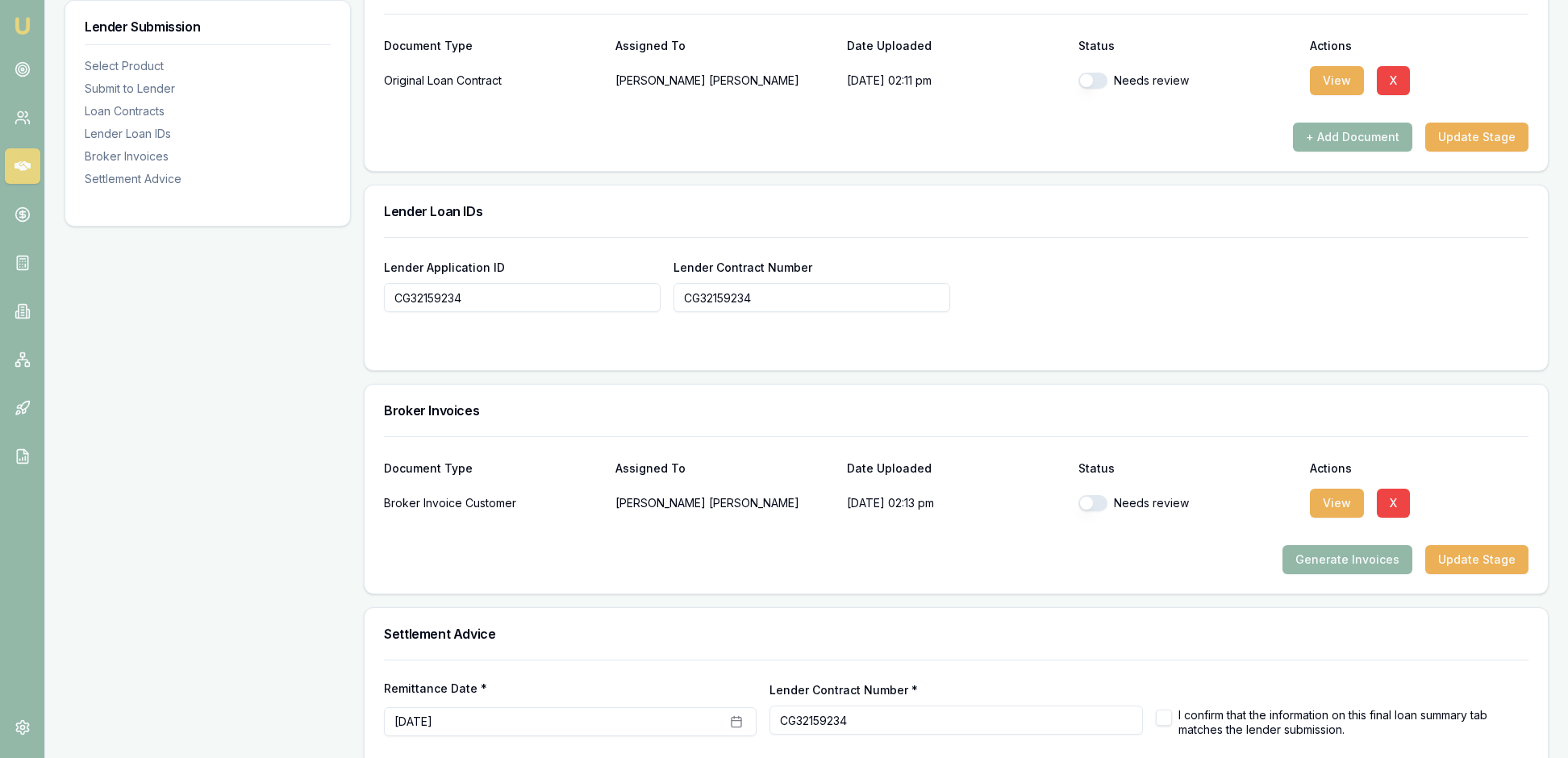
click at [1100, 88] on button "button" at bounding box center [1093, 81] width 29 height 16
checkbox input "true"
click at [1136, 152] on div "+ Add Document Update Stage" at bounding box center [956, 137] width 1144 height 29
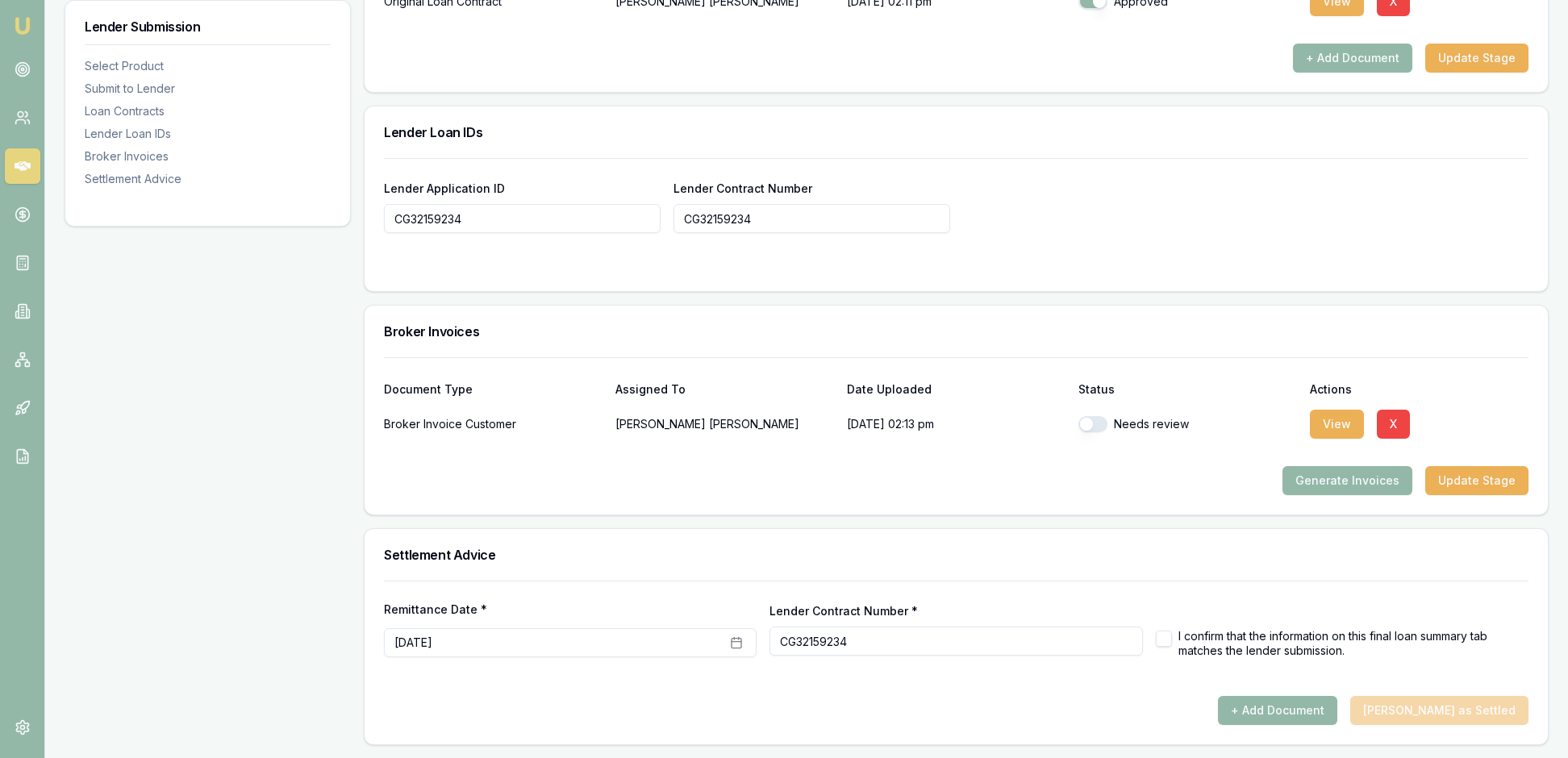
scroll to position [1393, 0]
click at [1342, 410] on button "View" at bounding box center [1337, 424] width 54 height 29
click at [1102, 416] on button "button" at bounding box center [1093, 424] width 29 height 16
checkbox input "true"
click at [1090, 456] on div "Document Type Assigned To Date Uploaded Status Actions Broker Invoice Customer …" at bounding box center [956, 436] width 1183 height 157
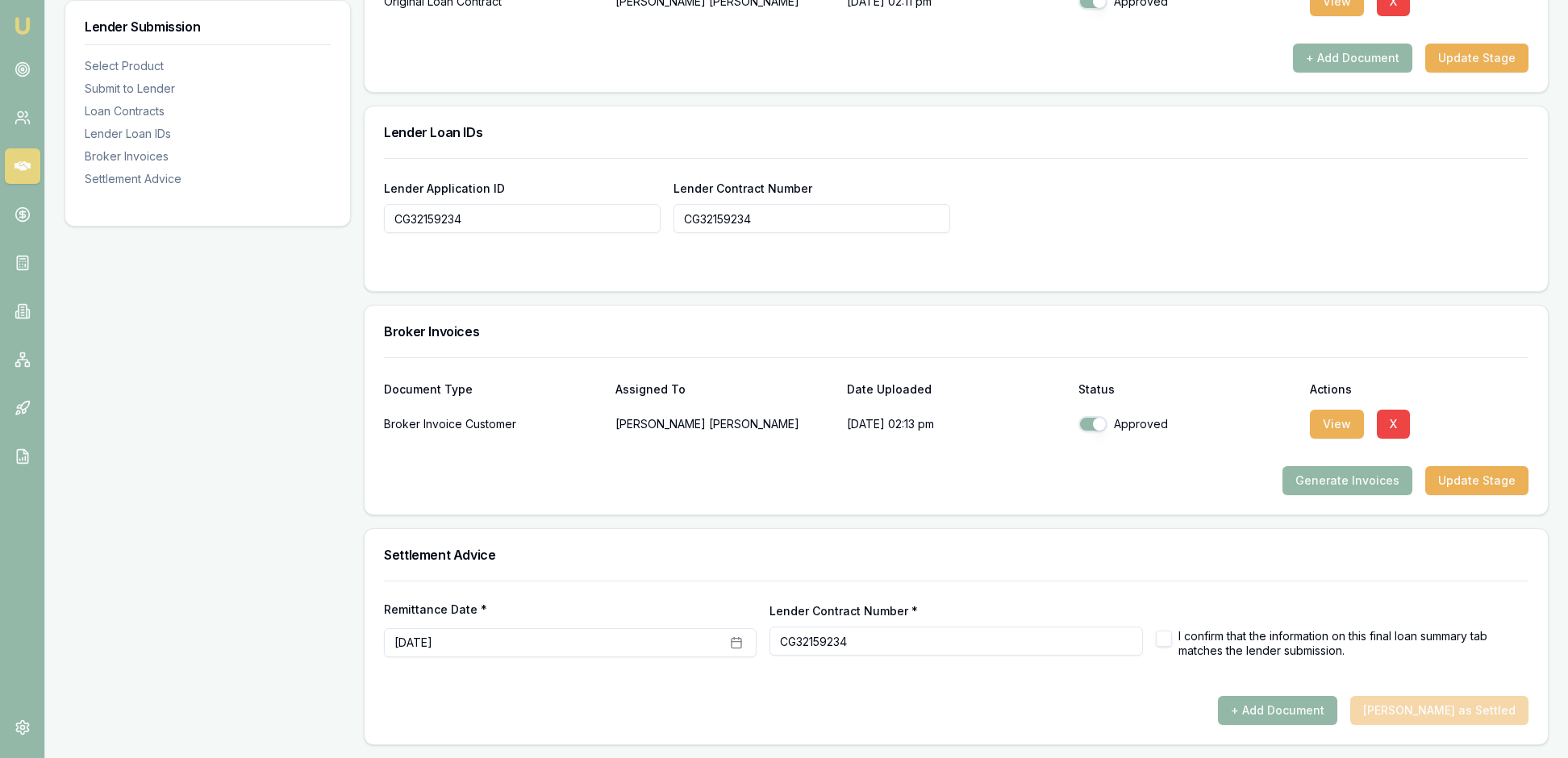
scroll to position [1371, 0]
click at [1382, 536] on div "Settlement Advice" at bounding box center [956, 555] width 1183 height 51
click at [1453, 466] on button "Update Stage" at bounding box center [1476, 481] width 103 height 29
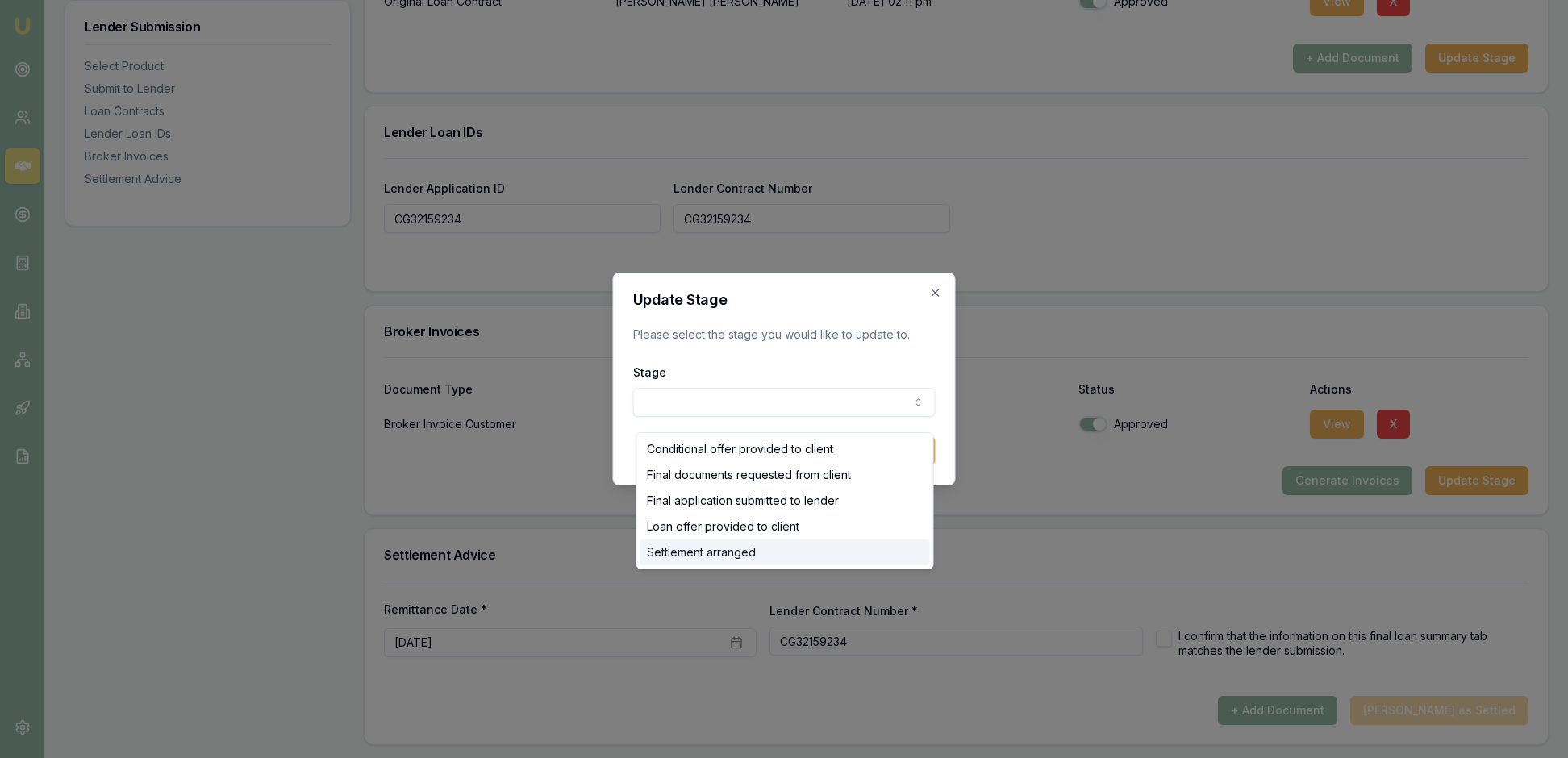
select select "SETTLEMENT_ARRANGED"
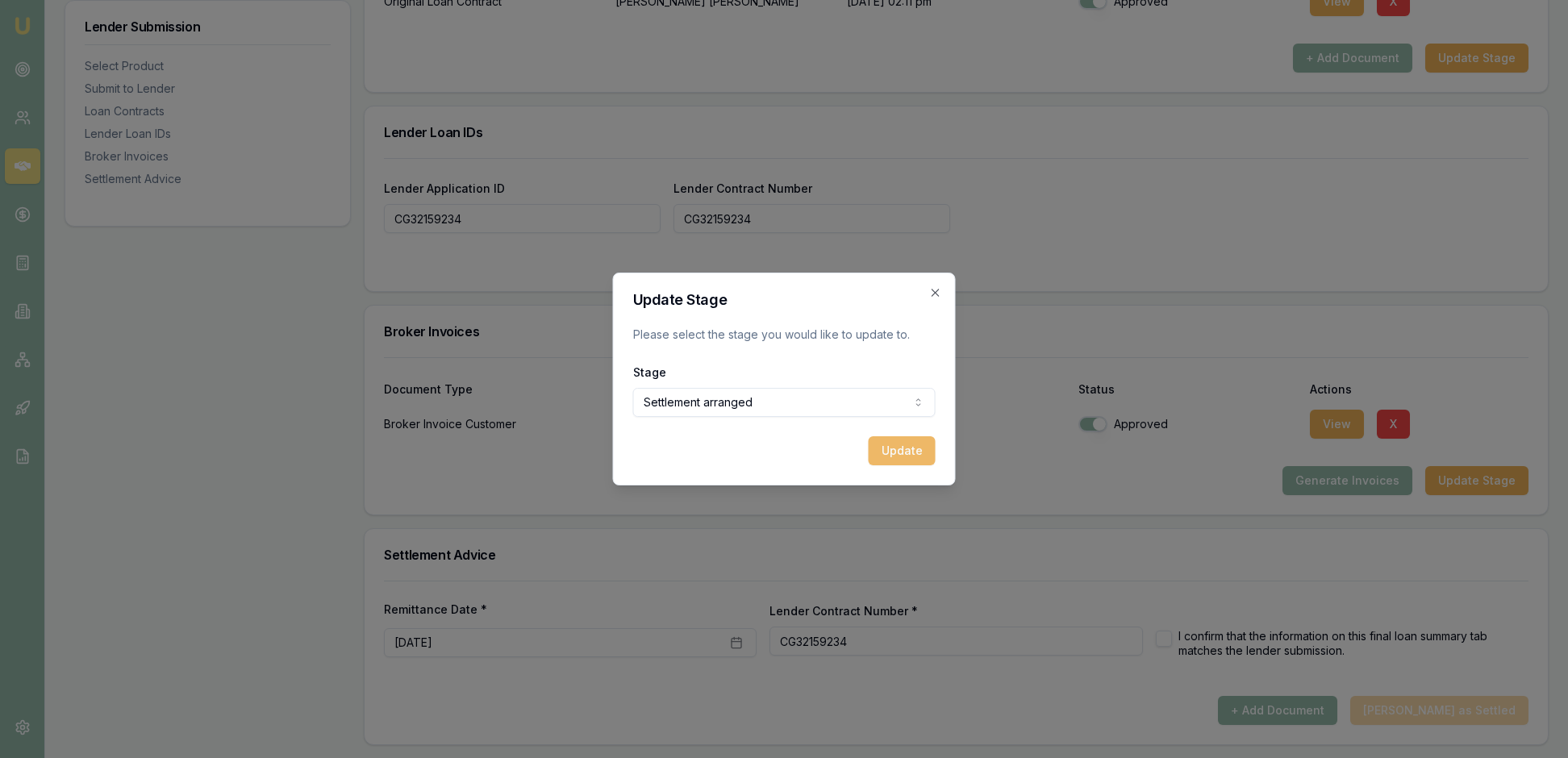
click at [893, 466] on button "Update" at bounding box center [902, 451] width 67 height 29
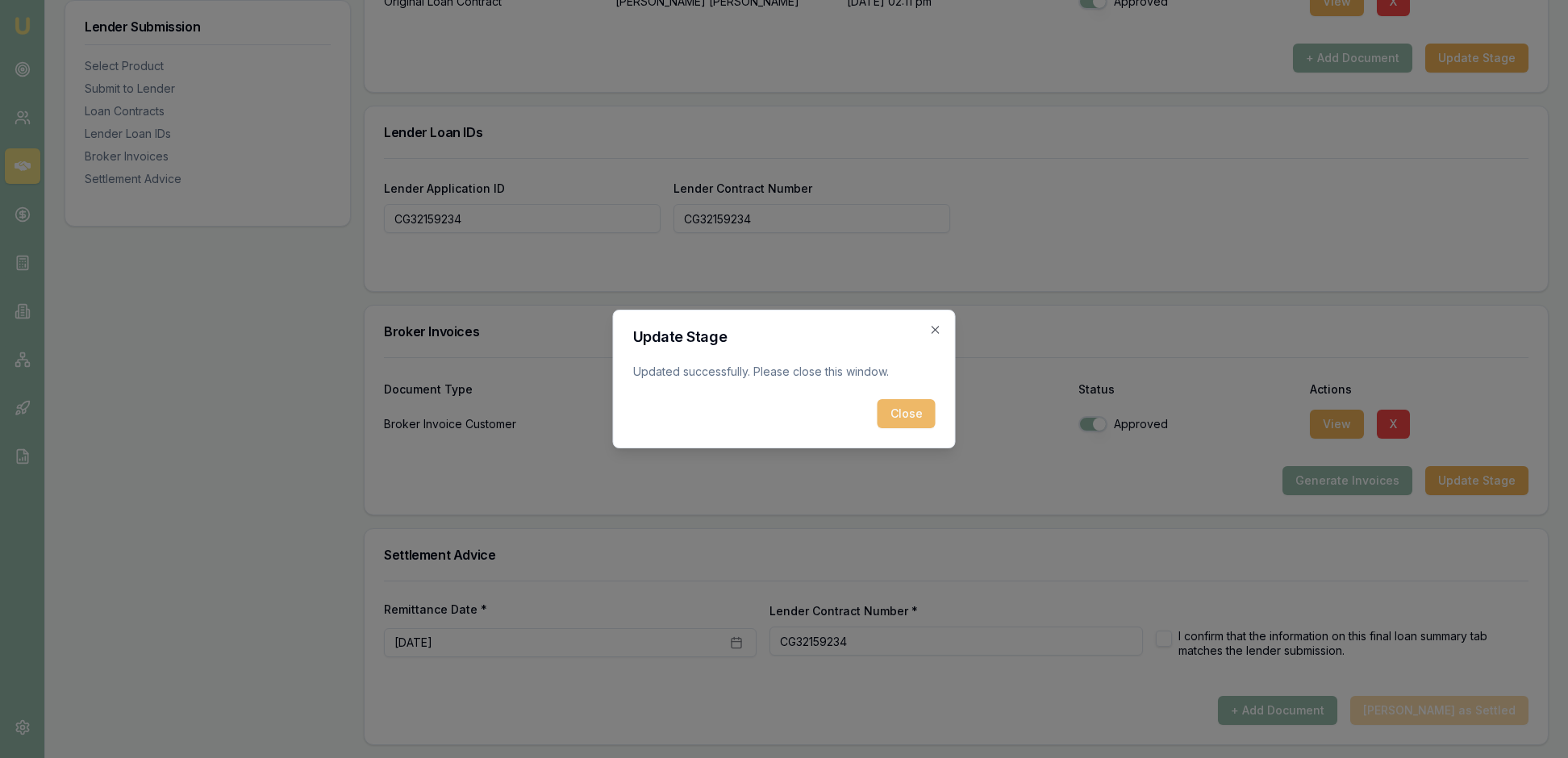
click at [897, 429] on button "Close" at bounding box center [907, 414] width 58 height 29
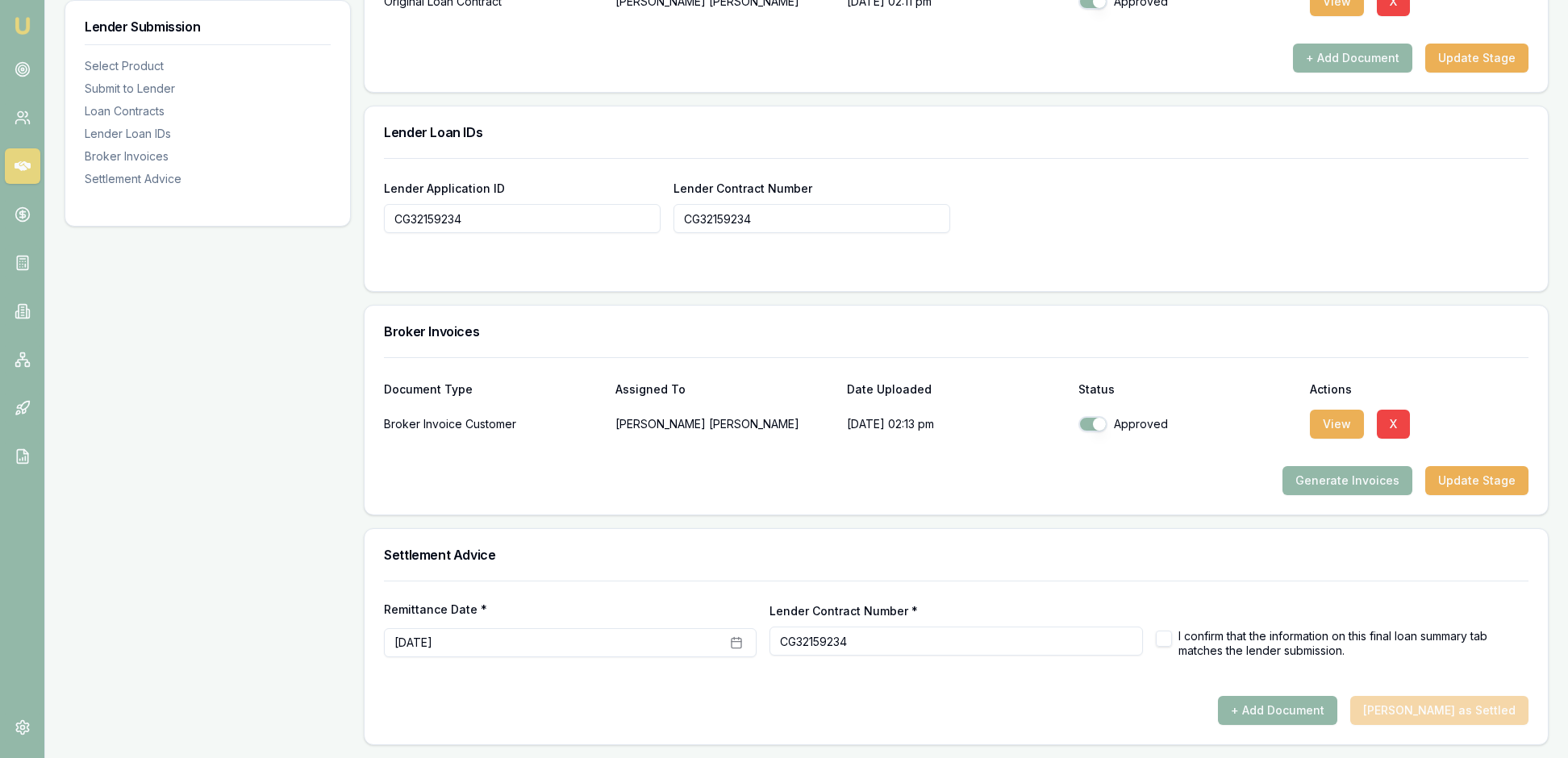
click at [1371, 170] on form "Lender Application ID CG32159234 Lender Contract Number CG32159234" at bounding box center [956, 214] width 1144 height 114
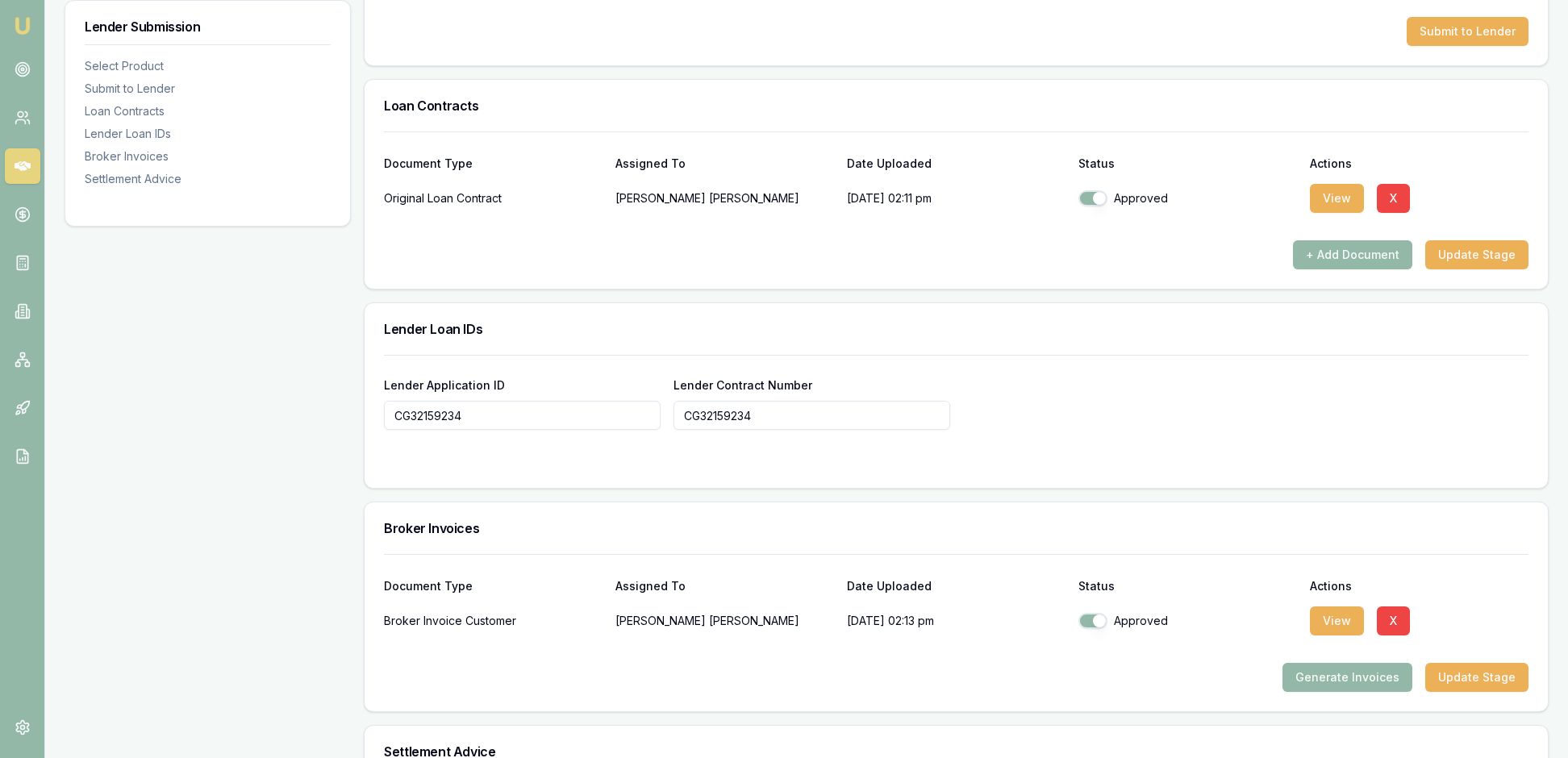
scroll to position [923, 0]
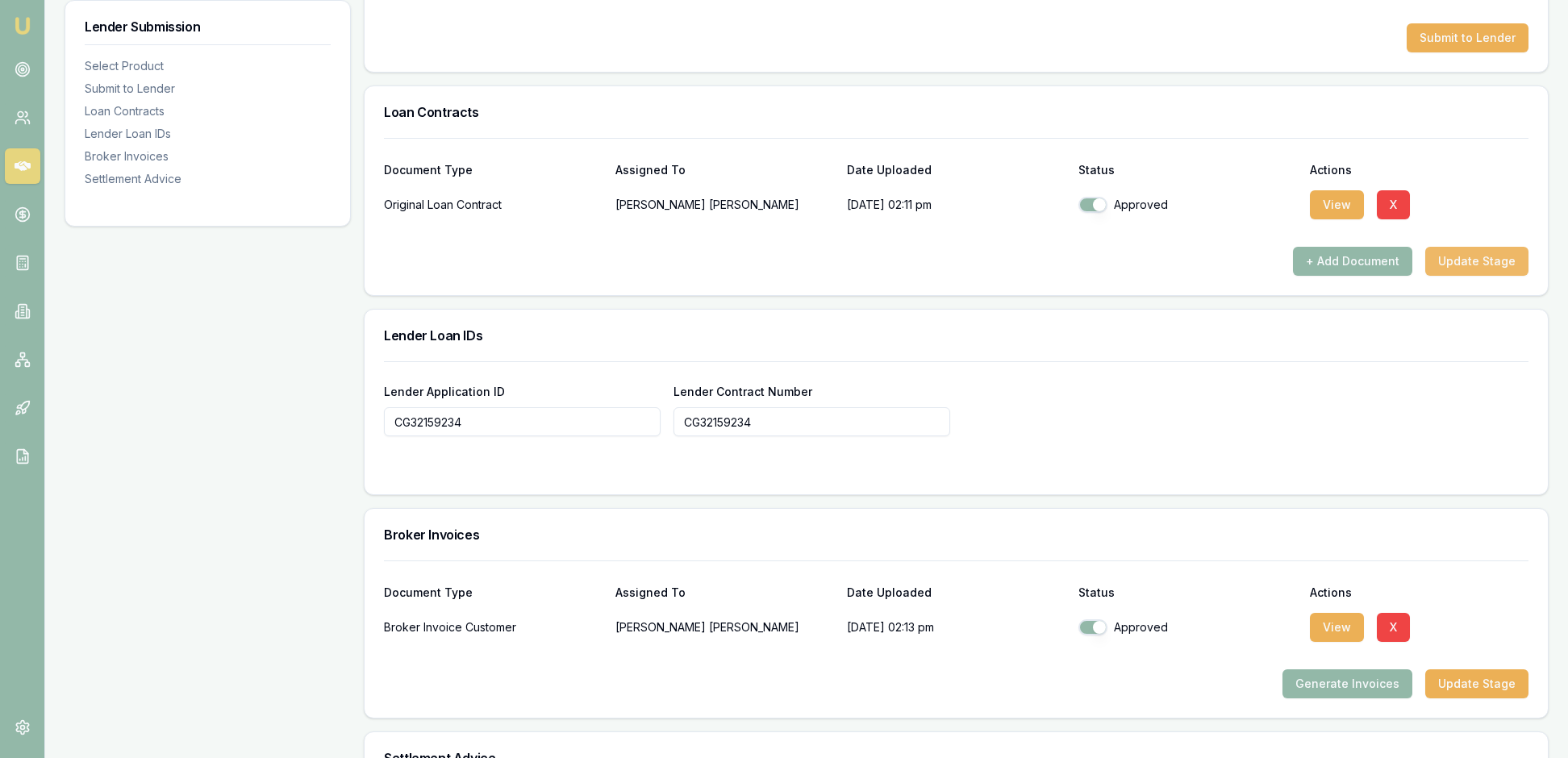
click at [1453, 276] on button "Update Stage" at bounding box center [1476, 262] width 103 height 29
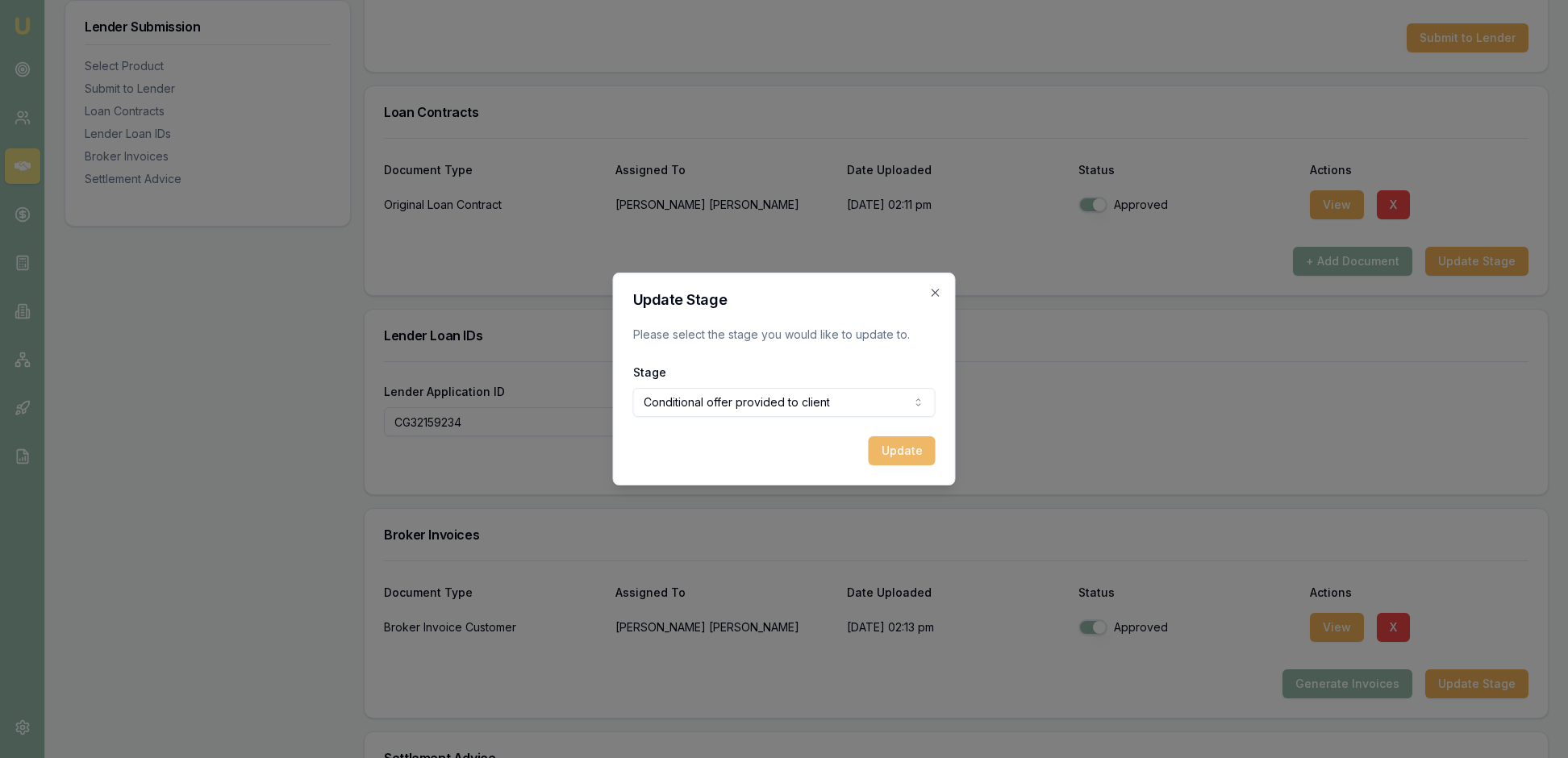
click at [900, 465] on button "Update" at bounding box center [902, 451] width 67 height 29
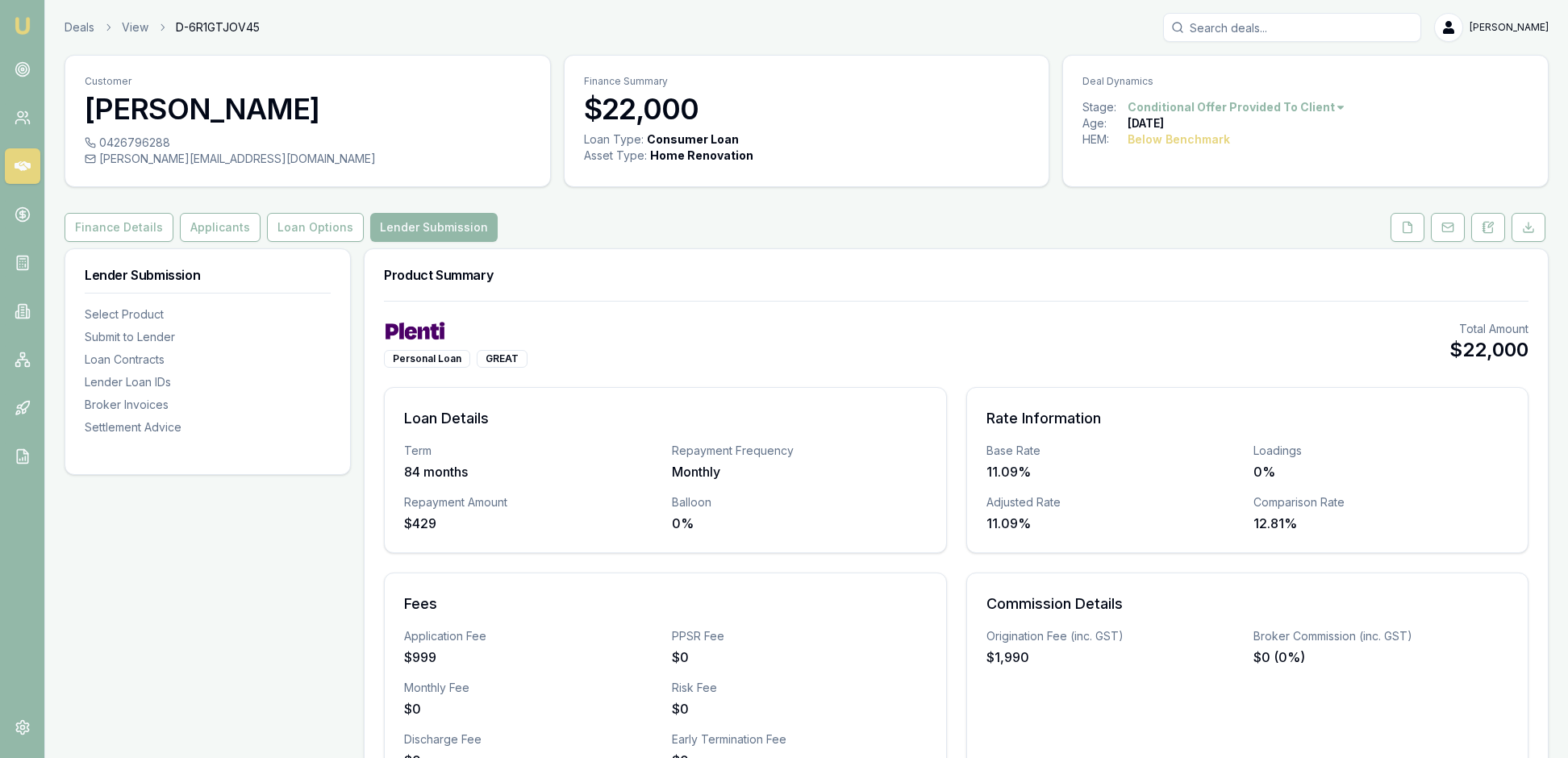
scroll to position [0, 0]
click at [363, 242] on button "Loan Options" at bounding box center [315, 227] width 97 height 29
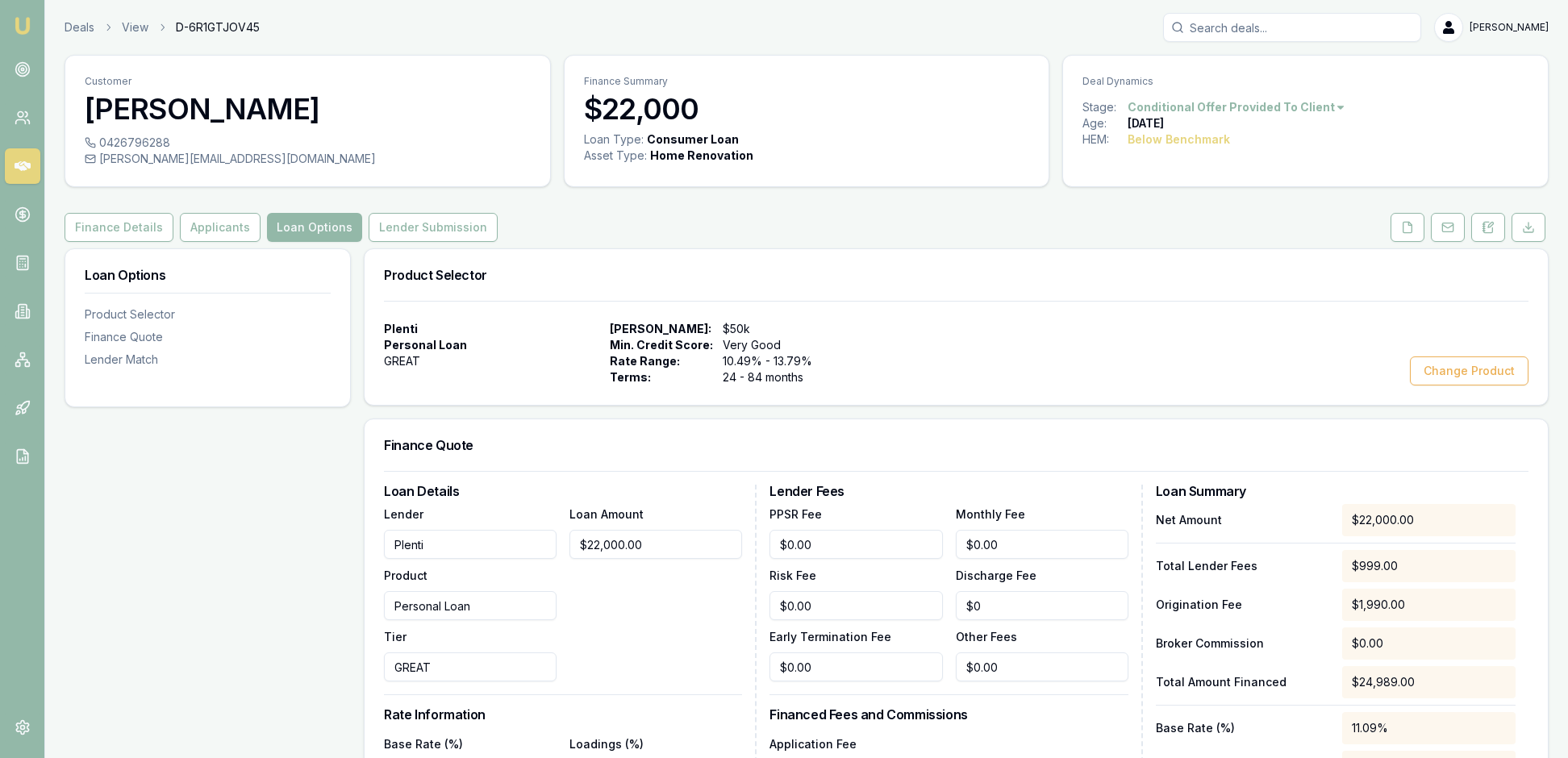
click at [1217, 348] on div "Plenti Personal Loan GREAT Max Loan Amount: $50k Min. Credit Score: Very Good R…" at bounding box center [956, 352] width 1183 height 104
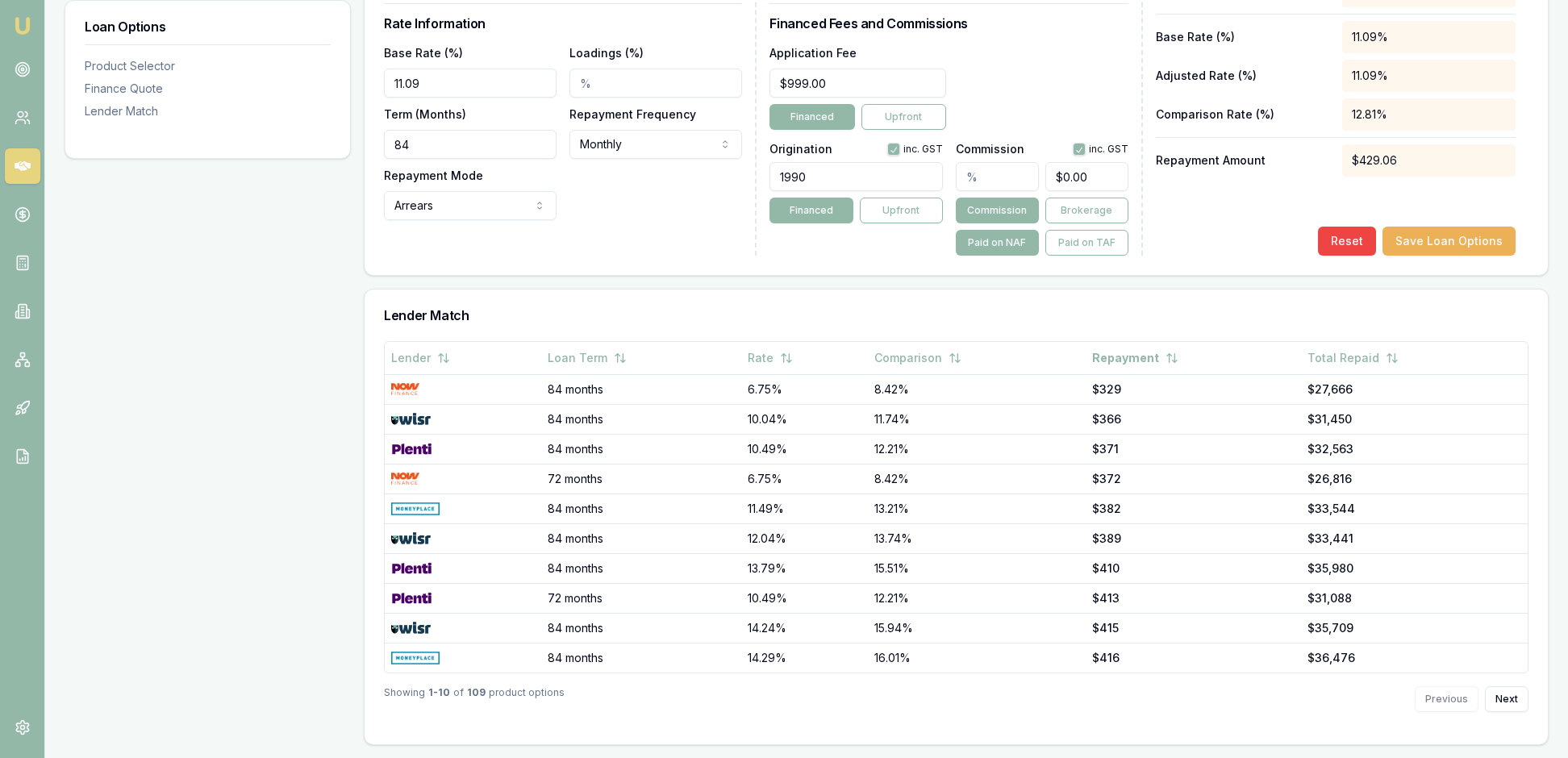
scroll to position [842, 0]
